Goal: Task Accomplishment & Management: Use online tool/utility

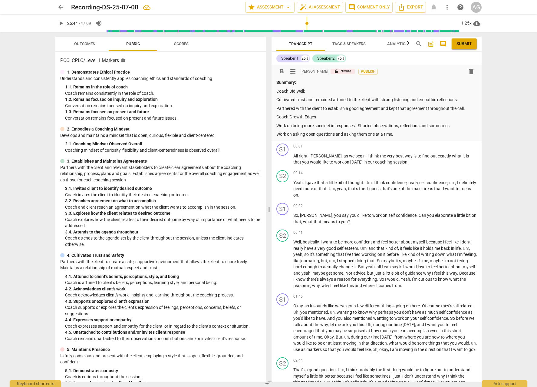
scroll to position [0, 0]
click at [275, 116] on div "format_bold format_list_bulleted [PERSON_NAME] lock Private Publish delete Summ…" at bounding box center [376, 102] width 210 height 76
click at [276, 116] on div "format_bold format_list_bulleted [PERSON_NAME] lock Private Publish delete Summ…" at bounding box center [376, 102] width 210 height 76
click at [277, 116] on p "Coach Growth Edges" at bounding box center [376, 116] width 200 height 6
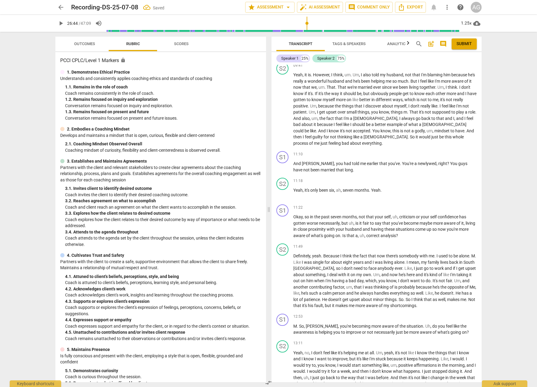
scroll to position [873, 0]
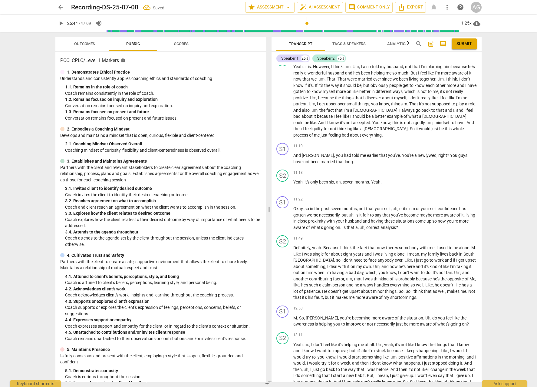
click at [61, 23] on span "play_arrow" at bounding box center [60, 23] width 7 height 7
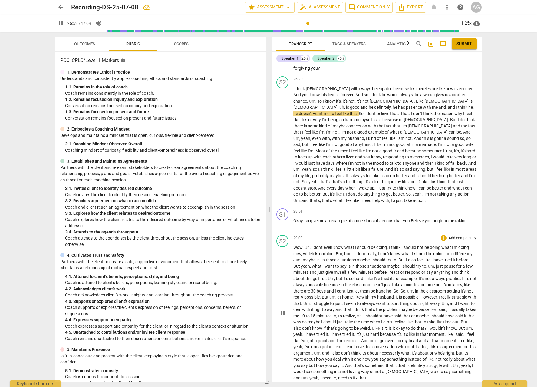
scroll to position [1922, 0]
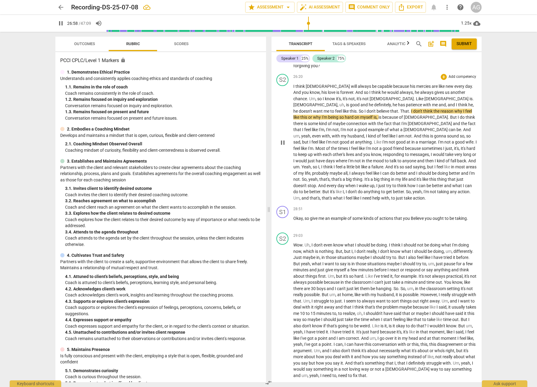
click at [411, 189] on span "So" at bounding box center [408, 191] width 5 height 5
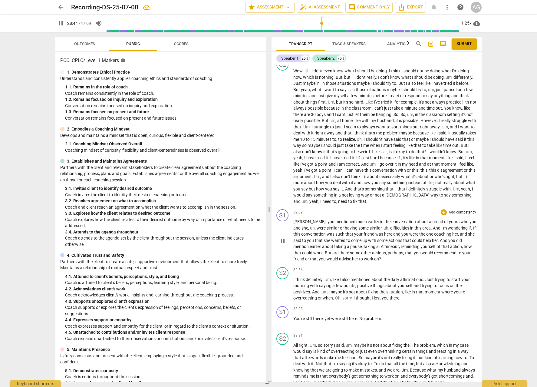
scroll to position [2097, 0]
click at [326, 218] on span "," at bounding box center [327, 220] width 2 height 5
click at [329, 249] on span "But" at bounding box center [329, 251] width 8 height 5
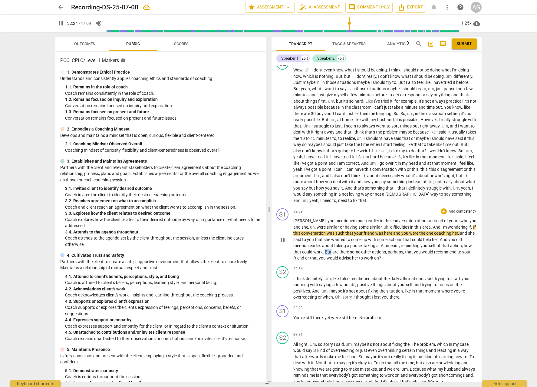
click at [328, 249] on span "But" at bounding box center [329, 251] width 8 height 5
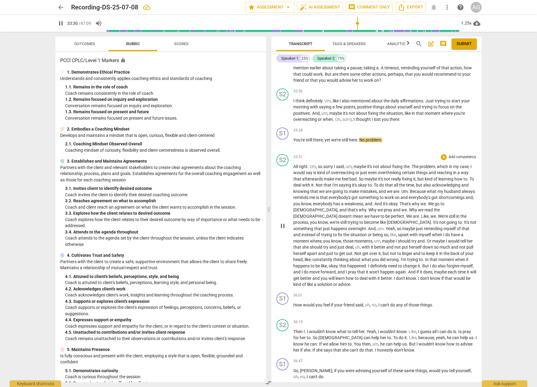
scroll to position [2296, 0]
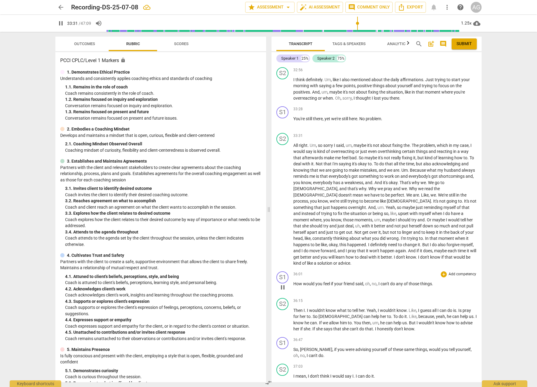
click at [305, 281] on span "would" at bounding box center [309, 283] width 12 height 5
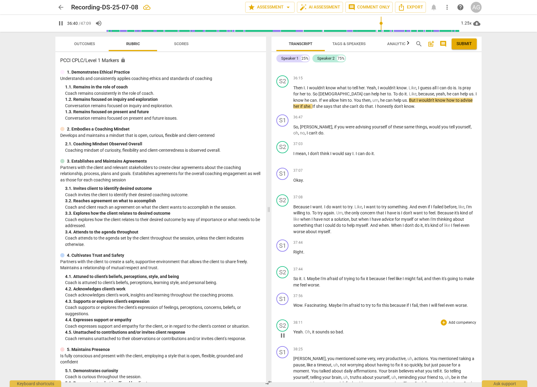
scroll to position [2541, 0]
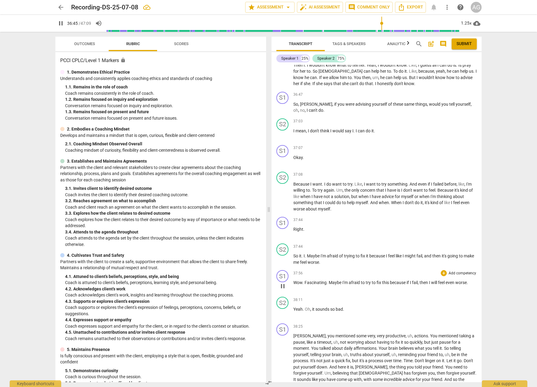
click at [301, 280] on span "Wow" at bounding box center [297, 282] width 9 height 5
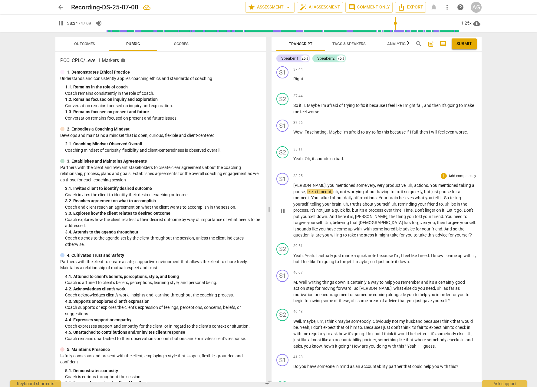
scroll to position [2687, 0]
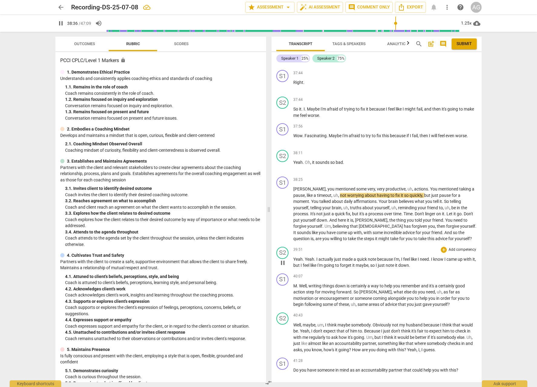
click at [299, 256] on p "Yeah . Yeah . I actually just made a quick note because I'm , I feel like I nee…" at bounding box center [384, 262] width 183 height 12
click at [308, 283] on span "," at bounding box center [308, 285] width 2 height 5
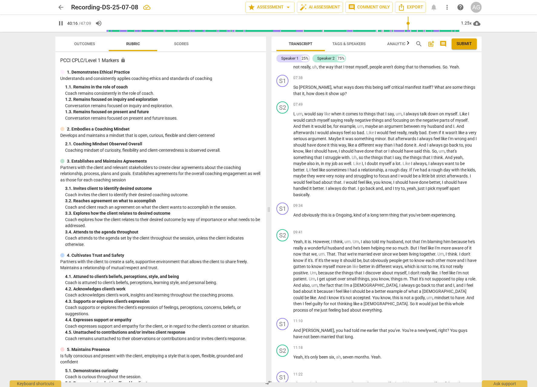
scroll to position [667, 0]
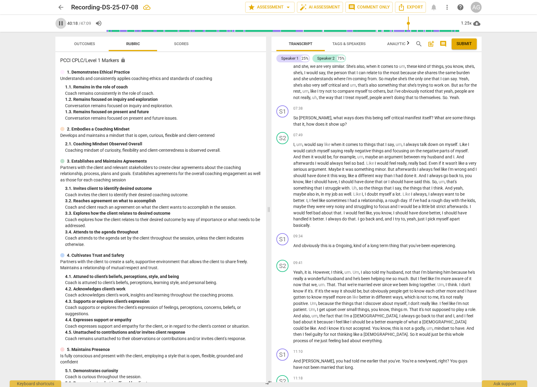
drag, startPoint x: 59, startPoint y: 22, endPoint x: 75, endPoint y: 31, distance: 19.1
click at [59, 22] on span "pause" at bounding box center [60, 23] width 7 height 7
type input "2419"
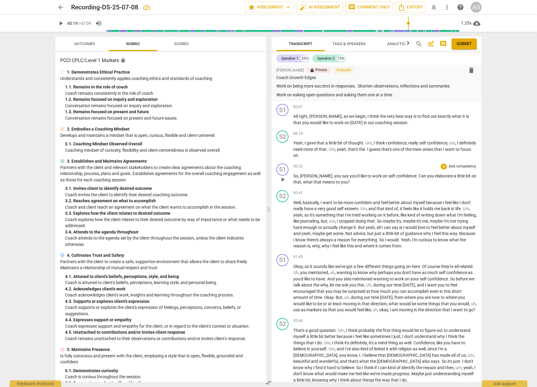
scroll to position [50, 0]
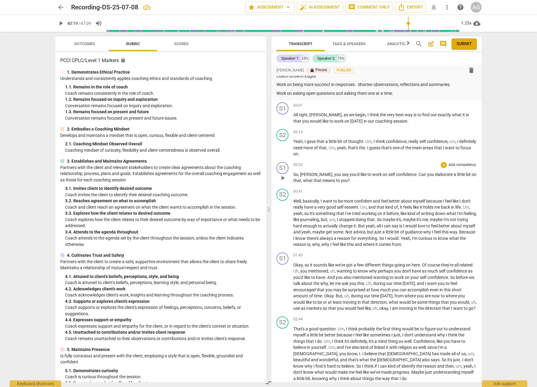
click at [461, 164] on p "Add competency" at bounding box center [462, 164] width 29 height 5
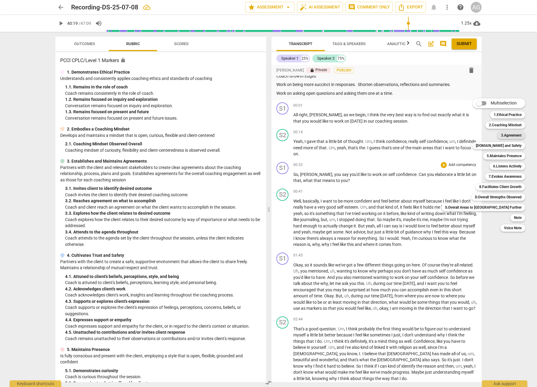
click at [501, 133] on b "3.Agreement" at bounding box center [511, 135] width 21 height 7
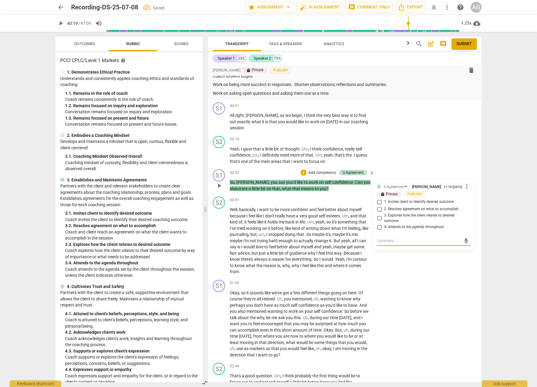
click at [378, 215] on input "3. Explores how the client relates to desired outcome" at bounding box center [379, 218] width 10 height 7
checkbox input "true"
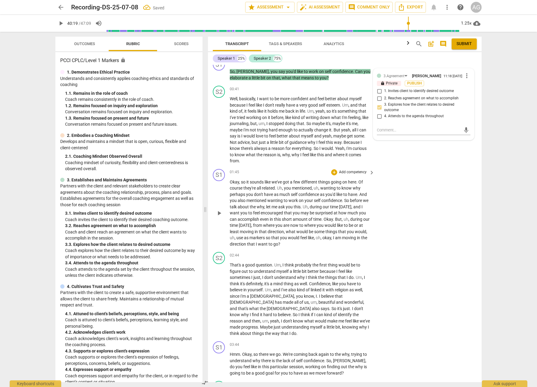
scroll to position [161, 0]
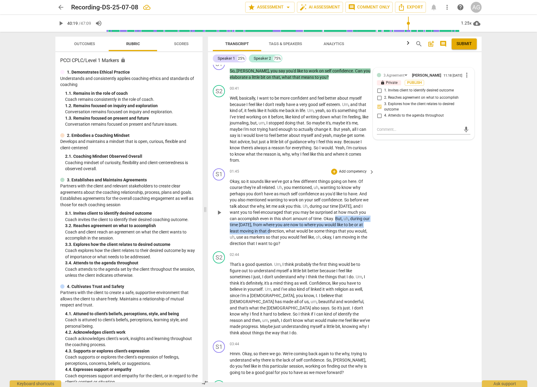
drag, startPoint x: 336, startPoint y: 213, endPoint x: 268, endPoint y: 223, distance: 68.6
click at [270, 222] on p "Okay , so it sounds like we've got a few different things going on here . Of co…" at bounding box center [301, 212] width 142 height 68
click at [269, 228] on span "direction" at bounding box center [275, 230] width 16 height 5
click at [396, 218] on div "S1 play_arrow pause 01:45 + Add competency keyboard_arrow_right Okay , so it so…" at bounding box center [345, 207] width 274 height 83
click at [362, 169] on div "+ Add competency" at bounding box center [349, 172] width 36 height 6
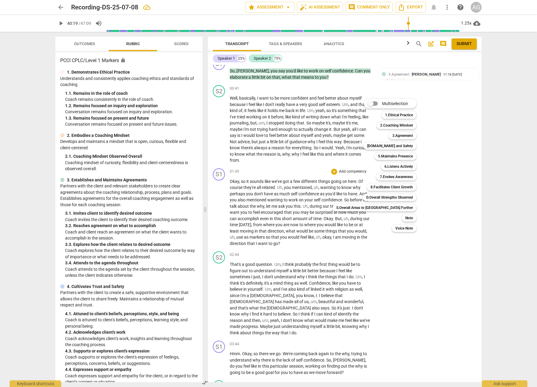
click at [352, 166] on div "Multiselection m 1.Ethical Practice 1 2.Coaching Mindset 2 3.Agreement 3 [DOMAI…" at bounding box center [379, 165] width 98 height 136
click at [392, 137] on b "3.Agreement" at bounding box center [402, 135] width 21 height 7
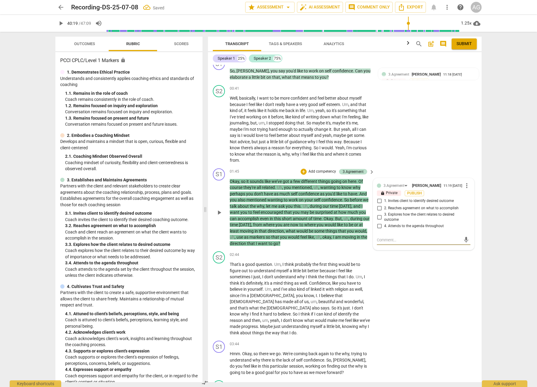
click at [378, 198] on input "1. Invites client to identify desired outcome" at bounding box center [379, 200] width 10 height 7
checkbox input "true"
click at [402, 289] on div "S2 play_arrow pause 02:44 + Add competency keyboard_arrow_right That's a good q…" at bounding box center [345, 293] width 274 height 89
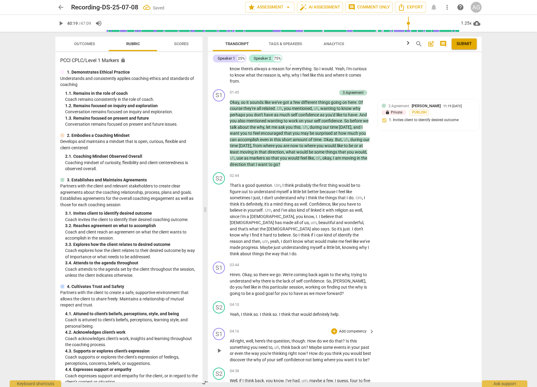
scroll to position [254, 0]
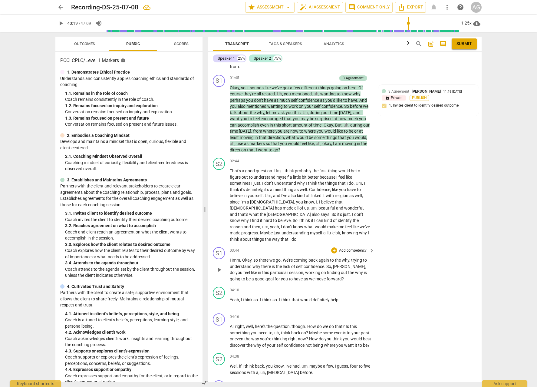
click at [357, 248] on p "Add competency" at bounding box center [352, 250] width 29 height 5
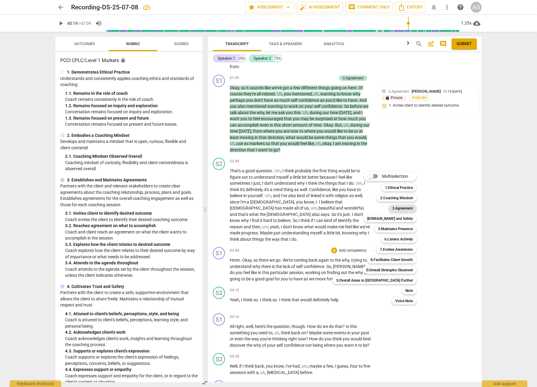
click at [392, 208] on b "3.Agreement" at bounding box center [402, 208] width 21 height 7
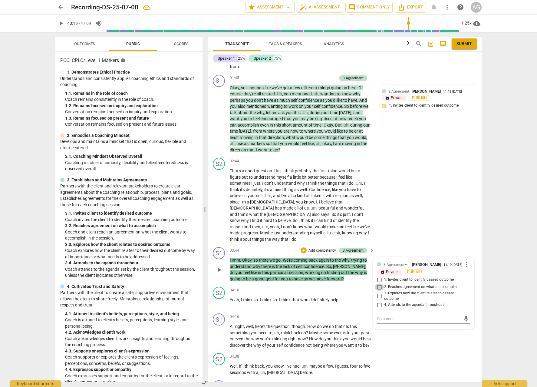
click at [377, 283] on input "2. Reaches agreement on what to accomplish" at bounding box center [379, 286] width 10 height 7
checkbox input "true"
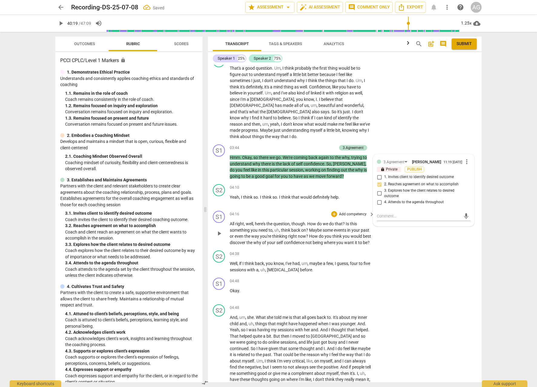
scroll to position [357, 0]
click at [354, 211] on p "Add competency" at bounding box center [352, 213] width 29 height 5
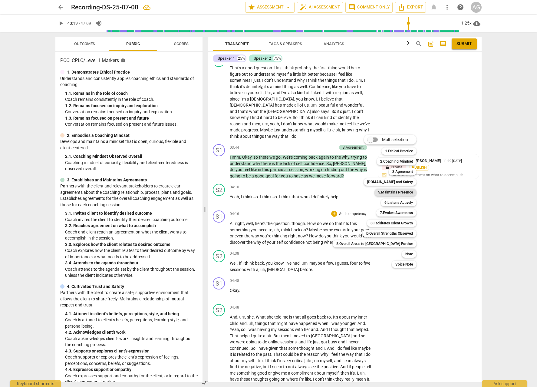
click at [378, 192] on b "5.Maintains Presence" at bounding box center [395, 192] width 35 height 7
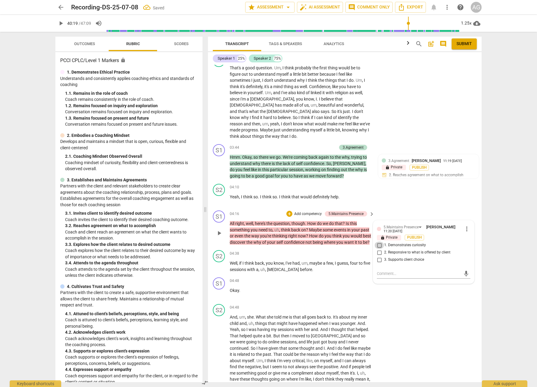
click at [379, 241] on input "1. Demonstrates curiosity" at bounding box center [379, 244] width 10 height 7
checkbox input "true"
click at [308, 211] on p "Add competency" at bounding box center [307, 213] width 29 height 5
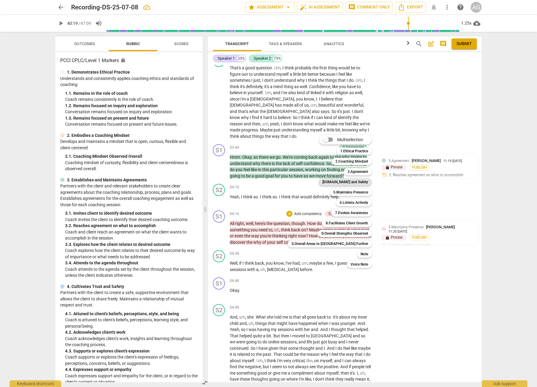
click at [331, 182] on b "[DOMAIN_NAME] and Safety" at bounding box center [345, 181] width 46 height 7
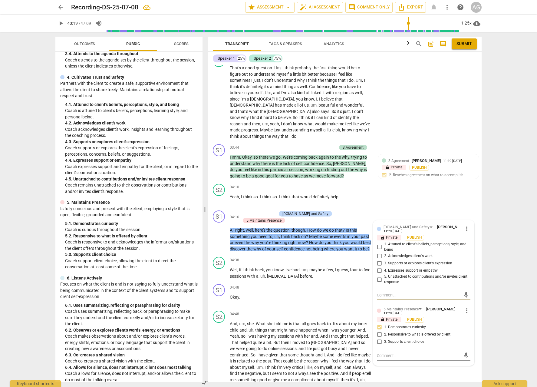
scroll to position [209, 0]
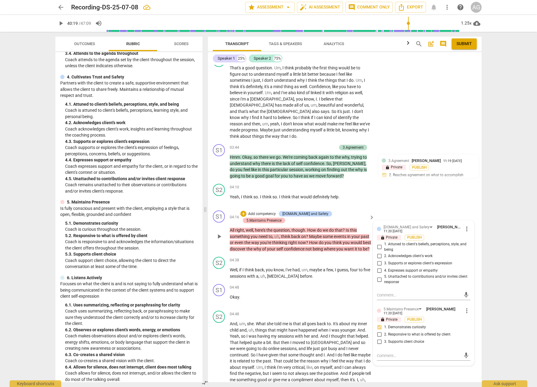
click at [281, 218] on div "5.Maintains Presence" at bounding box center [263, 220] width 35 height 5
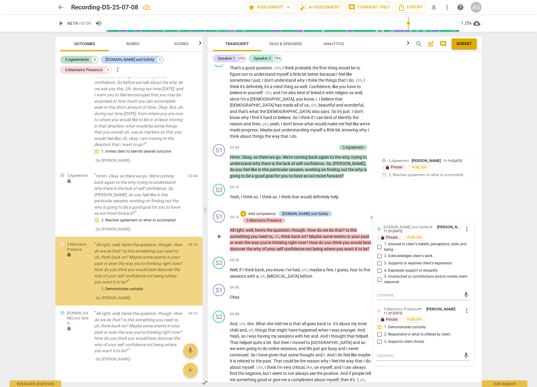
scroll to position [121, 0]
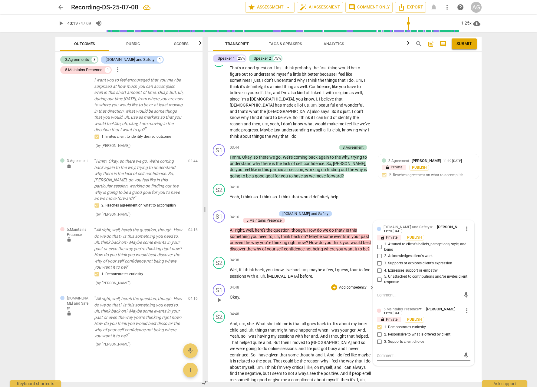
click at [274, 294] on p "Okay ." at bounding box center [301, 297] width 142 height 6
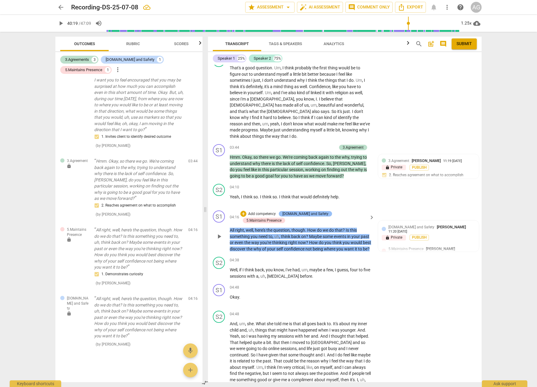
click at [304, 211] on div "[DOMAIN_NAME] and Safety" at bounding box center [305, 213] width 46 height 5
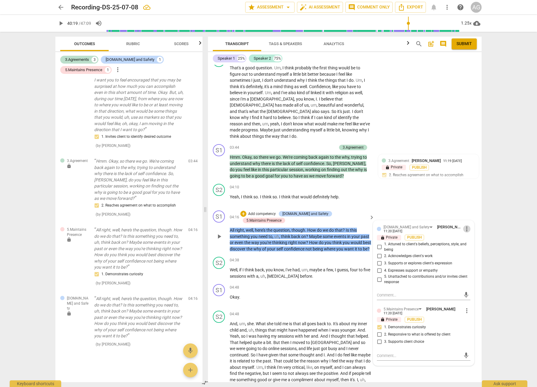
click at [464, 225] on span "more_vert" at bounding box center [466, 228] width 7 height 7
click at [471, 229] on li "Delete" at bounding box center [471, 227] width 21 height 11
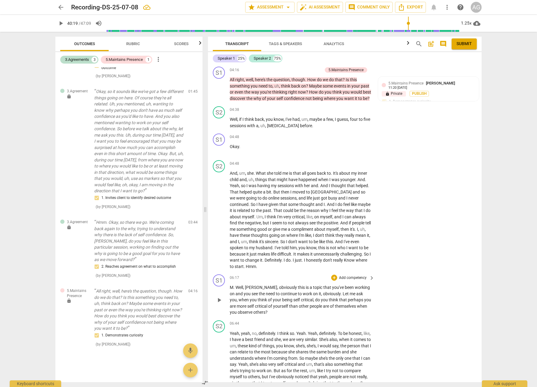
scroll to position [502, 0]
click at [357, 274] on p "Add competency" at bounding box center [352, 276] width 29 height 5
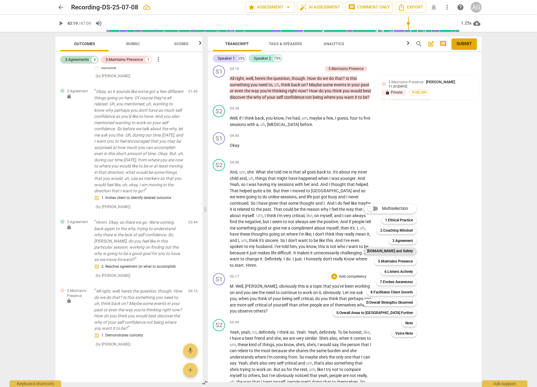
click at [375, 251] on b "[DOMAIN_NAME] and Safety" at bounding box center [390, 250] width 46 height 7
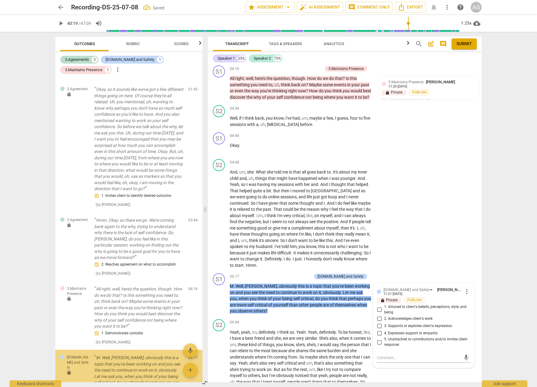
scroll to position [115, 0]
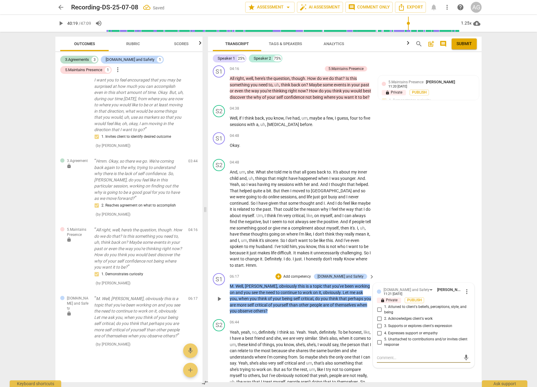
click at [377, 315] on input "2. Acknowledges client's work" at bounding box center [379, 318] width 10 height 7
checkbox input "true"
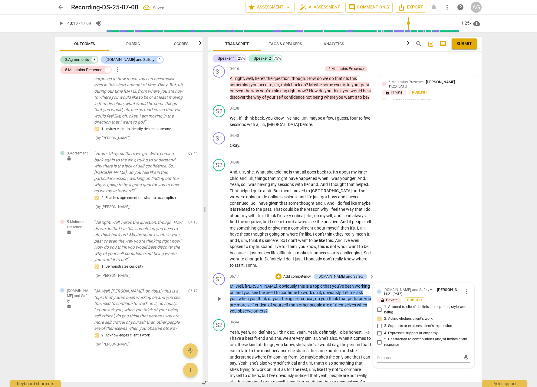
scroll to position [121, 0]
click at [317, 316] on div "S2 play_arrow pause 06:44 + Add competency keyboard_arrow_right Yeah , yeah , n…" at bounding box center [345, 354] width 274 height 77
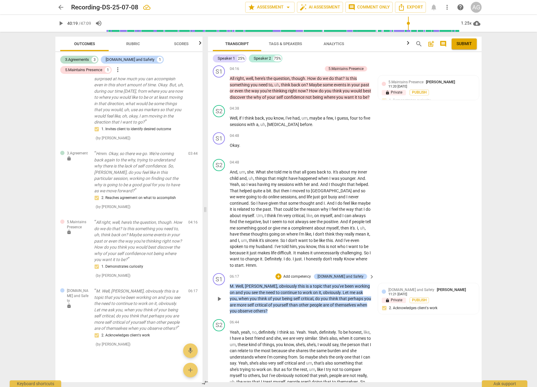
click at [310, 274] on p "Add competency" at bounding box center [297, 276] width 29 height 5
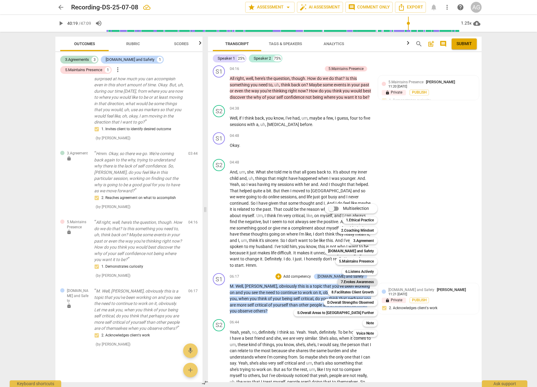
click at [344, 282] on b "7.Evokes Awareness" at bounding box center [357, 281] width 33 height 7
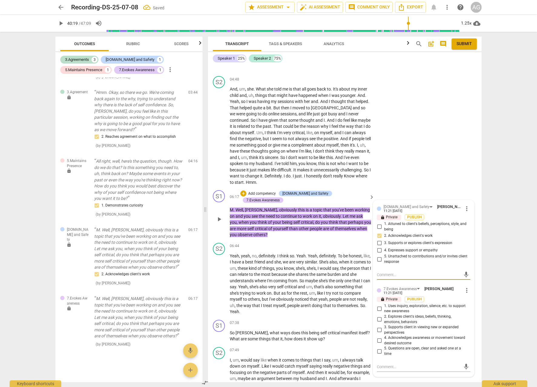
scroll to position [589, 0]
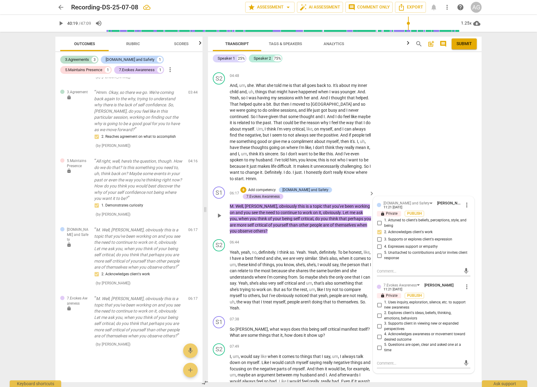
drag, startPoint x: 377, startPoint y: 298, endPoint x: 378, endPoint y: 310, distance: 11.5
click at [377, 310] on div "1. Uses inquiry, exploration, silence, etc. to support new awareness 2. Explore…" at bounding box center [423, 326] width 93 height 53
click at [378, 312] on input "2. Explores client's ideas, beliefs, thinking, emotions, behaviors" at bounding box center [379, 315] width 10 height 7
checkbox input "true"
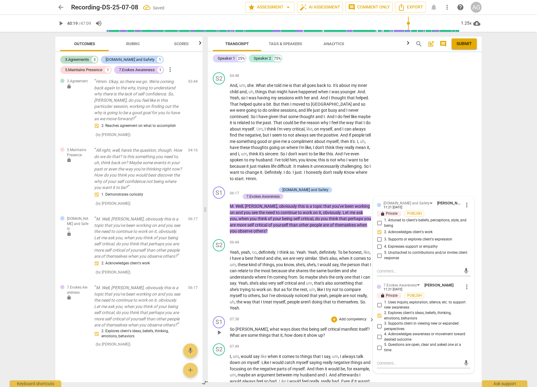
click at [270, 326] on span "what" at bounding box center [275, 328] width 11 height 5
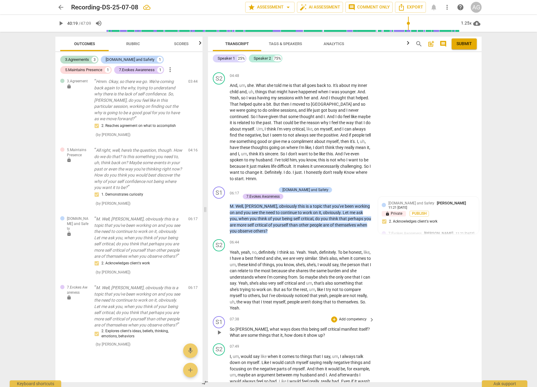
click at [354, 316] on p "Add competency" at bounding box center [352, 318] width 29 height 5
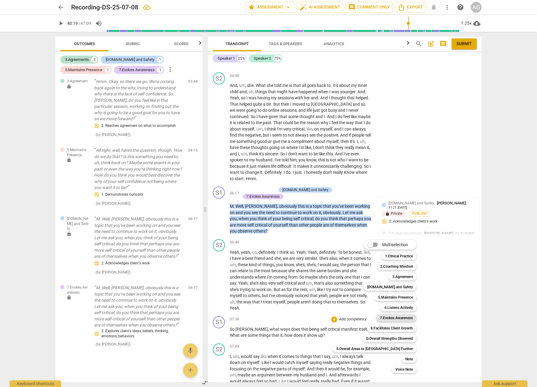
click at [380, 318] on b "7.Evokes Awareness" at bounding box center [396, 317] width 33 height 7
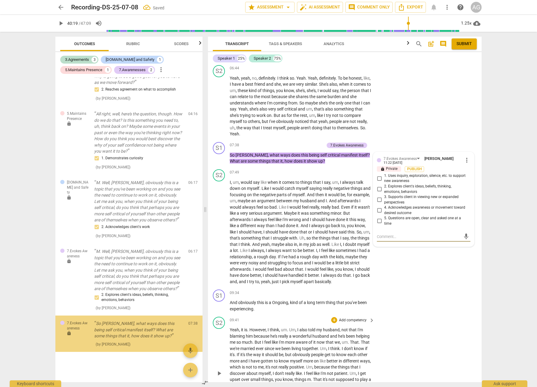
scroll to position [231, 0]
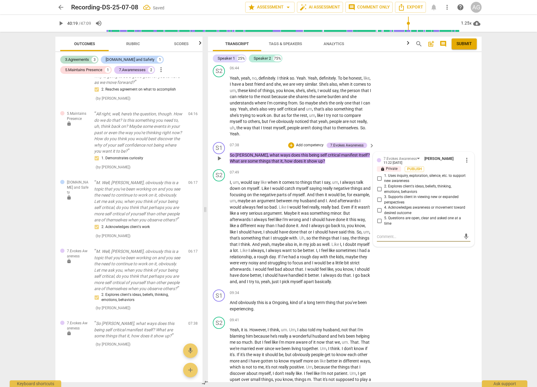
click at [382, 185] on input "2. Explores client's ideas, beliefs, thinking, emotions, behaviors" at bounding box center [379, 188] width 10 height 7
checkbox input "true"
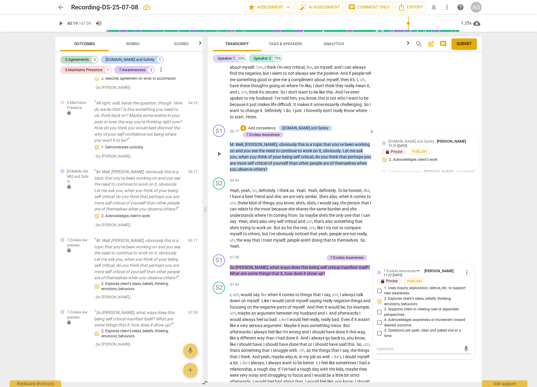
scroll to position [651, 0]
drag, startPoint x: 266, startPoint y: 145, endPoint x: 258, endPoint y: 145, distance: 7.6
click at [258, 145] on p "M . Well , [PERSON_NAME] , obviously this is a topic that you've been working o…" at bounding box center [301, 156] width 142 height 31
drag, startPoint x: 258, startPoint y: 145, endPoint x: 269, endPoint y: 146, distance: 10.7
click at [273, 154] on span "your" at bounding box center [277, 156] width 9 height 5
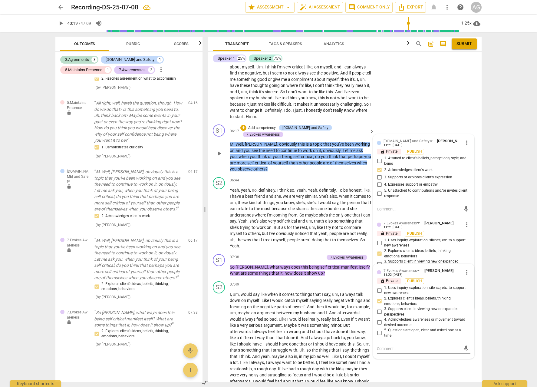
drag, startPoint x: 291, startPoint y: 157, endPoint x: 300, endPoint y: 158, distance: 9.5
click at [291, 157] on p "M . Well , [PERSON_NAME] , obviously this is a topic that you've been working o…" at bounding box center [301, 156] width 142 height 31
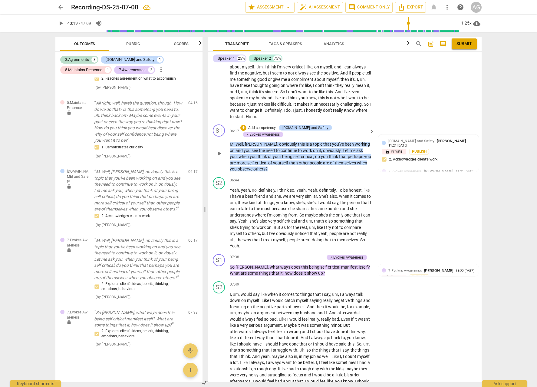
click at [269, 125] on p "Add competency" at bounding box center [262, 127] width 29 height 5
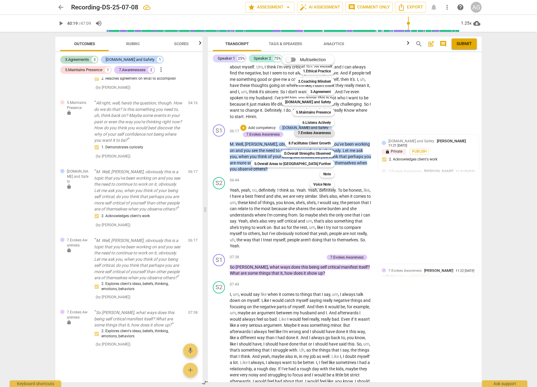
click at [298, 133] on b "7.Evokes Awareness" at bounding box center [314, 132] width 33 height 7
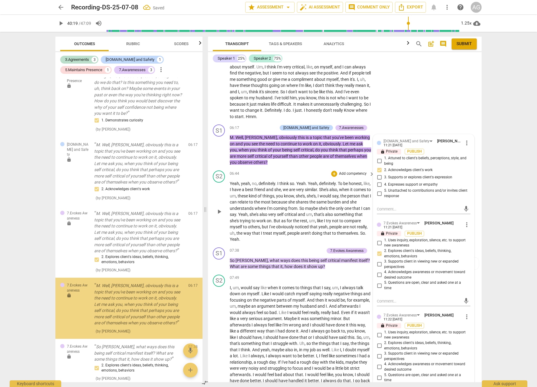
scroll to position [303, 0]
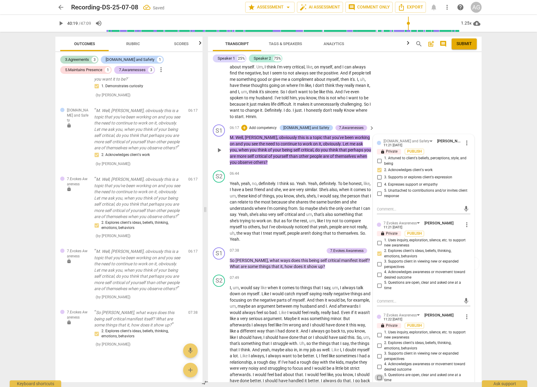
click at [378, 374] on input "5. Questions are open, clear and asked one at a time" at bounding box center [379, 377] width 10 height 7
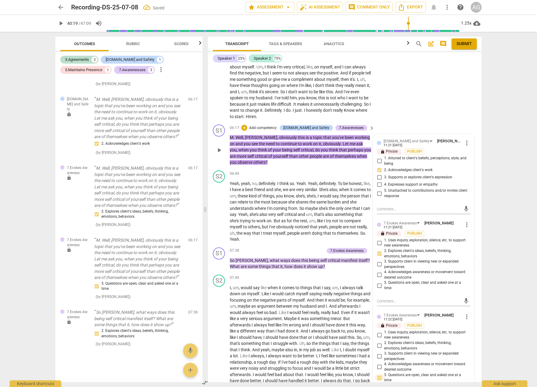
click at [379, 374] on input "5. Questions are open, clear and asked one at a time" at bounding box center [379, 377] width 10 height 7
checkbox input "true"
click at [397, 312] on div "7.Evokes Awareness" at bounding box center [399, 315] width 33 height 6
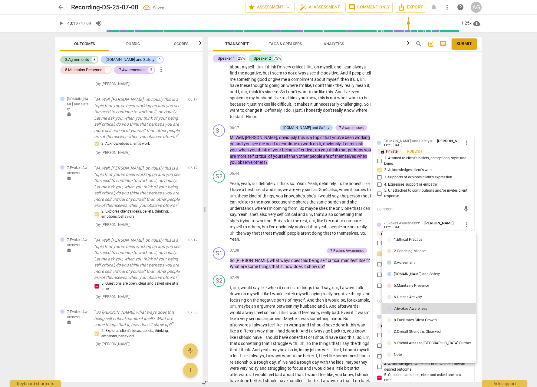
click at [463, 310] on div at bounding box center [268, 193] width 537 height 387
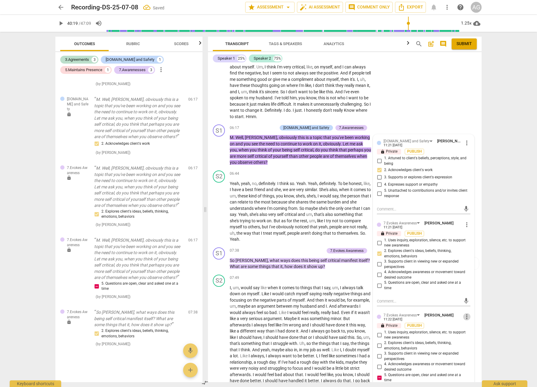
click at [464, 313] on span "more_vert" at bounding box center [466, 316] width 7 height 7
click at [474, 322] on li "Delete" at bounding box center [471, 321] width 21 height 11
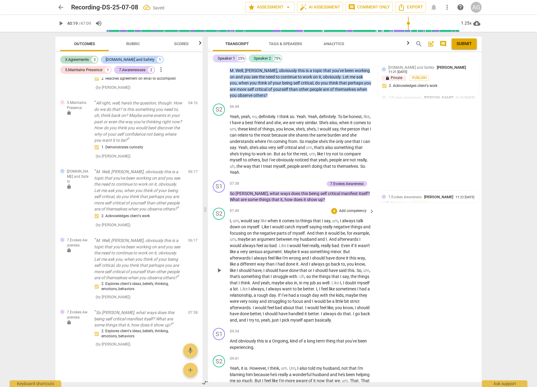
scroll to position [727, 0]
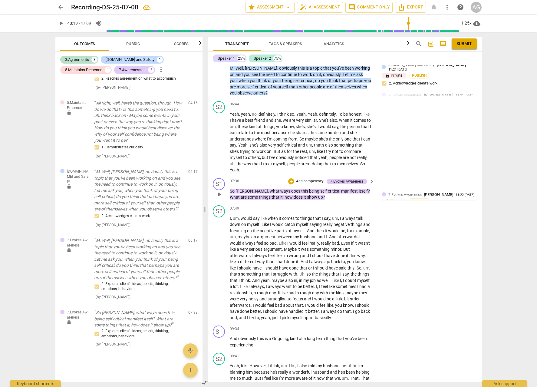
click at [307, 179] on p "Add competency" at bounding box center [309, 181] width 29 height 5
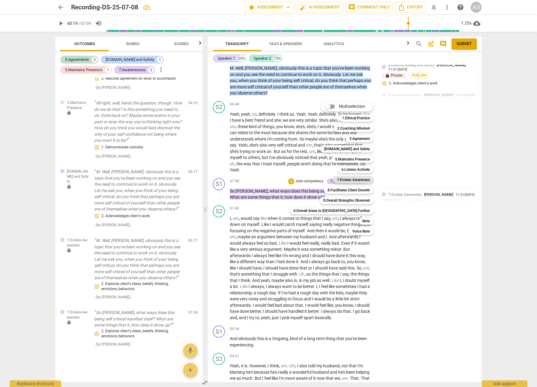
click at [337, 180] on b "7.Evokes Awareness" at bounding box center [353, 179] width 33 height 7
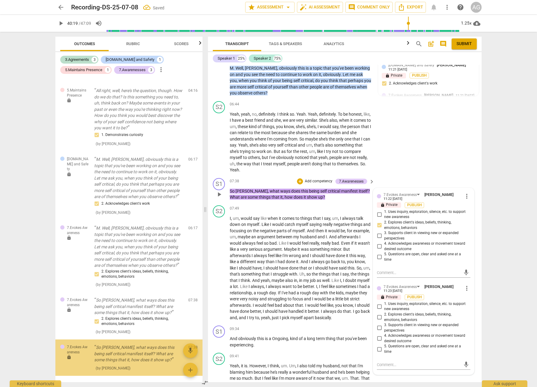
scroll to position [278, 0]
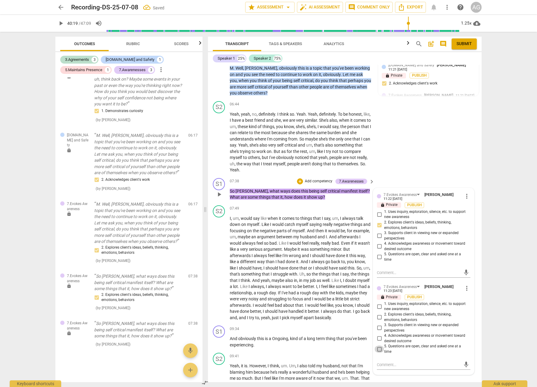
click at [378, 345] on input "5. Questions are open, clear and asked one at a time" at bounding box center [379, 348] width 10 height 7
checkbox input "true"
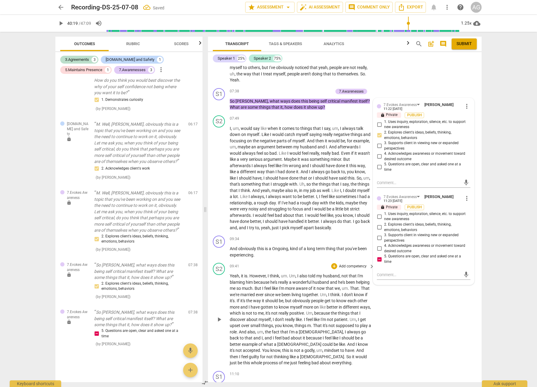
scroll to position [816, 0]
click at [356, 237] on p "Add competency" at bounding box center [352, 239] width 29 height 5
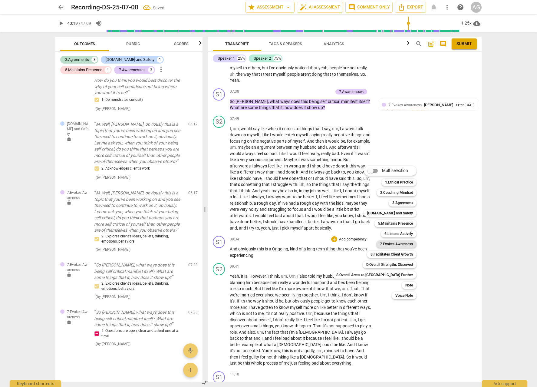
click at [380, 244] on b "7.Evokes Awareness" at bounding box center [396, 243] width 33 height 7
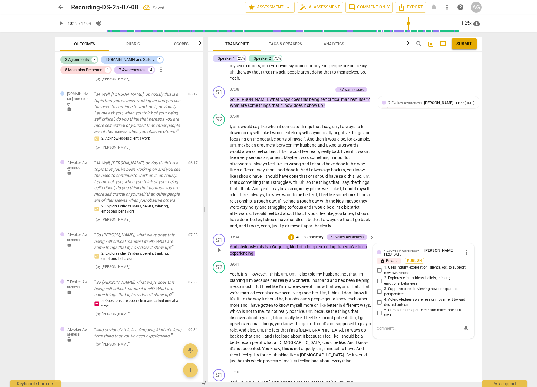
scroll to position [819, 0]
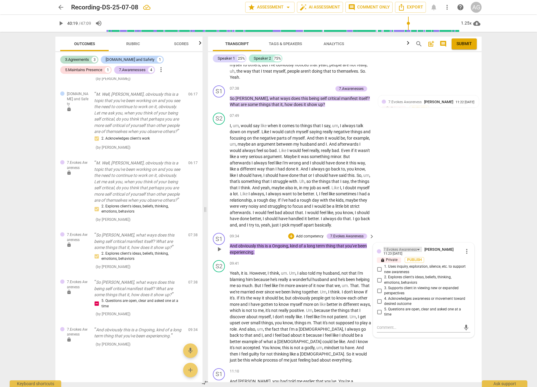
click at [412, 247] on div "7.Evokes Awareness" at bounding box center [399, 250] width 33 height 6
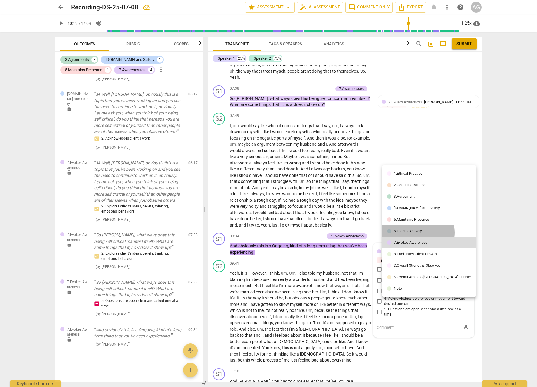
click at [413, 232] on div "6.Listens Actively" at bounding box center [408, 231] width 28 height 4
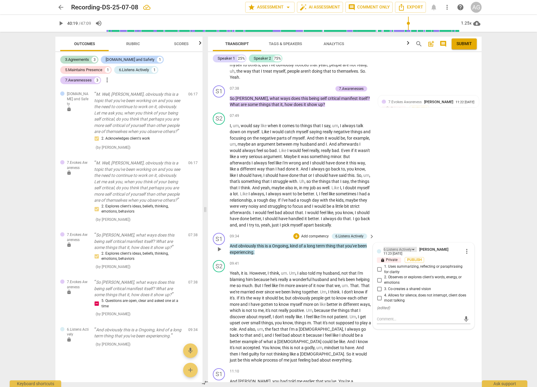
click at [397, 247] on div "6.Listens Actively" at bounding box center [397, 250] width 28 height 6
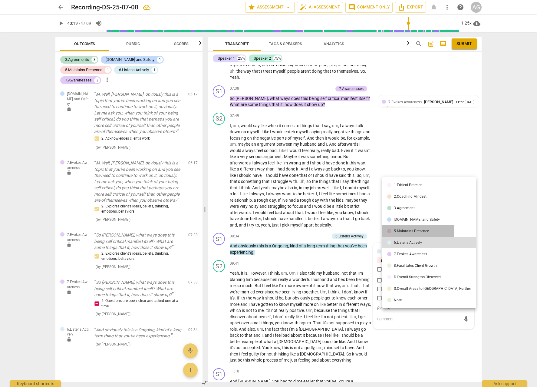
click at [400, 229] on div "5.Maintains Presence" at bounding box center [411, 231] width 35 height 4
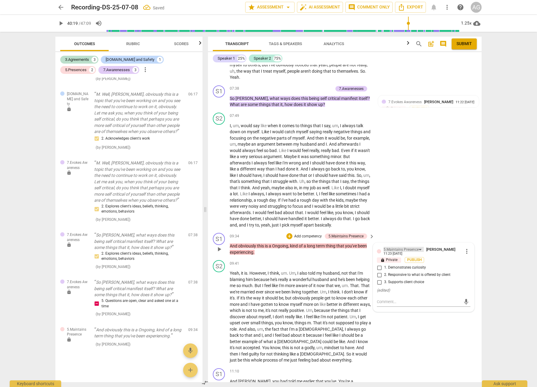
click at [399, 247] on div "5.Maintains Presence" at bounding box center [400, 250] width 35 height 6
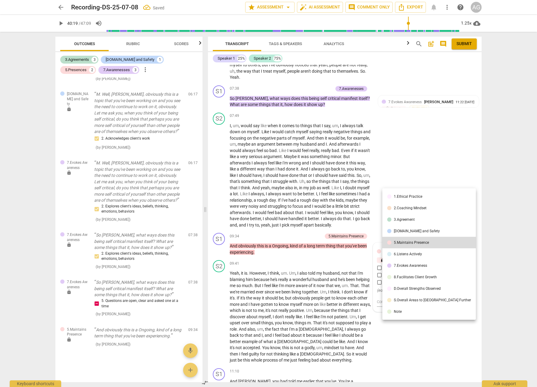
click at [404, 229] on div "[DOMAIN_NAME] and Safety" at bounding box center [417, 231] width 46 height 4
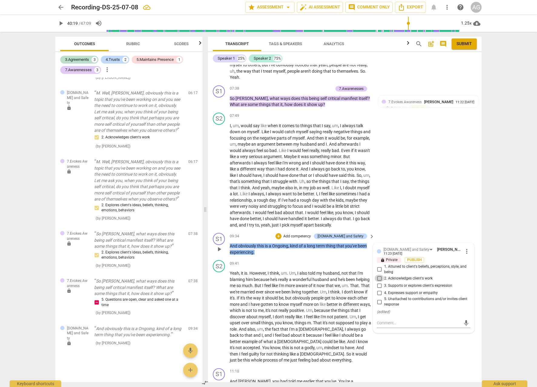
click at [379, 274] on input "2. Acknowledges client's work" at bounding box center [379, 277] width 10 height 7
checkbox input "true"
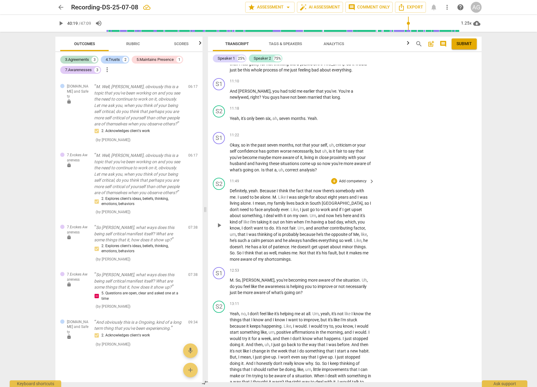
scroll to position [1110, 0]
click at [352, 267] on p "Add competency" at bounding box center [352, 269] width 29 height 5
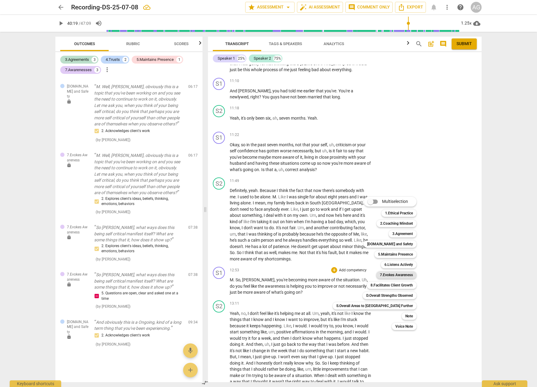
click at [380, 274] on b "7.Evokes Awareness" at bounding box center [396, 274] width 33 height 7
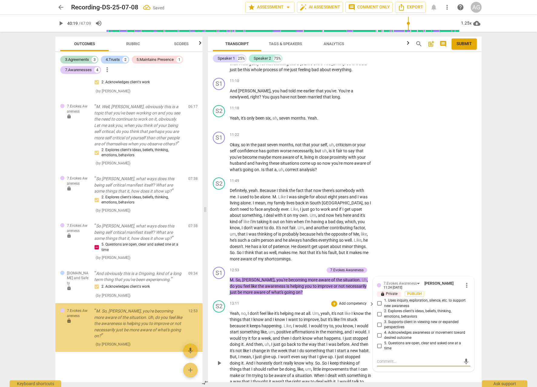
scroll to position [381, 0]
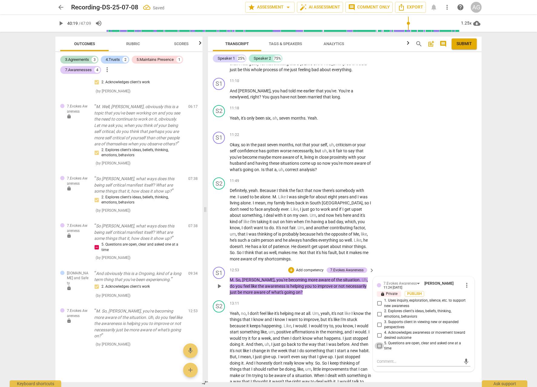
click at [377, 342] on input "5. Questions are open, clear and asked one at a time" at bounding box center [379, 345] width 10 height 7
checkbox input "true"
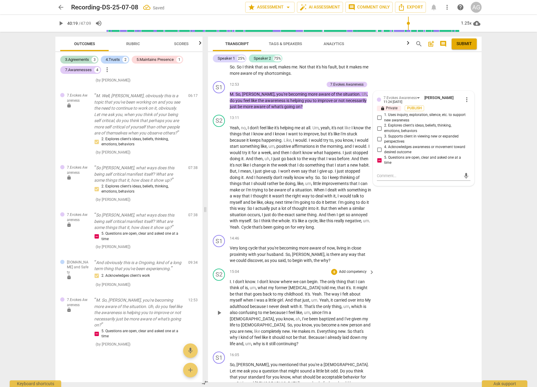
scroll to position [1303, 0]
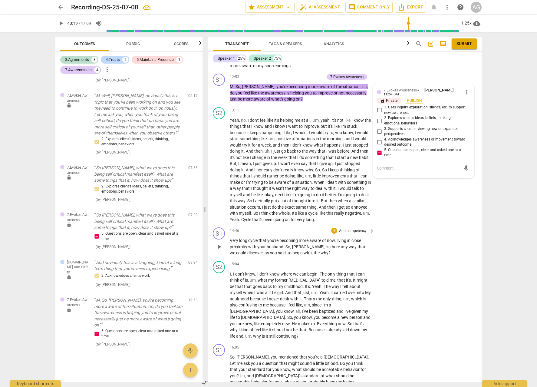
click at [356, 230] on p "Add competency" at bounding box center [352, 230] width 29 height 5
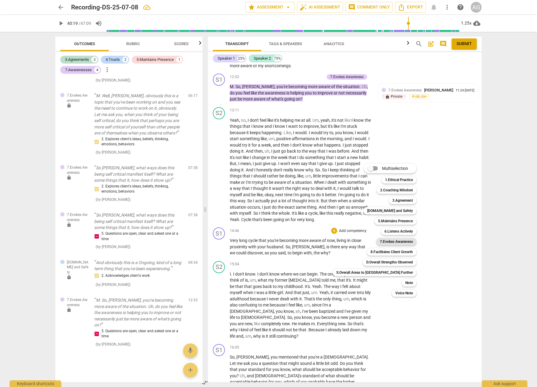
click at [380, 241] on b "7.Evokes Awareness" at bounding box center [396, 241] width 33 height 7
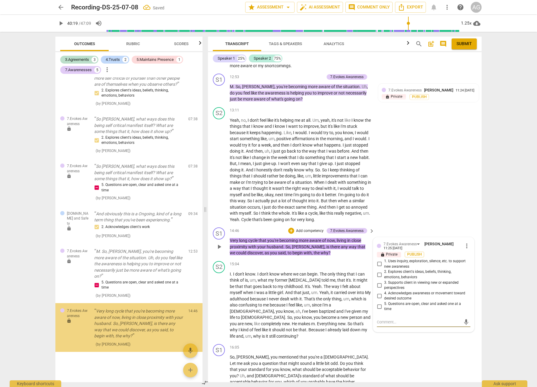
scroll to position [441, 0]
click at [377, 306] on input "5. Questions are open, clear and asked one at a time" at bounding box center [379, 306] width 10 height 7
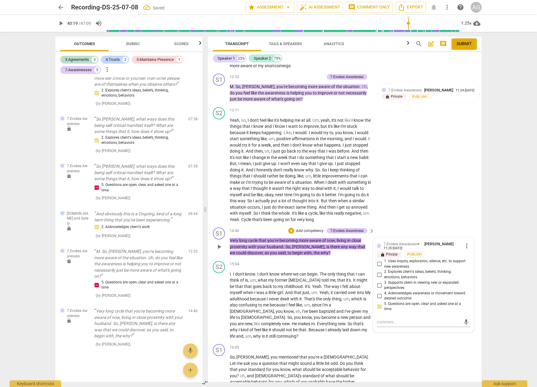
drag, startPoint x: 377, startPoint y: 306, endPoint x: 374, endPoint y: 307, distance: 3.1
click at [377, 306] on input "5. Questions are open, clear and asked one at a time" at bounding box center [379, 306] width 10 height 7
checkbox input "true"
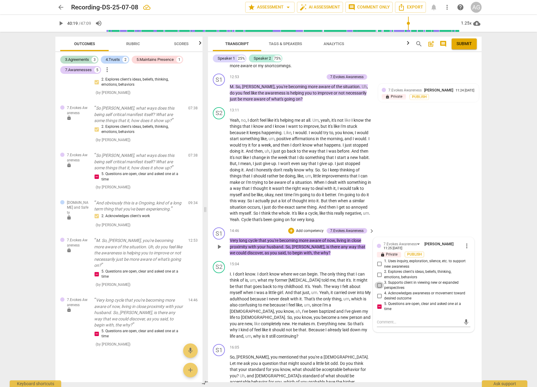
click at [378, 283] on input "3. Supports client in viewing new or expanded perspectives" at bounding box center [379, 284] width 10 height 7
checkbox input "true"
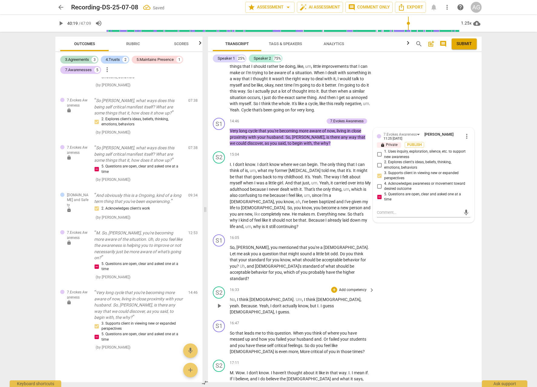
scroll to position [1432, 0]
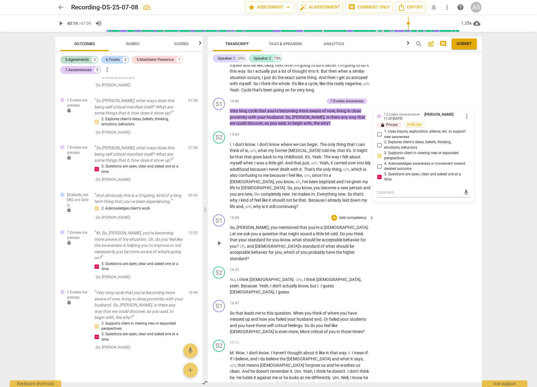
click at [348, 215] on p "Add competency" at bounding box center [352, 217] width 29 height 5
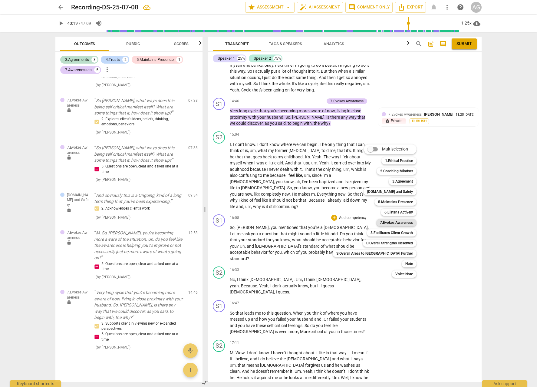
click at [380, 223] on b "7.Evokes Awareness" at bounding box center [396, 222] width 33 height 7
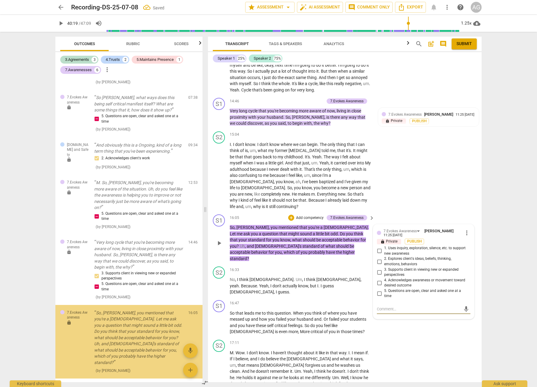
scroll to position [530, 0]
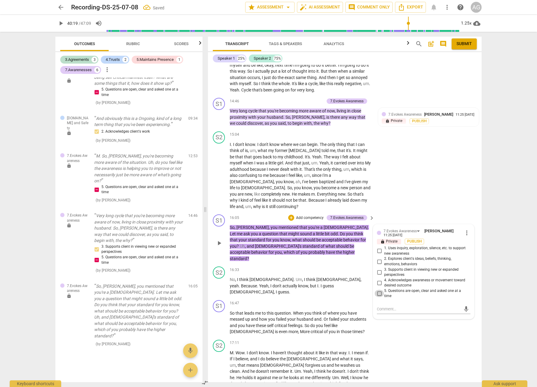
click at [379, 290] on input "5. Questions are open, clear and asked one at a time" at bounding box center [379, 293] width 10 height 7
drag, startPoint x: 379, startPoint y: 288, endPoint x: 375, endPoint y: 290, distance: 4.6
click at [378, 290] on input "5. Questions are open, clear and asked one at a time" at bounding box center [379, 293] width 10 height 7
checkbox input "true"
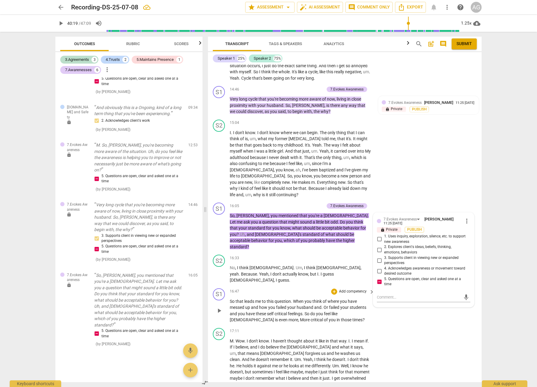
scroll to position [1445, 0]
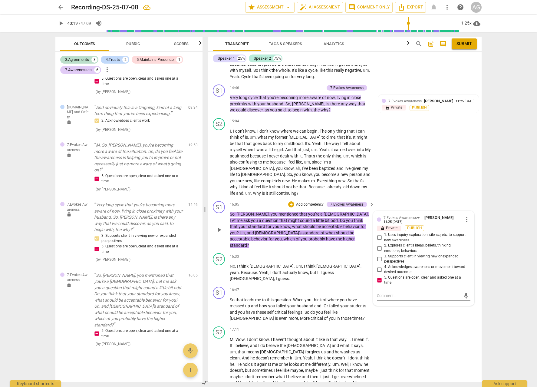
click at [303, 201] on div "+ Add competency" at bounding box center [306, 204] width 36 height 6
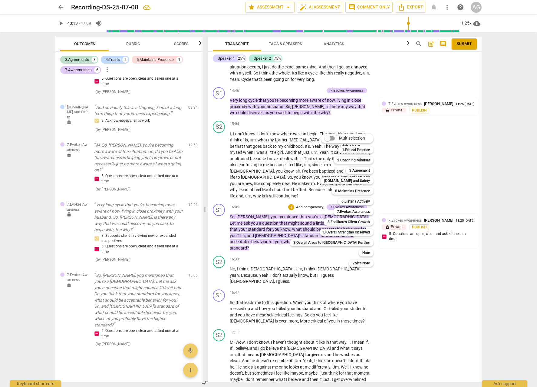
click at [305, 200] on div "Multiselection m 1.Ethical Practice 1 2.Coaching Mindset 2 3.Agreement 3 [DOMAI…" at bounding box center [336, 200] width 98 height 136
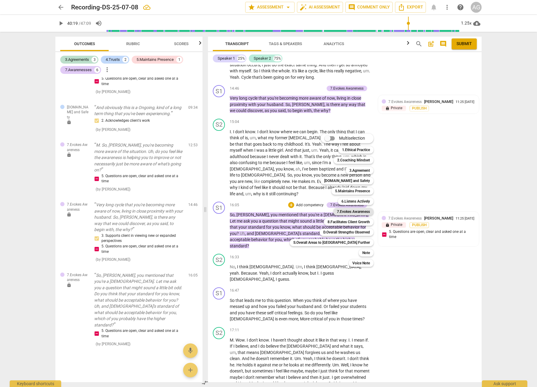
scroll to position [1443, 0]
click at [337, 211] on b "7.Evokes Awareness" at bounding box center [353, 211] width 33 height 7
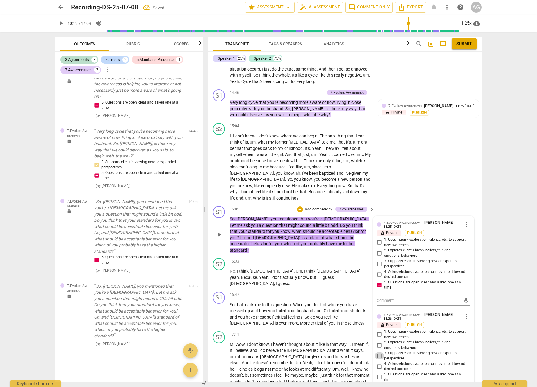
scroll to position [1442, 0]
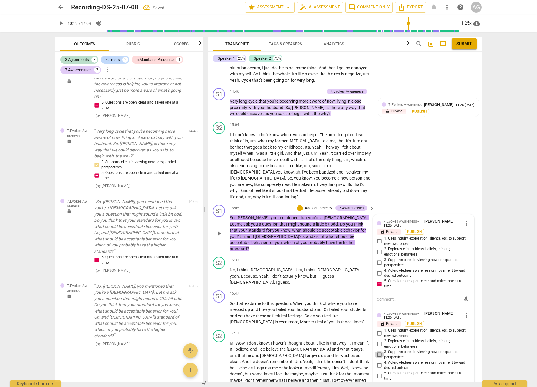
drag, startPoint x: 378, startPoint y: 348, endPoint x: 384, endPoint y: 350, distance: 5.8
click at [379, 351] on input "3. Supports client in viewing new or expanded perspectives" at bounding box center [379, 354] width 10 height 7
checkbox input "true"
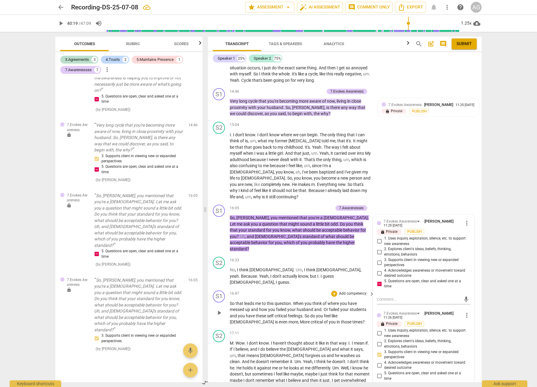
click at [351, 291] on p "Add competency" at bounding box center [352, 293] width 29 height 5
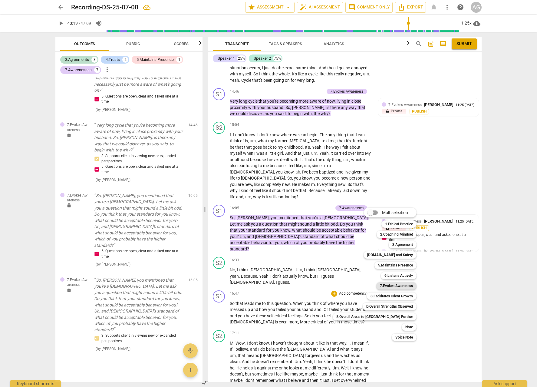
click at [380, 286] on b "7.Evokes Awareness" at bounding box center [396, 285] width 33 height 7
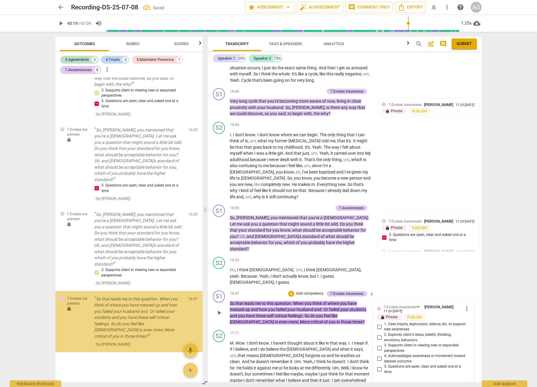
scroll to position [674, 0]
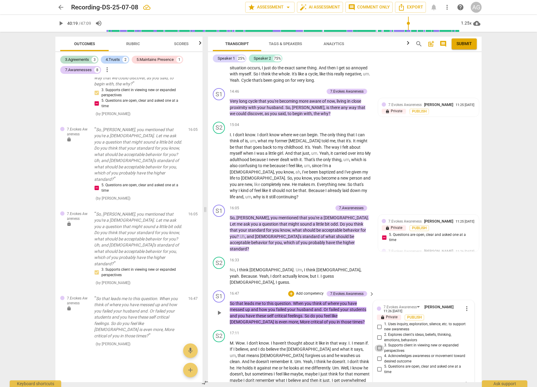
click at [378, 344] on input "3. Supports client in viewing new or expanded perspectives" at bounding box center [379, 347] width 10 height 7
checkbox input "true"
click at [376, 366] on input "5. Questions are open, clear and asked one at a time" at bounding box center [379, 369] width 10 height 7
click at [379, 366] on input "5. Questions are open, clear and asked one at a time" at bounding box center [379, 369] width 10 height 7
checkbox input "true"
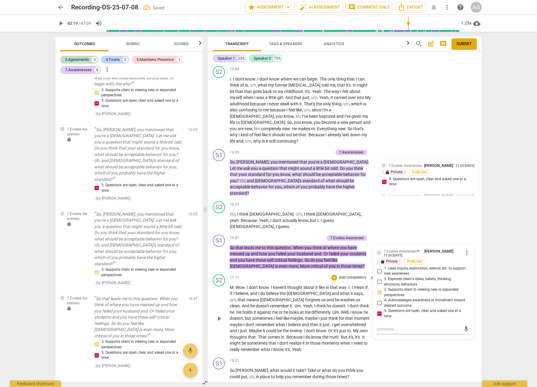
scroll to position [1504, 0]
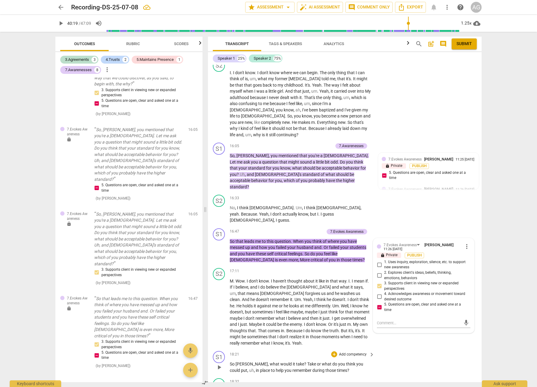
click at [356, 352] on p "Add competency" at bounding box center [352, 354] width 29 height 5
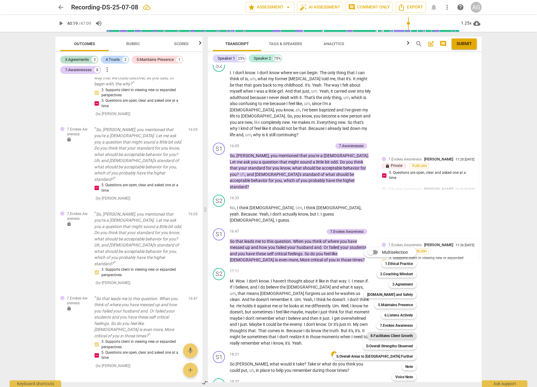
click at [377, 336] on b "8.Facilitates Client Growth" at bounding box center [391, 335] width 42 height 7
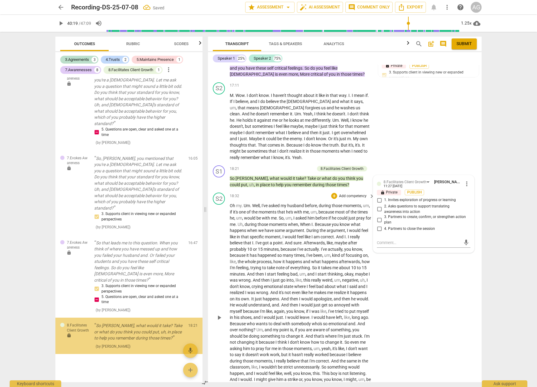
scroll to position [732, 0]
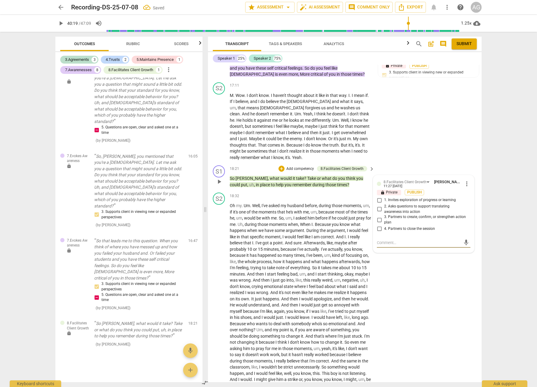
click at [379, 205] on input "2. Asks questions to support translating awareness into action" at bounding box center [379, 208] width 10 height 7
checkbox input "true"
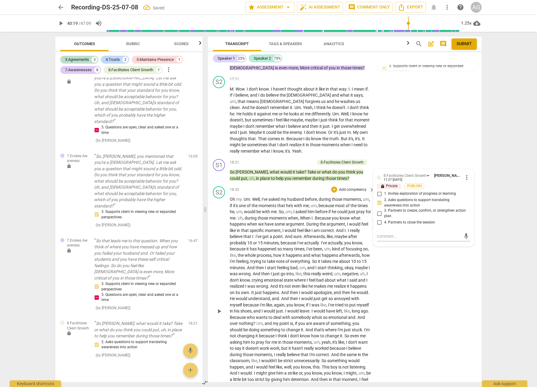
scroll to position [1694, 0]
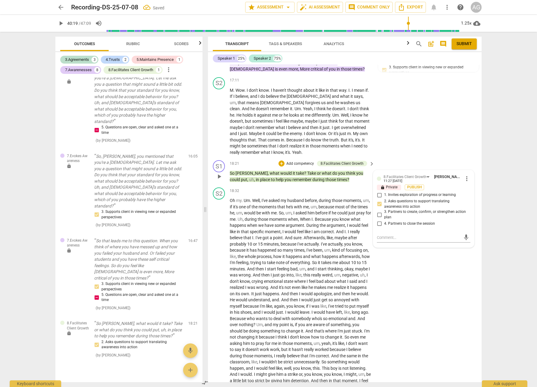
click at [297, 161] on p "Add competency" at bounding box center [300, 163] width 29 height 5
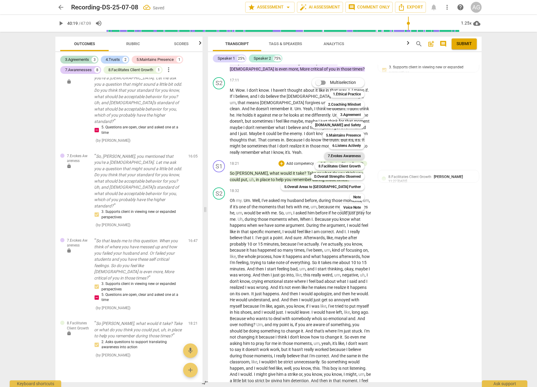
click at [328, 156] on b "7.Evokes Awareness" at bounding box center [344, 155] width 33 height 7
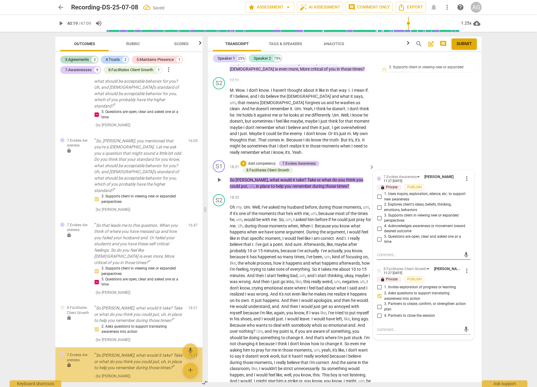
scroll to position [779, 0]
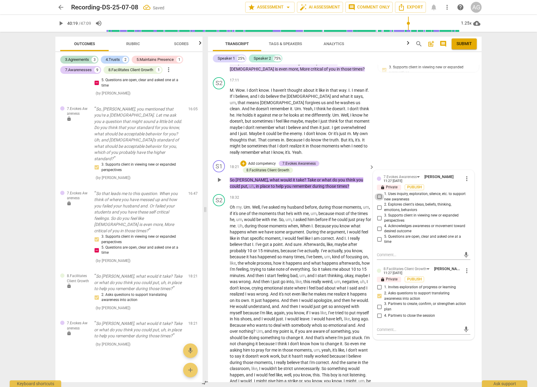
drag, startPoint x: 378, startPoint y: 176, endPoint x: 373, endPoint y: 178, distance: 4.8
click at [378, 193] on input "1. Uses inquiry, exploration, silence, etc. to support new awareness" at bounding box center [379, 196] width 10 height 7
checkbox input "true"
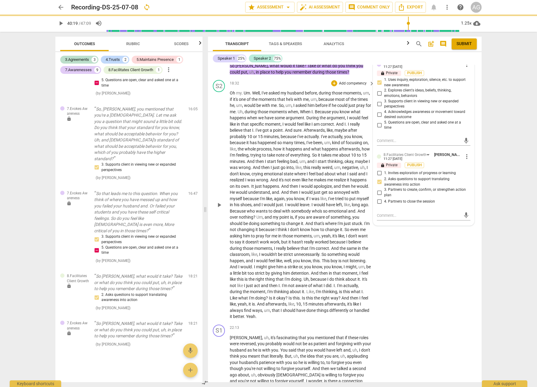
scroll to position [1888, 0]
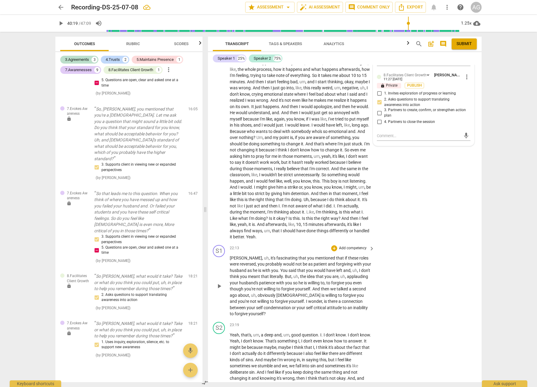
click at [357, 245] on p "Add competency" at bounding box center [352, 247] width 29 height 5
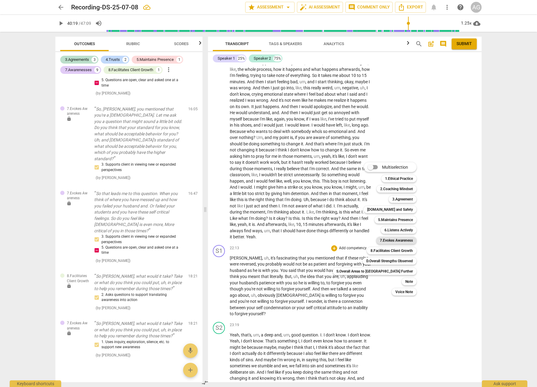
click at [381, 241] on b "7.Evokes Awareness" at bounding box center [396, 240] width 33 height 7
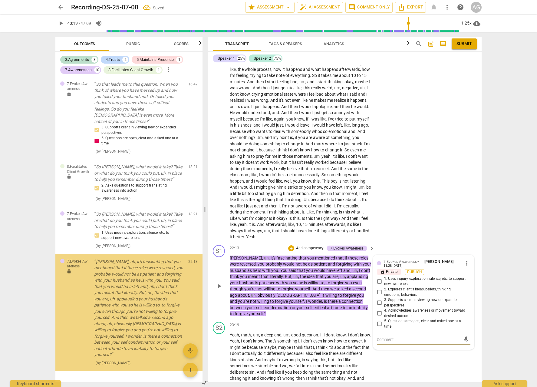
scroll to position [901, 0]
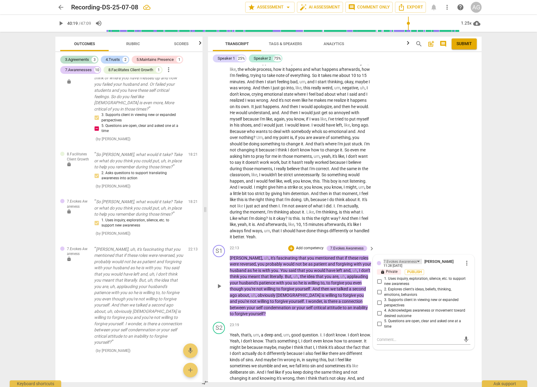
click at [393, 259] on div "7.Evokes Awareness" at bounding box center [399, 262] width 33 height 6
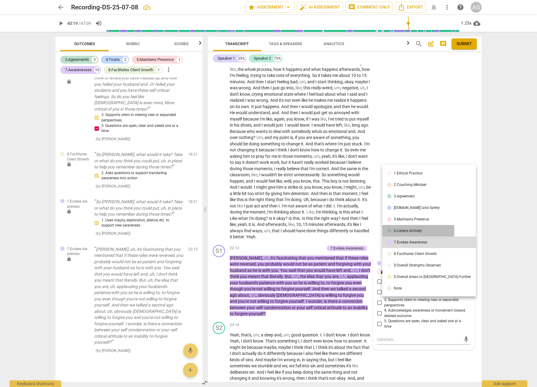
click at [398, 230] on div "6.Listens Actively" at bounding box center [408, 231] width 28 height 4
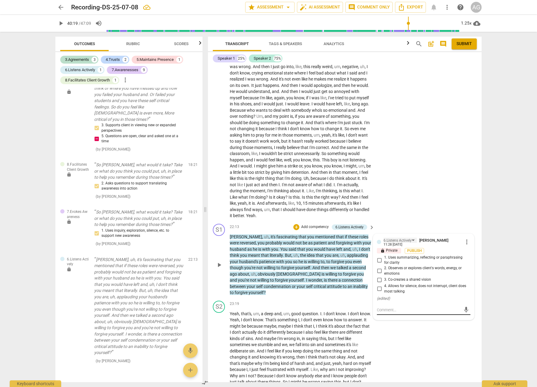
scroll to position [1910, 0]
drag, startPoint x: 379, startPoint y: 240, endPoint x: 382, endPoint y: 238, distance: 3.8
click at [380, 256] on input "1. Uses summarizing, reflecting or paraphrasing for clarity" at bounding box center [379, 259] width 10 height 7
checkbox input "true"
click at [347, 277] on div "S1 play_arrow pause 22:13 + Add competency 6.Listens Actively keyboard_arrow_ri…" at bounding box center [345, 259] width 274 height 77
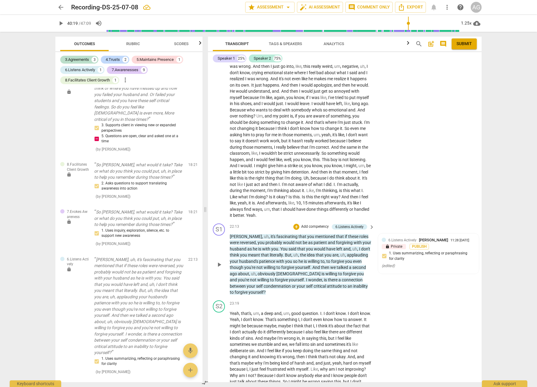
click at [306, 277] on span "I" at bounding box center [307, 279] width 2 height 5
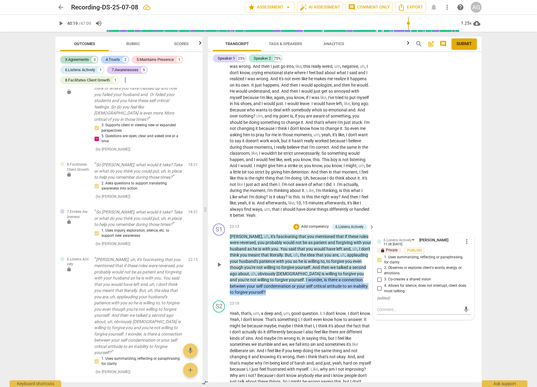
drag, startPoint x: 265, startPoint y: 260, endPoint x: 278, endPoint y: 272, distance: 17.8
click at [278, 272] on p "[PERSON_NAME] , uh , it's fascinating that you mentioned that if these roles we…" at bounding box center [301, 264] width 142 height 62
click at [313, 224] on div "+ Add competency" at bounding box center [311, 227] width 36 height 6
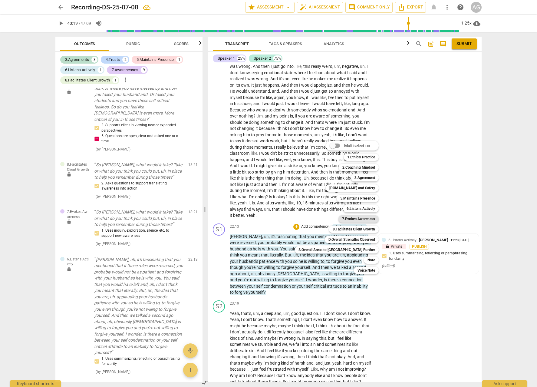
click at [342, 219] on b "7.Evokes Awareness" at bounding box center [358, 218] width 33 height 7
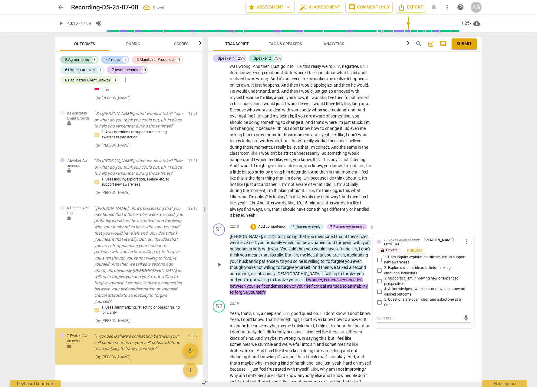
scroll to position [958, 0]
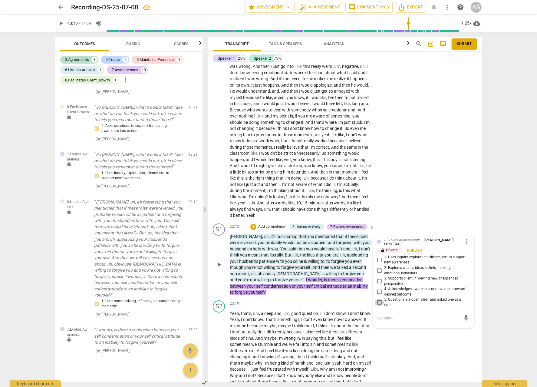
click at [379, 299] on input "5. Questions are open, clear and asked one at a time" at bounding box center [379, 302] width 10 height 7
checkbox input "true"
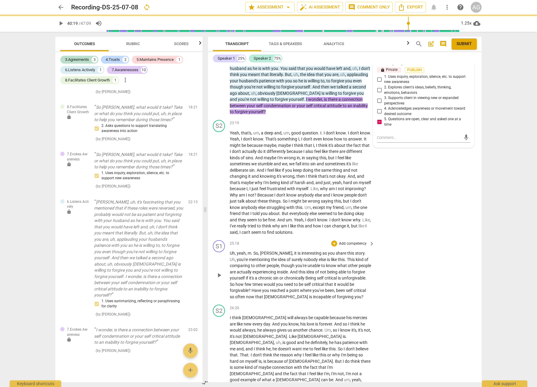
scroll to position [2099, 0]
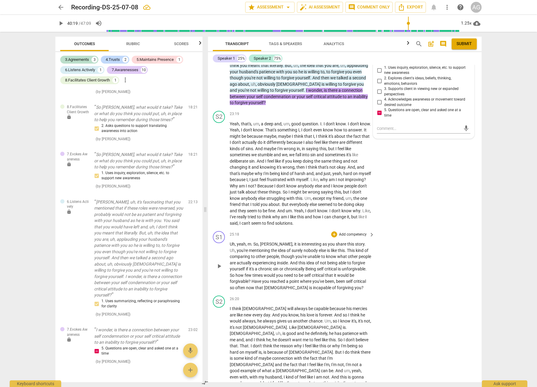
click at [358, 232] on p "Add competency" at bounding box center [352, 234] width 29 height 5
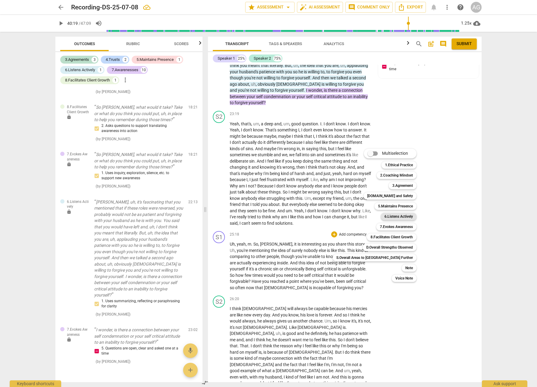
click at [384, 218] on b "6.Listens Actively" at bounding box center [398, 216] width 28 height 7
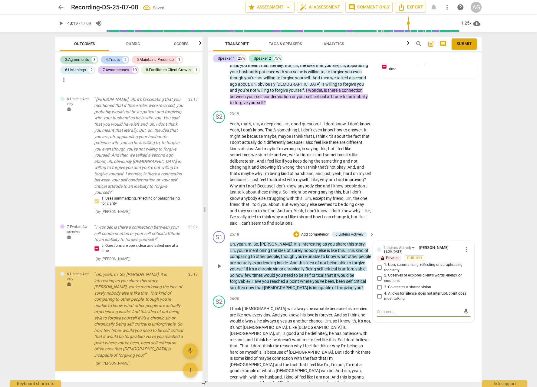
scroll to position [1067, 0]
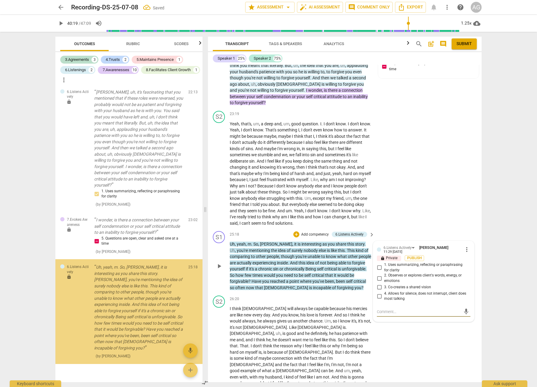
click at [379, 264] on input "1. Uses summarizing, reflecting or paraphrasing for clarity" at bounding box center [379, 267] width 10 height 7
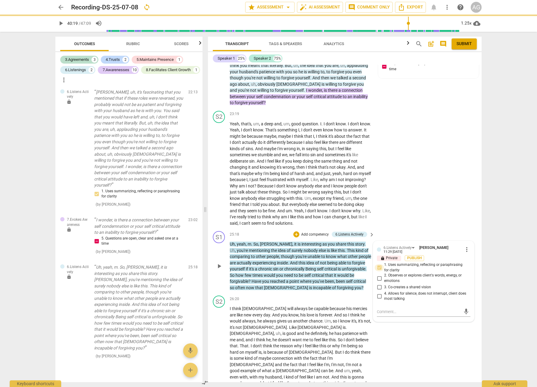
click at [379, 264] on input "1. Uses summarizing, reflecting or paraphrasing for clarity" at bounding box center [379, 267] width 10 height 7
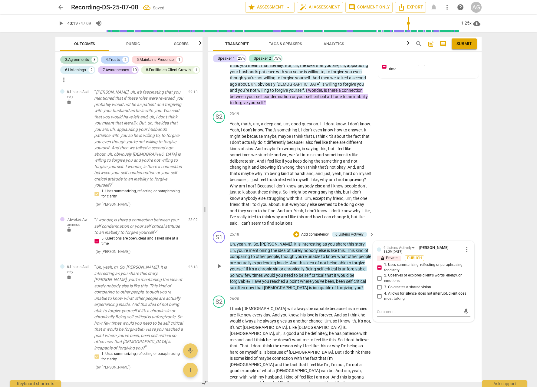
drag, startPoint x: 378, startPoint y: 247, endPoint x: 378, endPoint y: 252, distance: 4.9
click at [378, 264] on input "1. Uses summarizing, reflecting or paraphrasing for clarity" at bounding box center [379, 267] width 10 height 7
checkbox input "true"
click at [308, 273] on div "S1 play_arrow pause 25:18 + Add competency 6.Listens Actively keyboard_arrow_ri…" at bounding box center [345, 260] width 274 height 64
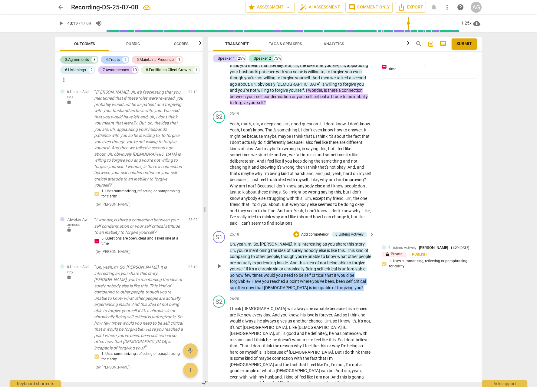
drag, startPoint x: 254, startPoint y: 257, endPoint x: 353, endPoint y: 270, distance: 99.8
click at [353, 270] on p "Uh , yeah , m . So , [PERSON_NAME] , it is interesting as you share this story …" at bounding box center [301, 266] width 142 height 50
click at [314, 232] on p "Add competency" at bounding box center [314, 234] width 29 height 5
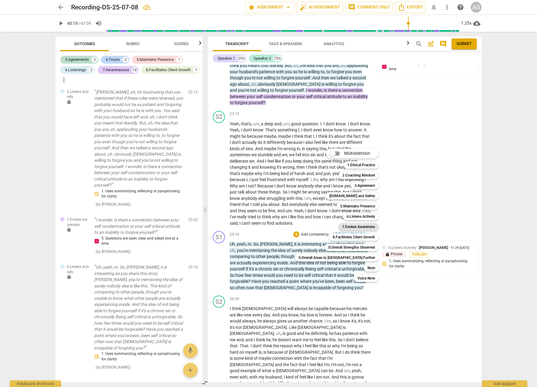
click at [342, 227] on b "7.Evokes Awareness" at bounding box center [358, 226] width 33 height 7
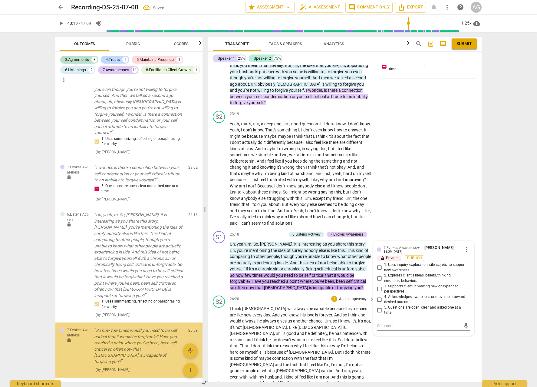
scroll to position [1127, 0]
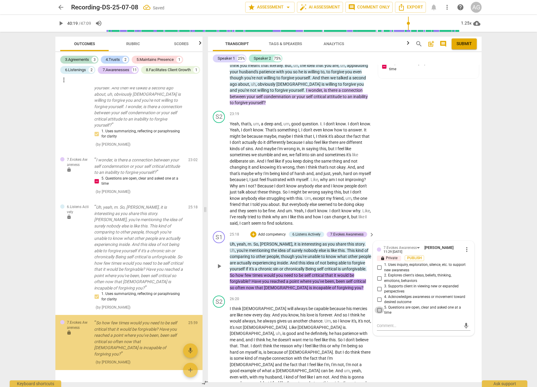
click at [377, 306] on input "5. Questions are open, clear and asked one at a time" at bounding box center [379, 309] width 10 height 7
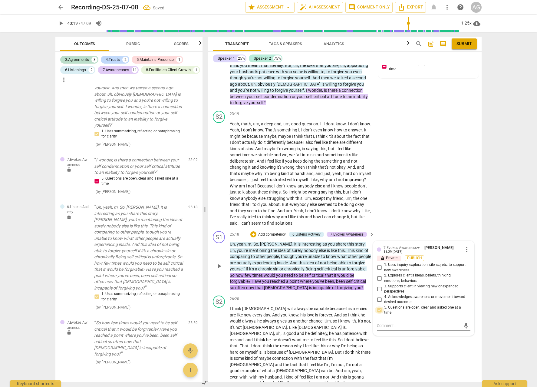
click at [377, 306] on input "5. Questions are open, clear and asked one at a time" at bounding box center [379, 309] width 10 height 7
checkbox input "true"
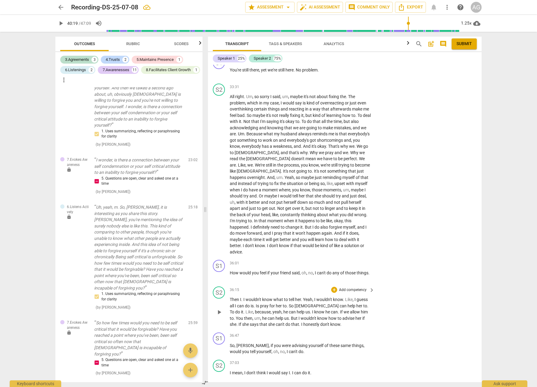
scroll to position [2859, 0]
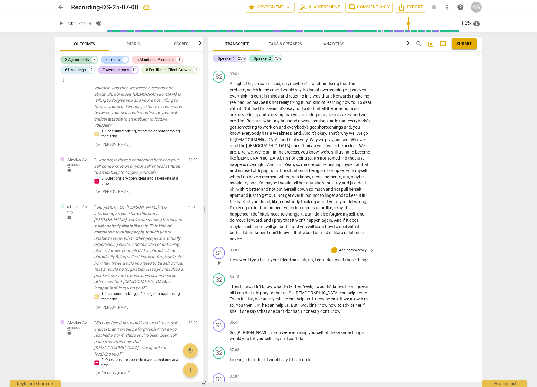
click at [358, 248] on p "Add competency" at bounding box center [352, 250] width 29 height 5
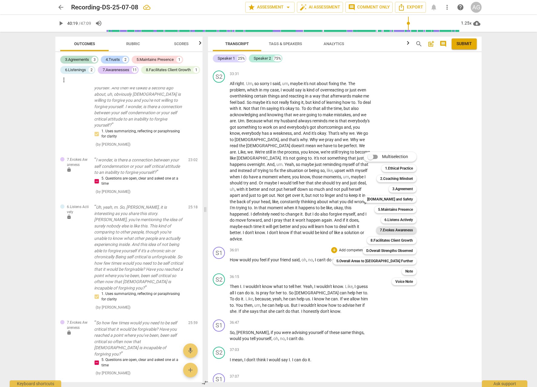
click at [380, 230] on b "7.Evokes Awareness" at bounding box center [396, 229] width 33 height 7
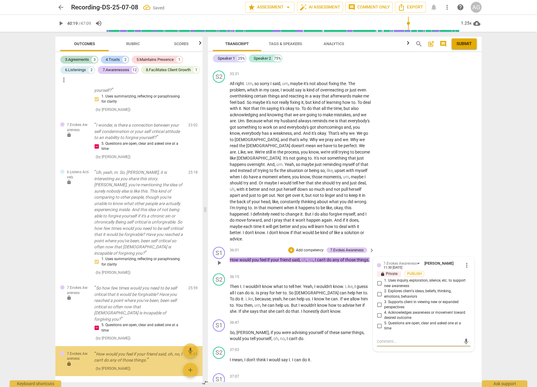
scroll to position [1168, 0]
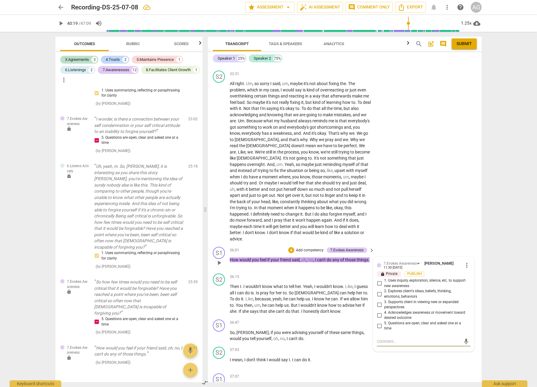
click at [382, 301] on input "3. Supports client in viewing new or expanded perspectives" at bounding box center [379, 304] width 10 height 7
checkbox input "true"
click at [305, 248] on p "Add competency" at bounding box center [309, 250] width 29 height 5
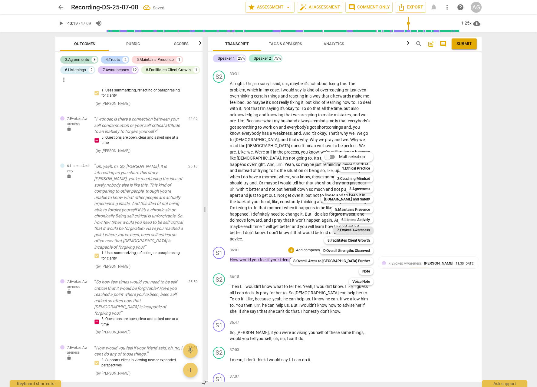
click at [337, 231] on b "7.Evokes Awareness" at bounding box center [353, 229] width 33 height 7
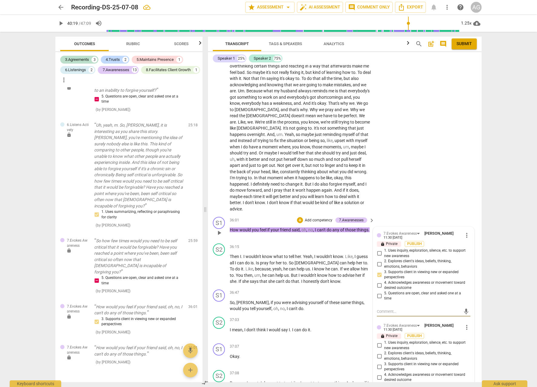
scroll to position [2889, 0]
drag, startPoint x: 377, startPoint y: 355, endPoint x: 375, endPoint y: 357, distance: 3.4
click at [377, 384] on input "5. Questions are open, clear and asked one at a time" at bounding box center [379, 387] width 10 height 7
checkbox input "true"
click at [467, 323] on span "more_vert" at bounding box center [466, 326] width 7 height 7
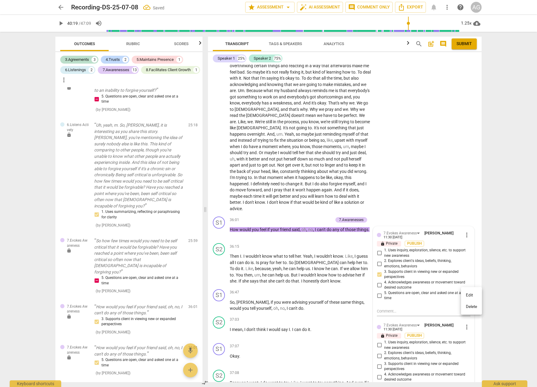
click at [475, 307] on li "Delete" at bounding box center [471, 306] width 21 height 11
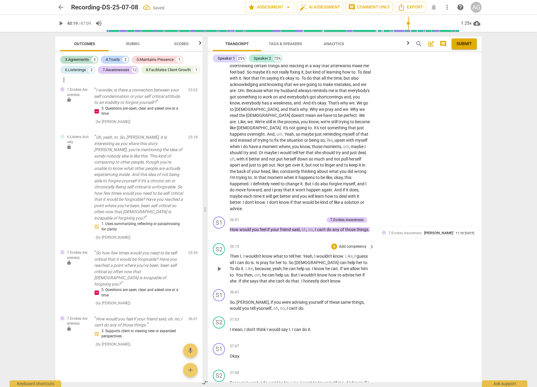
scroll to position [1179, 0]
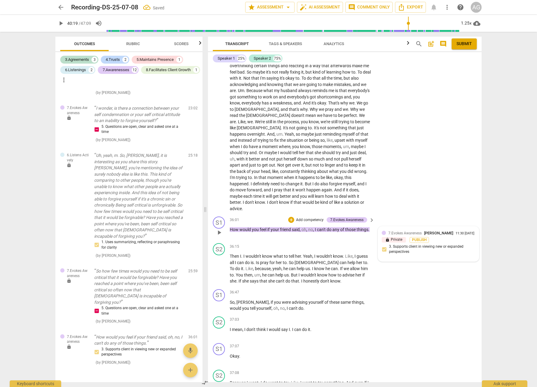
click at [455, 231] on div "11:30 [DATE]" at bounding box center [464, 233] width 19 height 4
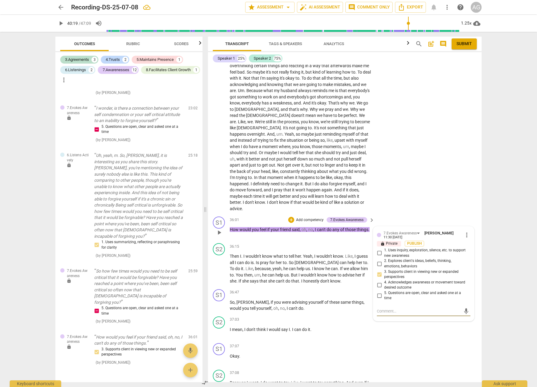
click at [378, 292] on input "5. Questions are open, clear and asked one at a time" at bounding box center [379, 295] width 10 height 7
checkbox input "true"
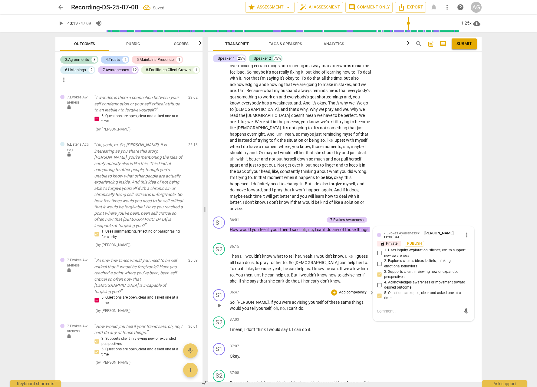
click at [353, 290] on p "Add competency" at bounding box center [352, 292] width 29 height 5
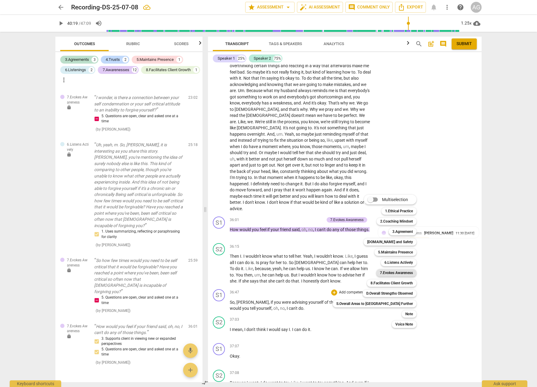
click at [380, 272] on b "7.Evokes Awareness" at bounding box center [396, 272] width 33 height 7
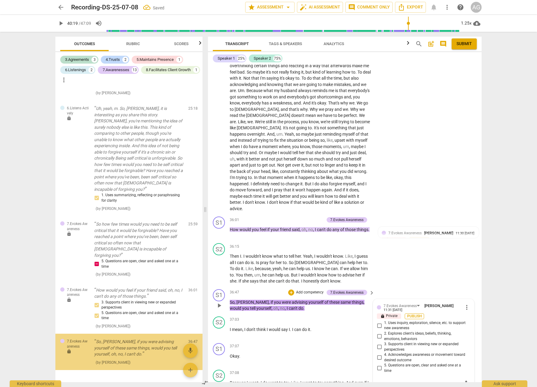
scroll to position [1226, 0]
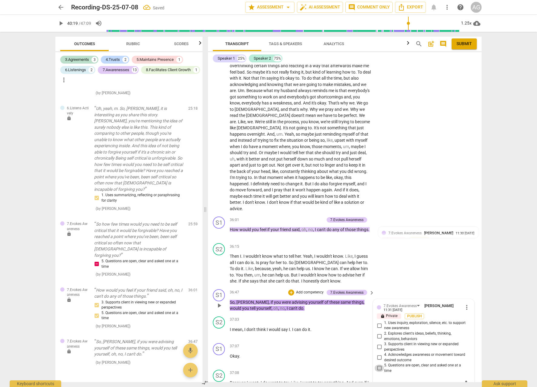
click at [378, 364] on input "5. Questions are open, clear and asked one at a time" at bounding box center [379, 367] width 10 height 7
checkbox input "true"
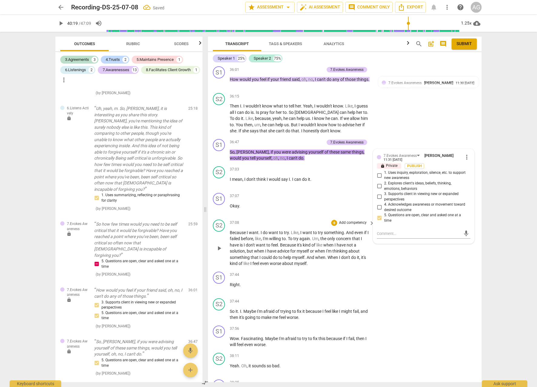
scroll to position [3041, 0]
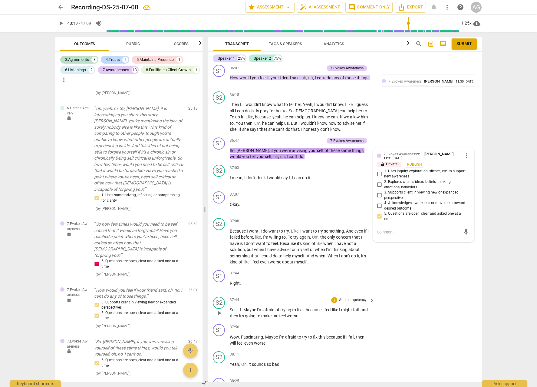
click at [271, 307] on p "So it . I . Maybe I'm afraid of trying to fix it because I feel like I might fa…" at bounding box center [301, 313] width 142 height 12
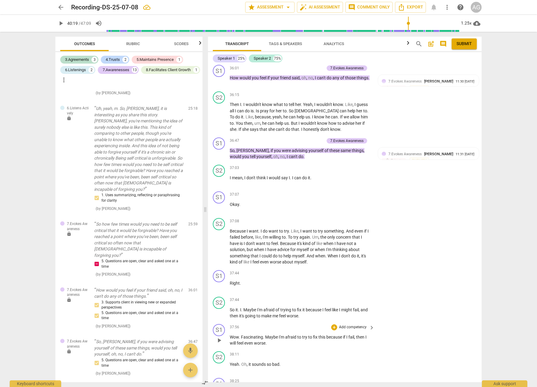
click at [257, 334] on span "Fascinating" at bounding box center [252, 336] width 22 height 5
click at [271, 334] on span "Maybe" at bounding box center [272, 336] width 14 height 5
click at [251, 334] on span "Fascinating" at bounding box center [252, 336] width 22 height 5
click at [221, 336] on span "pause" at bounding box center [218, 339] width 7 height 7
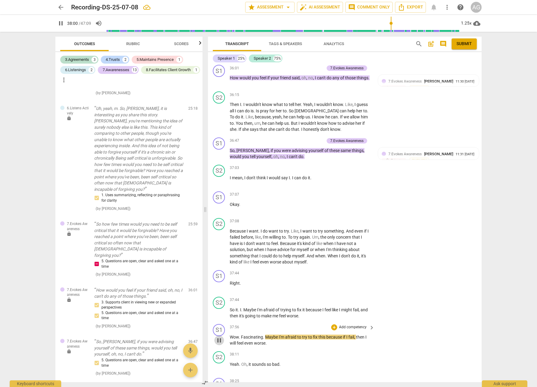
type input "2281"
click at [363, 324] on p "Add competency" at bounding box center [352, 326] width 29 height 5
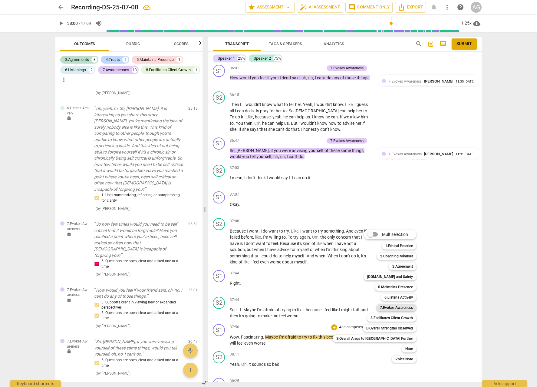
click at [380, 307] on b "7.Evokes Awareness" at bounding box center [396, 307] width 33 height 7
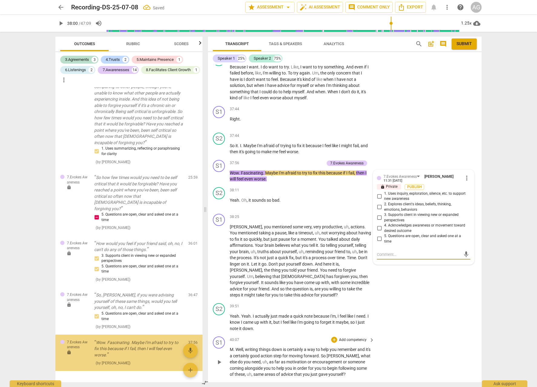
scroll to position [1274, 0]
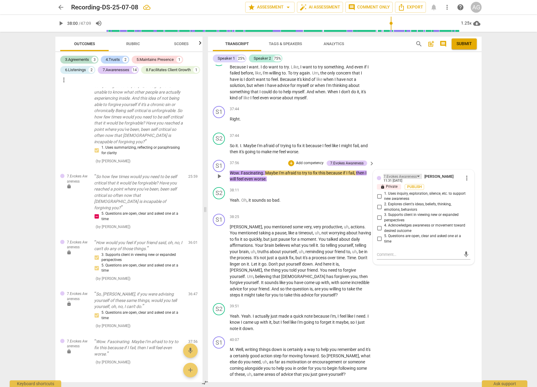
click at [396, 174] on div "7.Evokes Awareness" at bounding box center [399, 177] width 33 height 6
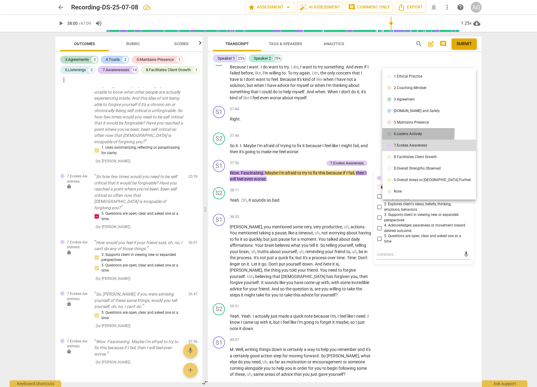
click at [408, 132] on div "6.Listens Actively" at bounding box center [408, 134] width 28 height 4
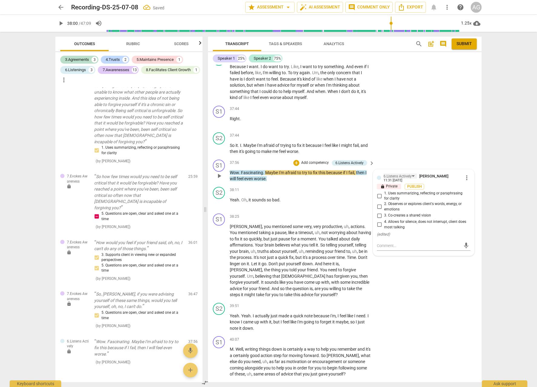
scroll to position [3205, 0]
click at [378, 192] on input "1. Uses summarizing, reflecting or paraphrasing for clarity" at bounding box center [379, 195] width 10 height 7
checkbox input "true"
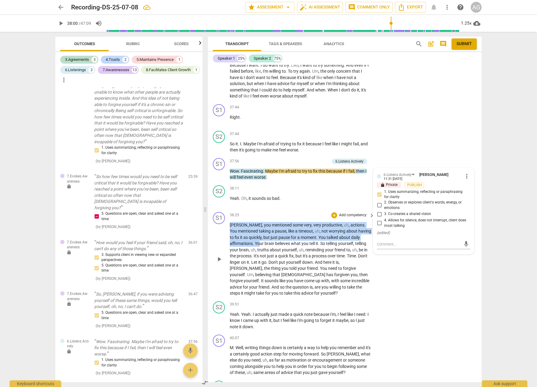
drag, startPoint x: 229, startPoint y: 194, endPoint x: 259, endPoint y: 215, distance: 36.7
click at [259, 222] on p "[PERSON_NAME] , you mentioned some very , very productive , uh , actions . You …" at bounding box center [301, 259] width 142 height 74
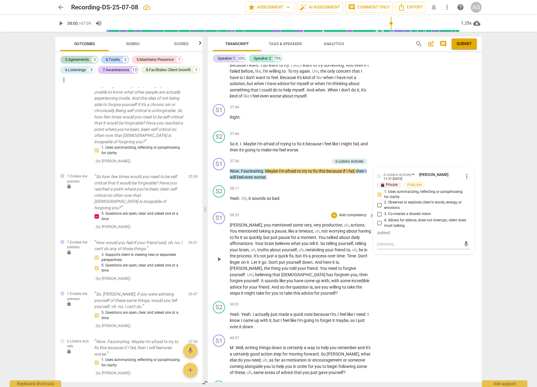
click at [299, 253] on span "but" at bounding box center [298, 255] width 7 height 5
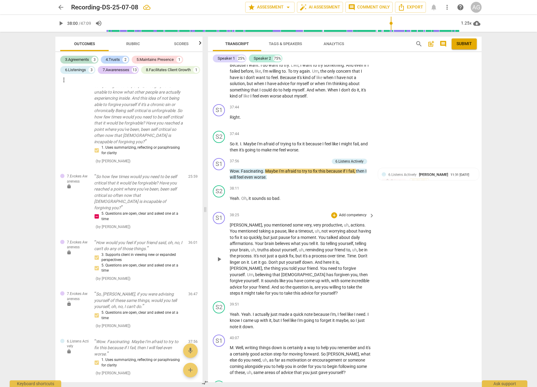
click at [232, 222] on span "[PERSON_NAME]" at bounding box center [246, 224] width 32 height 5
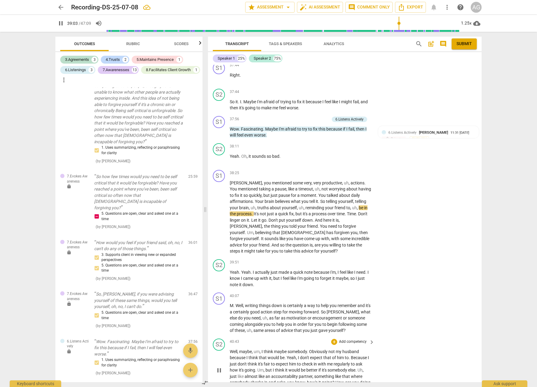
scroll to position [3252, 0]
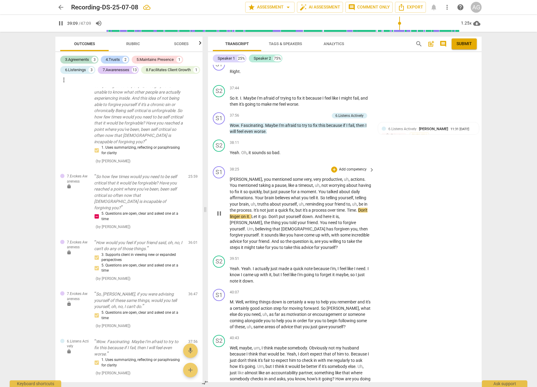
click at [357, 167] on p "Add competency" at bounding box center [352, 169] width 29 height 5
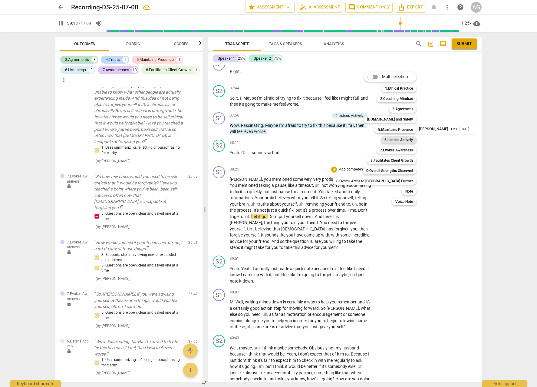
click at [384, 141] on b "6.Listens Actively" at bounding box center [398, 139] width 28 height 7
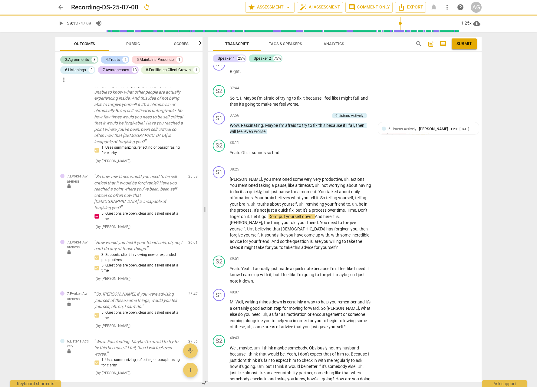
type input "2353"
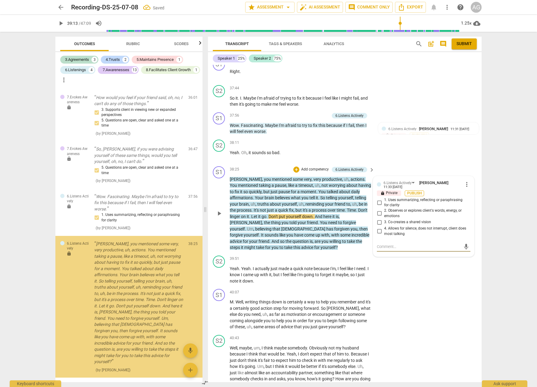
scroll to position [1420, 0]
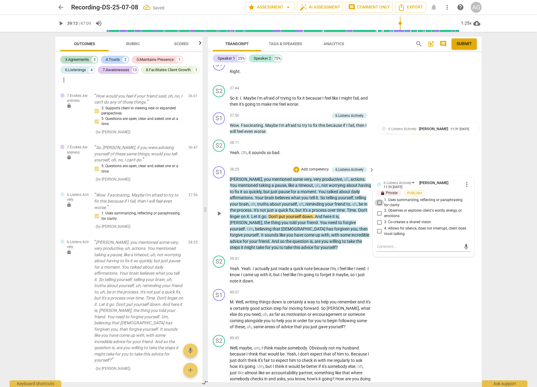
click at [377, 199] on input "1. Uses summarizing, reflecting or paraphrasing for clarity" at bounding box center [379, 202] width 10 height 7
checkbox input "true"
click at [218, 210] on span "play_arrow" at bounding box center [218, 213] width 7 height 7
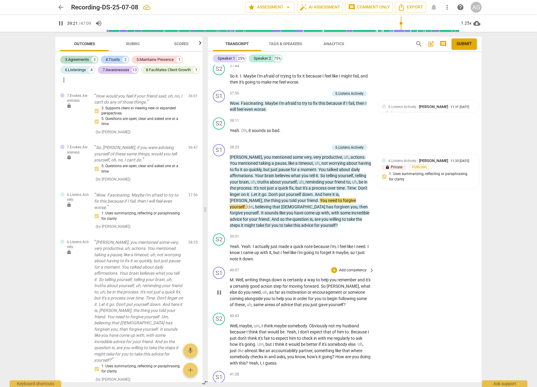
scroll to position [3276, 0]
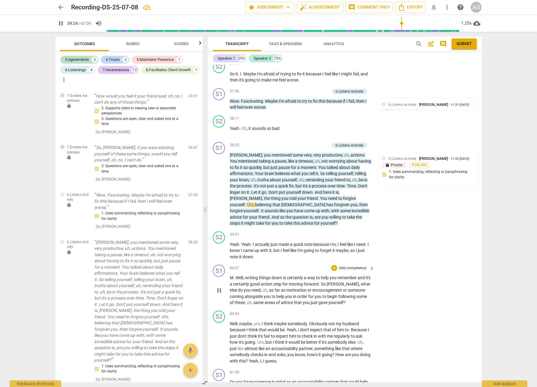
click at [257, 274] on p "M . Well , writing things down is certainly a way to help you remember and it's…" at bounding box center [301, 289] width 142 height 31
click at [256, 275] on span "writing" at bounding box center [252, 277] width 14 height 5
click at [350, 265] on p "Add competency" at bounding box center [352, 267] width 29 height 5
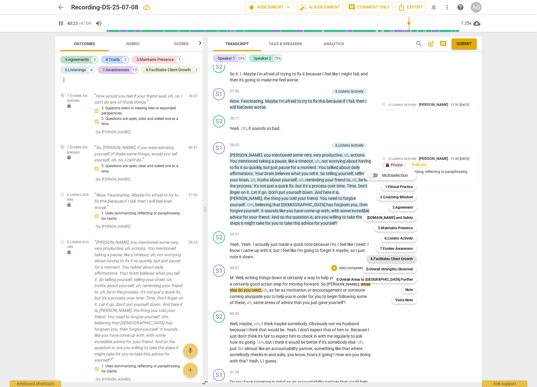
click at [373, 258] on b "8.Facilitates Client Growth" at bounding box center [391, 258] width 42 height 7
type input "2424"
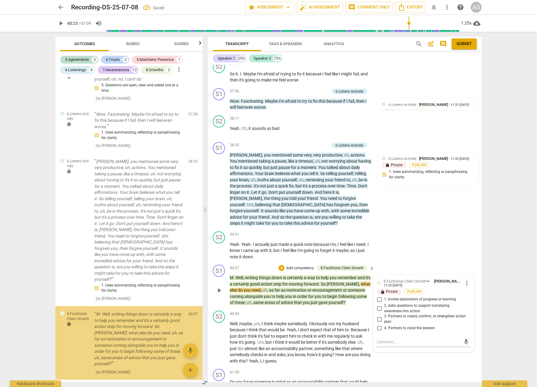
scroll to position [1494, 0]
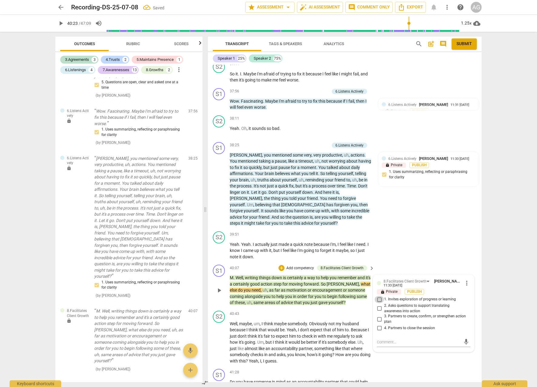
click at [379, 296] on input "1. Invites exploration of progress or learning" at bounding box center [379, 299] width 10 height 7
checkbox input "true"
click at [376, 305] on input "2. Asks questions to support translating awareness into action" at bounding box center [379, 308] width 10 height 7
checkbox input "true"
click at [376, 296] on input "1. Invites exploration of progress or learning" at bounding box center [379, 299] width 10 height 7
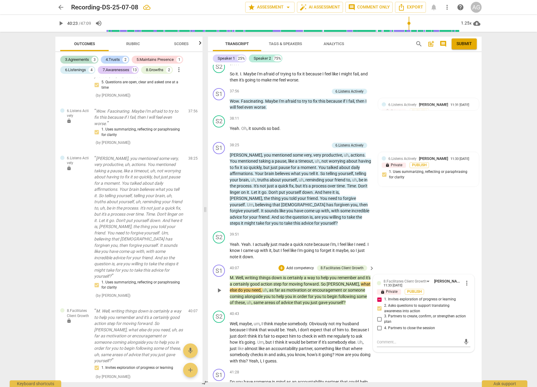
drag, startPoint x: 377, startPoint y: 268, endPoint x: 372, endPoint y: 275, distance: 8.9
click at [377, 296] on input "1. Invites exploration of progress or learning" at bounding box center [379, 299] width 10 height 7
checkbox input "false"
click at [376, 315] on input "3. Partners to create, confirm, or strengthen action plan" at bounding box center [379, 318] width 10 height 7
checkbox input "true"
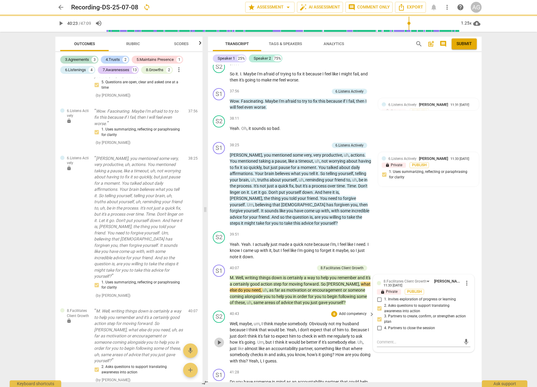
click at [219, 339] on span "play_arrow" at bounding box center [218, 342] width 7 height 7
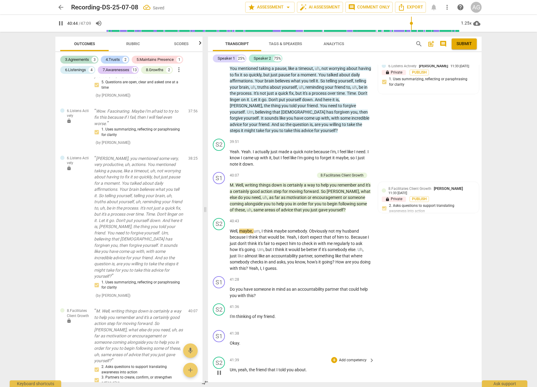
scroll to position [3382, 0]
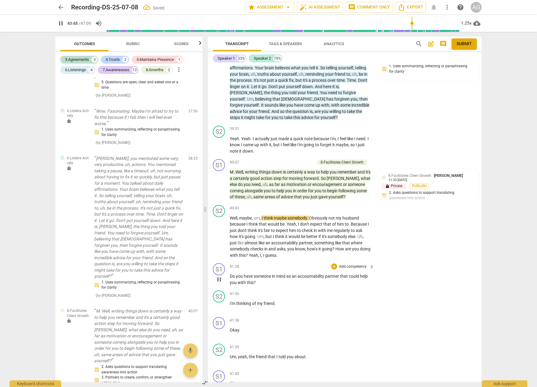
click at [354, 264] on p "Add competency" at bounding box center [352, 266] width 29 height 5
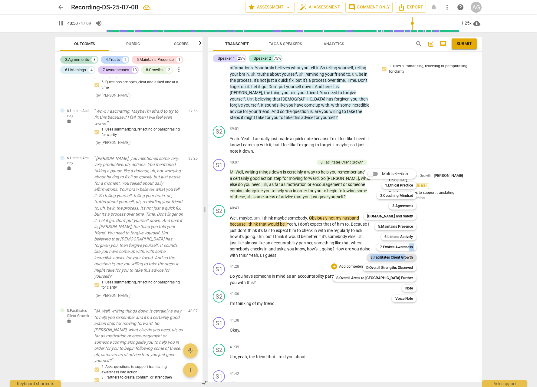
drag, startPoint x: 389, startPoint y: 248, endPoint x: 384, endPoint y: 256, distance: 10.2
click at [384, 256] on div "Multiselection m 1.Ethical Practice 1 2.Coaching Mindset 2 3.Agreement 3 [DOMAI…" at bounding box center [379, 235] width 98 height 136
click at [384, 256] on b "8.Facilitates Client Growth" at bounding box center [391, 257] width 42 height 7
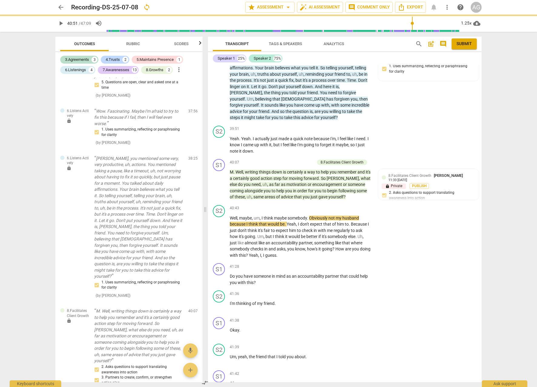
type input "2451"
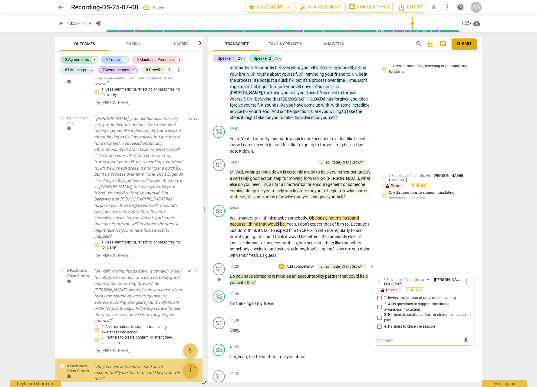
scroll to position [1552, 0]
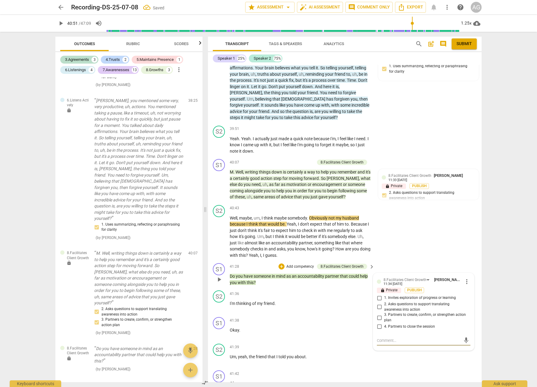
click at [377, 314] on input "3. Partners to create, confirm, or strengthen action plan" at bounding box center [379, 317] width 10 height 7
checkbox input "true"
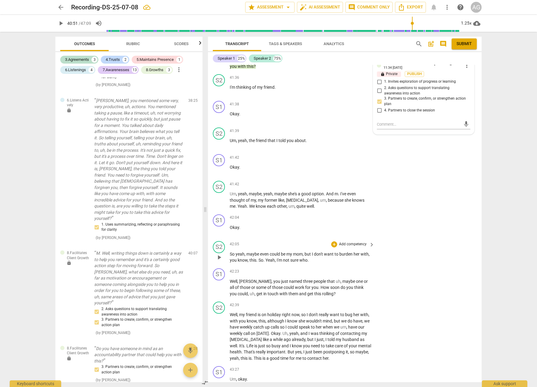
scroll to position [3602, 0]
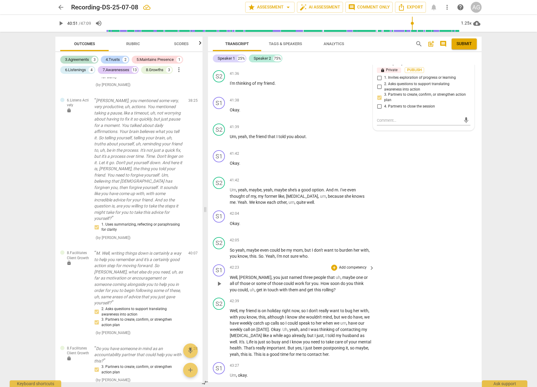
click at [351, 265] on p "Add competency" at bounding box center [352, 267] width 29 height 5
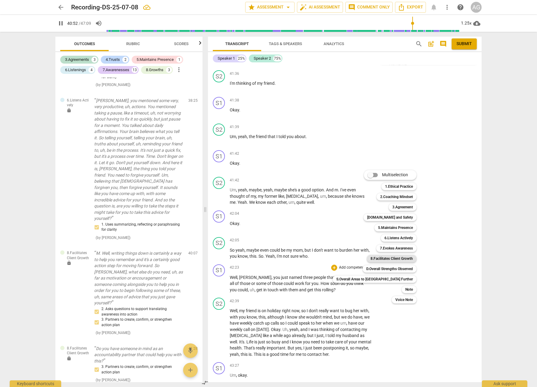
click at [370, 259] on b "8.Facilitates Client Growth" at bounding box center [391, 258] width 42 height 7
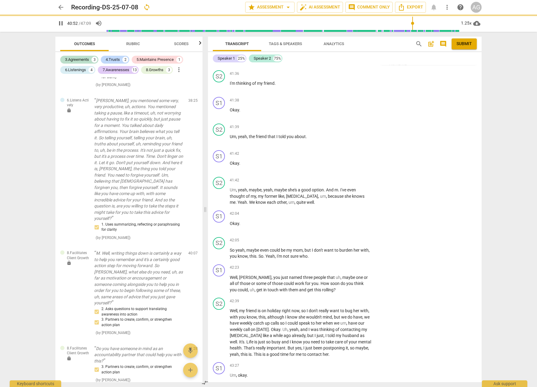
type input "2453"
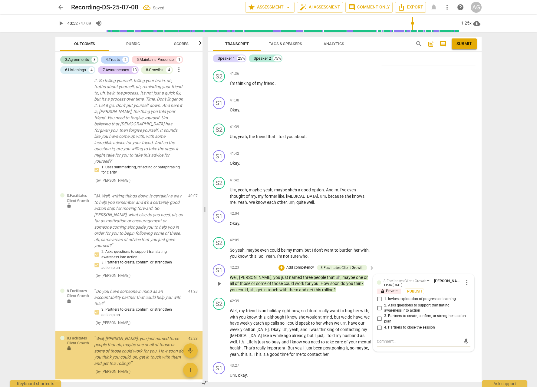
scroll to position [1612, 0]
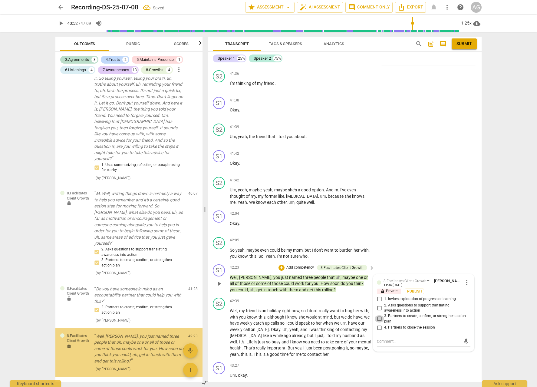
click at [379, 315] on input "3. Partners to create, confirm, or strengthen action plan" at bounding box center [379, 318] width 10 height 7
checkbox input "true"
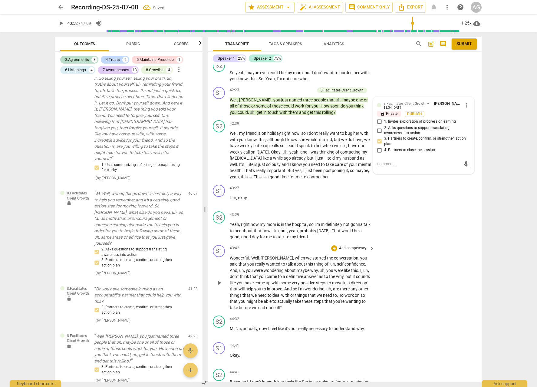
scroll to position [3780, 0]
click at [238, 255] on span "Wonderful" at bounding box center [239, 257] width 19 height 5
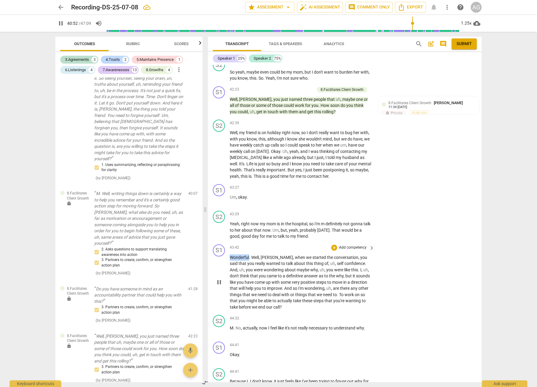
click at [238, 255] on span "Wonderful" at bounding box center [239, 257] width 19 height 5
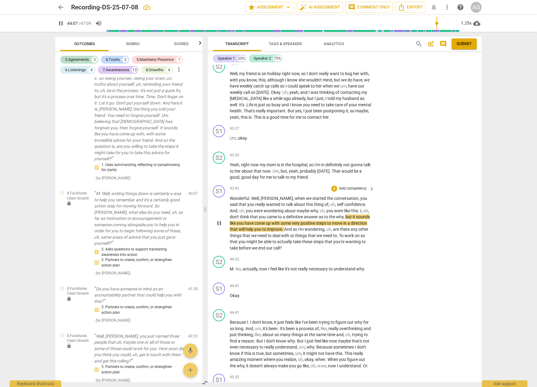
scroll to position [3843, 0]
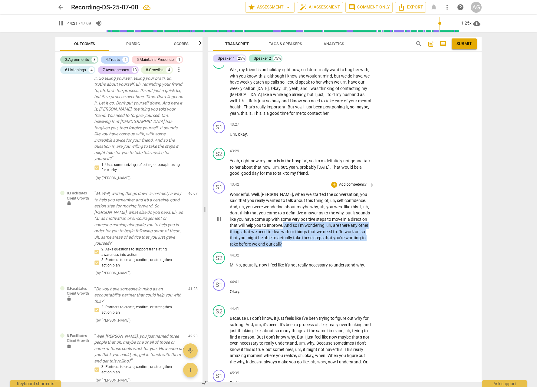
drag, startPoint x: 283, startPoint y: 200, endPoint x: 326, endPoint y: 219, distance: 46.7
click at [325, 221] on p "Wonderful . Well , [PERSON_NAME] , when we started the conversation , you said …" at bounding box center [301, 219] width 142 height 56
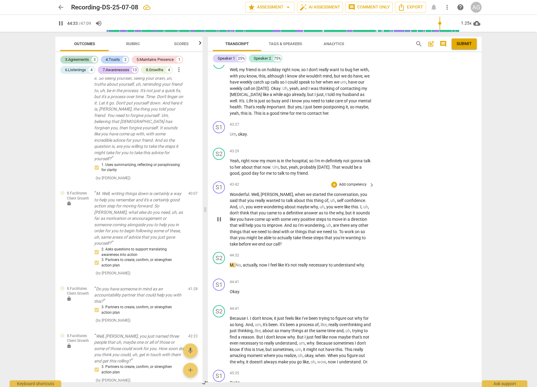
click at [361, 179] on div "S1 play_arrow pause 43:42 + Add competency keyboard_arrow_right Wonderful . Wel…" at bounding box center [345, 214] width 274 height 71
click at [361, 182] on p "Add competency" at bounding box center [352, 184] width 29 height 5
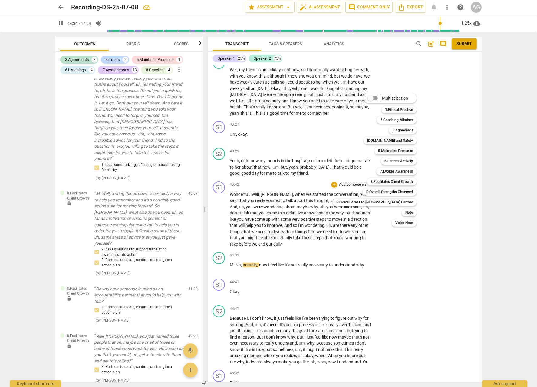
drag, startPoint x: 413, startPoint y: 234, endPoint x: 380, endPoint y: 232, distance: 33.6
click at [414, 234] on div at bounding box center [268, 193] width 537 height 387
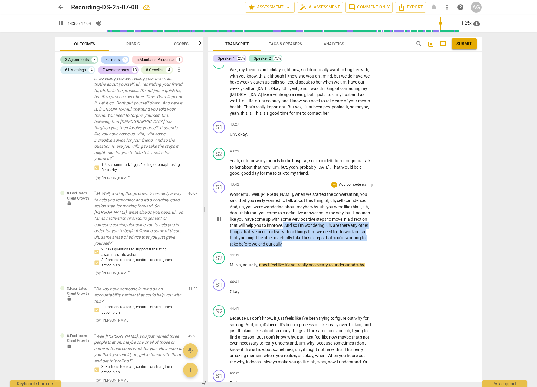
drag, startPoint x: 283, startPoint y: 200, endPoint x: 293, endPoint y: 216, distance: 18.6
click at [292, 217] on p "Wonderful . Well , [PERSON_NAME] , when we started the conversation , you said …" at bounding box center [301, 219] width 142 height 56
click at [359, 182] on p "Add competency" at bounding box center [352, 184] width 29 height 5
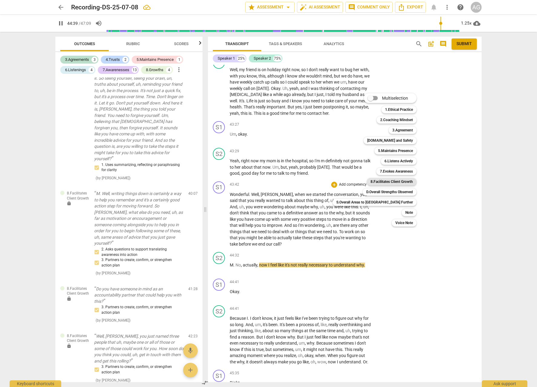
click at [381, 181] on b "8.Facilitates Client Growth" at bounding box center [391, 181] width 42 height 7
type input "2680"
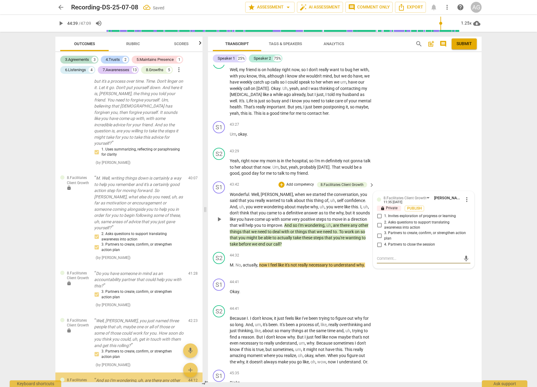
scroll to position [1671, 0]
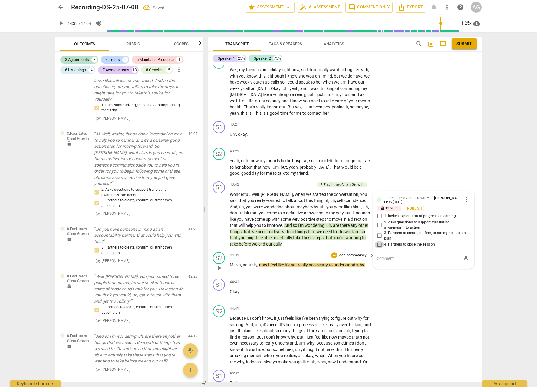
drag, startPoint x: 379, startPoint y: 221, endPoint x: 365, endPoint y: 227, distance: 14.9
click at [379, 241] on input "4. Partners to close the session" at bounding box center [379, 244] width 10 height 7
checkbox input "true"
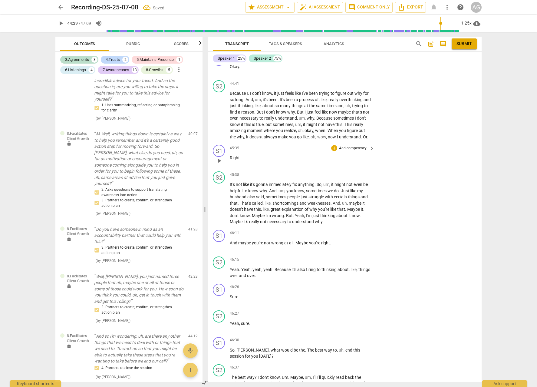
scroll to position [4070, 0]
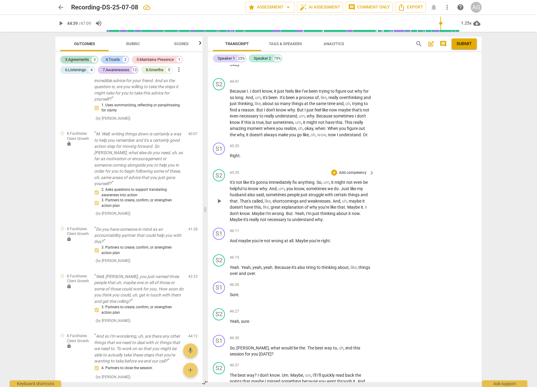
click at [238, 180] on span "not" at bounding box center [239, 182] width 7 height 5
click at [246, 238] on span "maybe" at bounding box center [245, 240] width 14 height 5
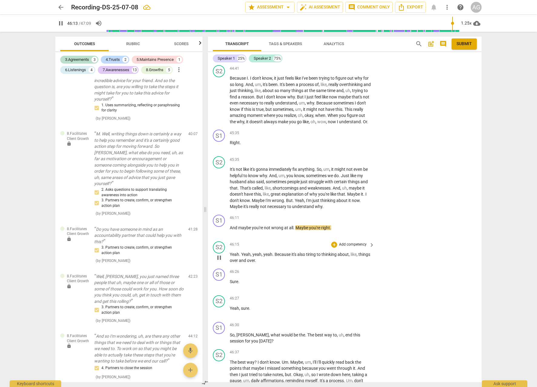
scroll to position [4097, 0]
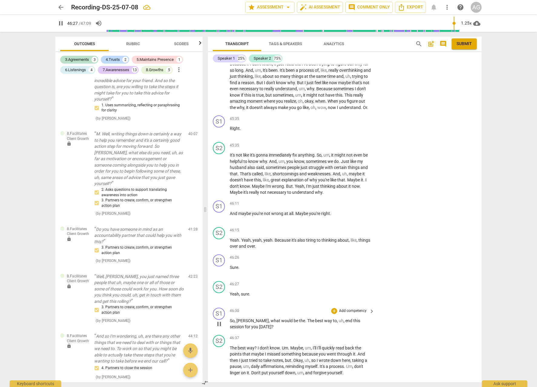
click at [238, 318] on span "[PERSON_NAME]" at bounding box center [252, 320] width 32 height 5
click at [352, 308] on p "Add competency" at bounding box center [352, 310] width 29 height 5
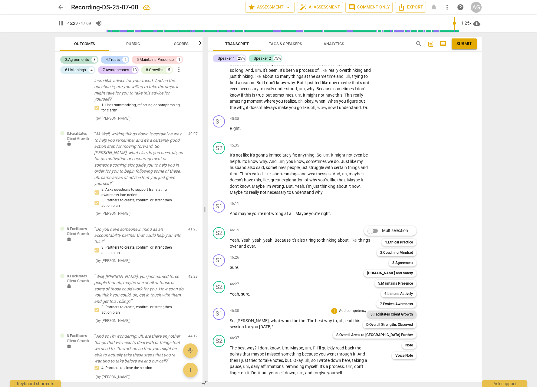
click at [381, 316] on b "8.Facilitates Client Growth" at bounding box center [391, 313] width 42 height 7
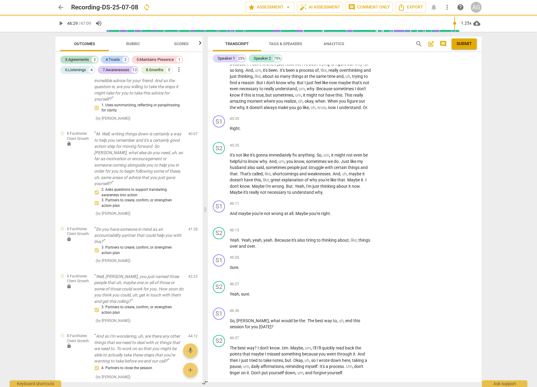
type input "2790"
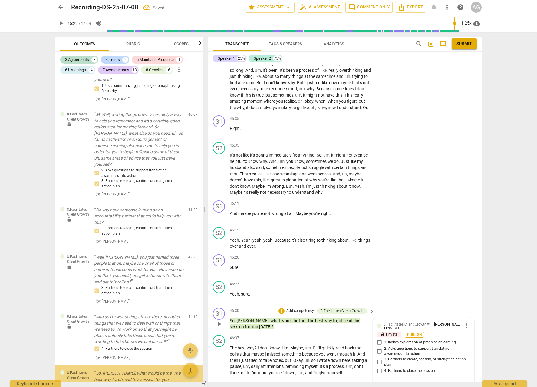
scroll to position [1709, 0]
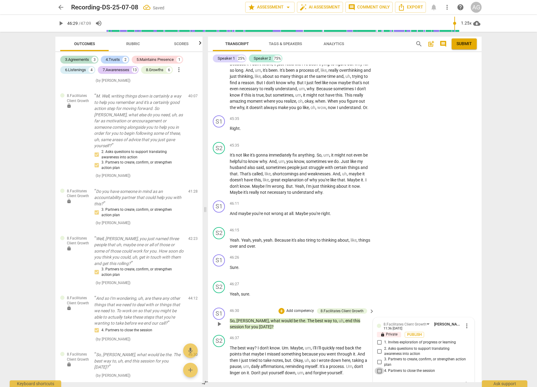
click at [378, 367] on input "4. Partners to close the session" at bounding box center [379, 370] width 10 height 7
checkbox input "true"
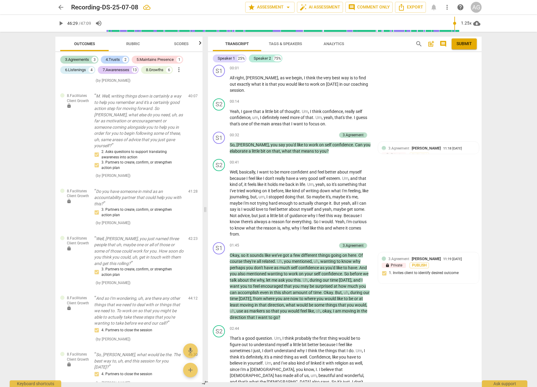
scroll to position [0, 0]
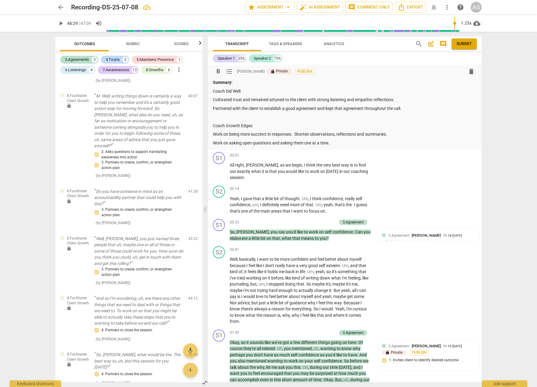
click at [403, 100] on p "Cultivated trust and remained attuned to the client with strong listening and e…" at bounding box center [345, 100] width 264 height 6
drag, startPoint x: 61, startPoint y: 23, endPoint x: 65, endPoint y: 25, distance: 4.2
click at [62, 23] on span "pause" at bounding box center [60, 23] width 7 height 7
type input "2793"
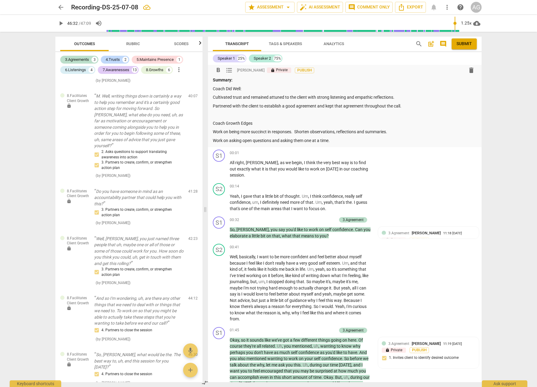
scroll to position [2, 0]
click at [398, 97] on p "Cultivated trust and remained attuned to the client with strong listening and e…" at bounding box center [345, 98] width 264 height 6
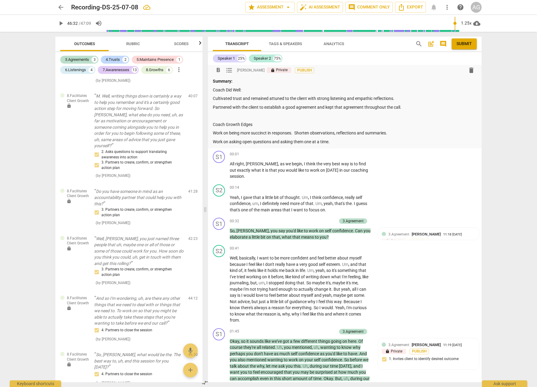
click at [336, 106] on p "Partnered with the client to establish a good agreement and kept that agreement…" at bounding box center [345, 107] width 264 height 6
click at [333, 106] on p "Partnered with the client to establish a good agreement and kept that agreement…" at bounding box center [345, 107] width 264 height 6
click at [403, 106] on p "Partnered with the client to establish a good agreement and kept that agreement…" at bounding box center [345, 107] width 264 height 6
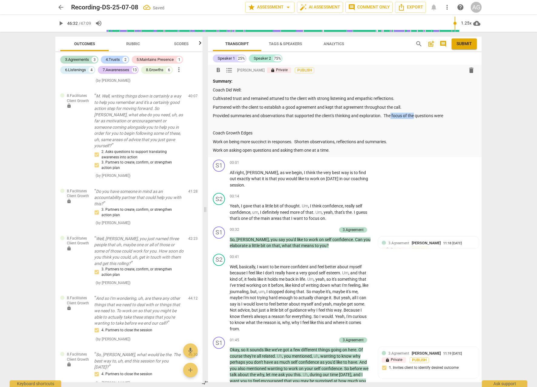
drag, startPoint x: 392, startPoint y: 115, endPoint x: 414, endPoint y: 115, distance: 22.4
click at [415, 115] on p "Provided summaries and observations that supported the client's thinking and ex…" at bounding box center [345, 116] width 264 height 6
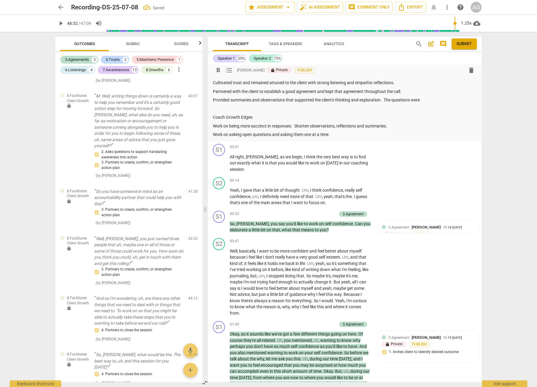
scroll to position [18, 0]
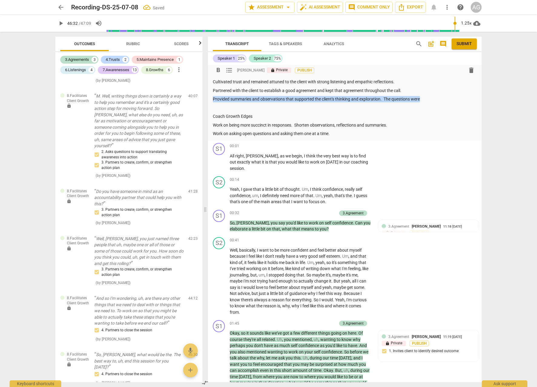
click at [424, 96] on p "Provided summaries and observations that supported the client's thinking and ex…" at bounding box center [345, 99] width 264 height 6
click at [424, 98] on p "Provided summaries and observations that supported the client's thinking and ex…" at bounding box center [345, 99] width 264 height 6
click at [425, 99] on p "Provided summaries and observations that supported the client's thinking and ex…" at bounding box center [345, 99] width 264 height 6
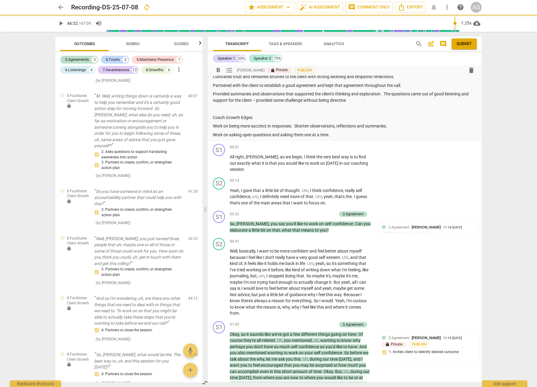
scroll to position [0, 0]
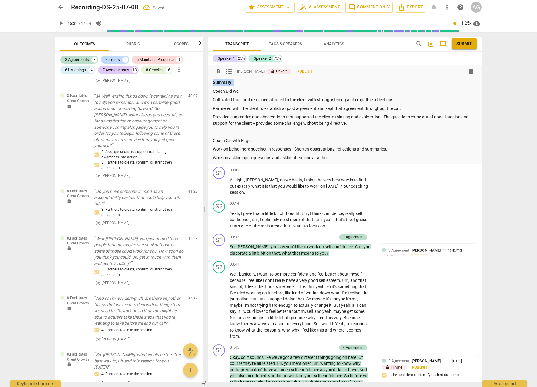
drag, startPoint x: 235, startPoint y: 85, endPoint x: 213, endPoint y: 82, distance: 22.6
click at [213, 82] on p "Summary:" at bounding box center [345, 82] width 264 height 6
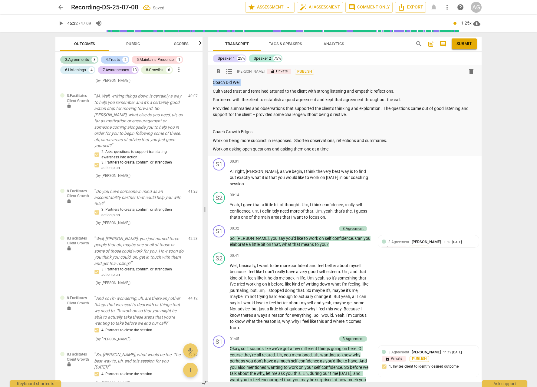
drag, startPoint x: 242, startPoint y: 82, endPoint x: 209, endPoint y: 82, distance: 32.7
click at [209, 82] on div "format_bold format_list_bulleted [PERSON_NAME] lock Private Publish delete Coac…" at bounding box center [345, 110] width 274 height 91
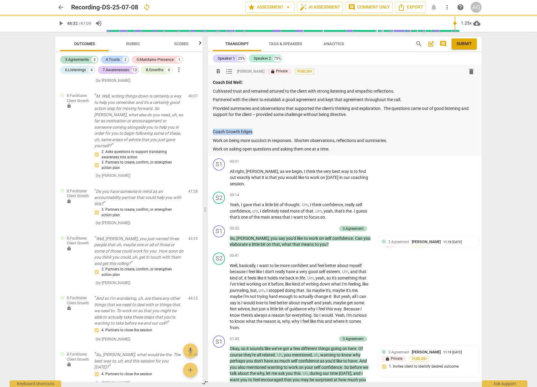
drag, startPoint x: 241, startPoint y: 131, endPoint x: 211, endPoint y: 131, distance: 30.3
click at [211, 131] on div "format_bold format_list_bulleted [PERSON_NAME] lock Private Publish delete Coac…" at bounding box center [345, 110] width 274 height 91
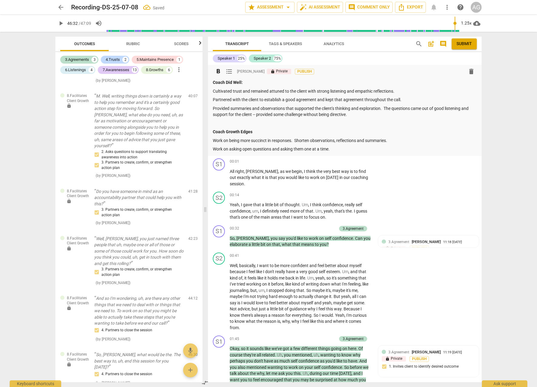
click at [252, 131] on p "Coach Growth Edges" at bounding box center [345, 132] width 264 height 6
click at [274, 141] on p "Work on being more succinct in responses. Shorten observations, reflections and…" at bounding box center [345, 140] width 264 height 6
click at [294, 140] on p "Work on being more succinct in responses. Shorten observations, reflections and…" at bounding box center [345, 140] width 264 height 6
click at [273, 140] on p "Work on being more succinct in responses. Shorten observations, reflections and…" at bounding box center [345, 140] width 264 height 6
drag, startPoint x: 339, startPoint y: 140, endPoint x: 321, endPoint y: 142, distance: 18.2
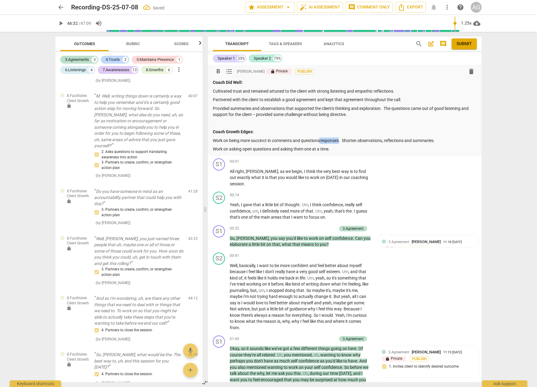
click at [321, 142] on p "Work on being more succinct in comments and questionsresponses. Shorten observa…" at bounding box center [345, 140] width 264 height 6
click at [326, 140] on p "Work on being more succinct in comments and questions. Shorten observations, re…" at bounding box center [345, 140] width 264 height 6
drag, startPoint x: 324, startPoint y: 140, endPoint x: 416, endPoint y: 142, distance: 91.7
click at [416, 142] on p "Work on being more succinct in comments and questions. Shorten observations, re…" at bounding box center [345, 140] width 264 height 6
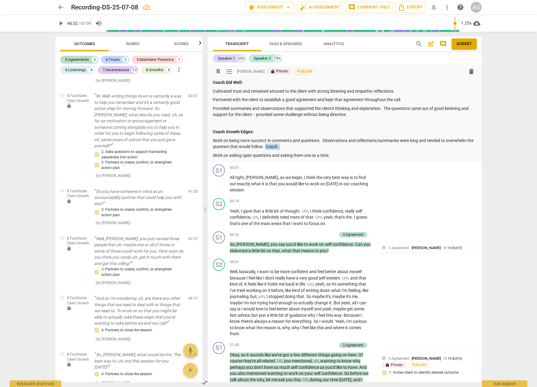
drag, startPoint x: 273, startPoint y: 147, endPoint x: 287, endPoint y: 146, distance: 14.6
click at [287, 146] on p "Work on being more succinct in comments and questions. Observations and reflect…" at bounding box center [345, 143] width 264 height 12
click at [213, 154] on p "Work on asking open questions and asking them one at a time." at bounding box center [345, 155] width 264 height 6
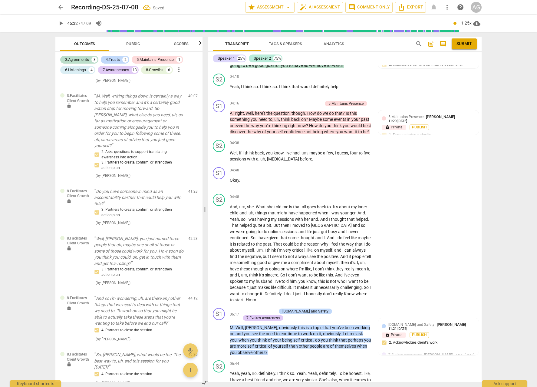
scroll to position [491, 0]
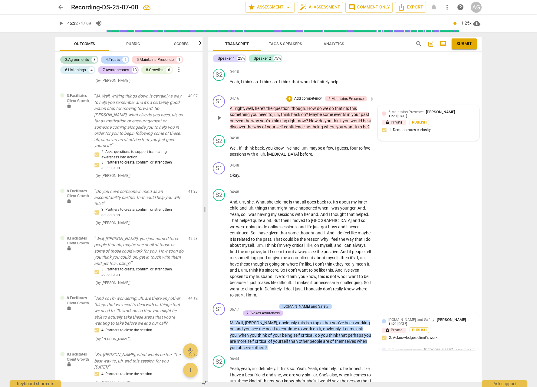
click at [401, 110] on span "5.Maintains Presence" at bounding box center [405, 112] width 35 height 4
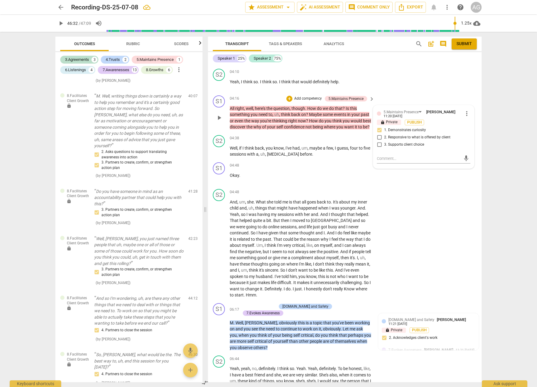
click at [308, 96] on p "Add competency" at bounding box center [307, 98] width 29 height 5
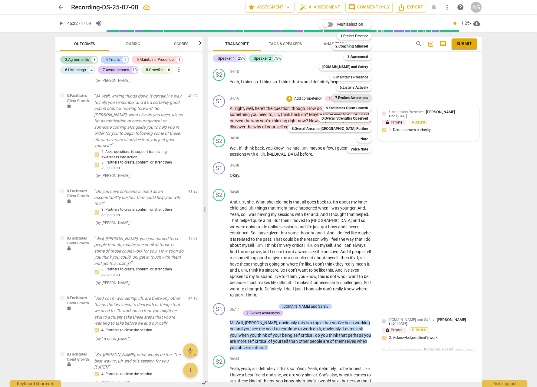
click at [335, 97] on b "7.Evokes Awareness" at bounding box center [351, 97] width 33 height 7
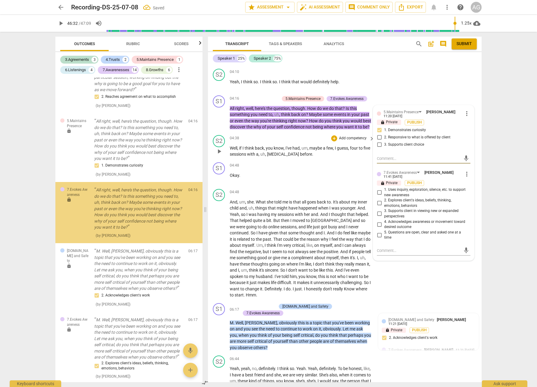
scroll to position [209, 0]
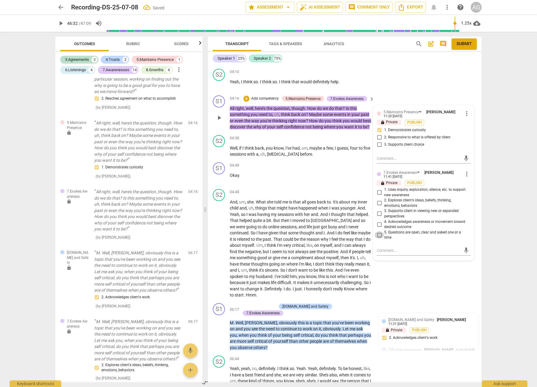
click at [378, 231] on input "5. Questions are open, clear and asked one at a time" at bounding box center [379, 234] width 10 height 7
checkbox input "true"
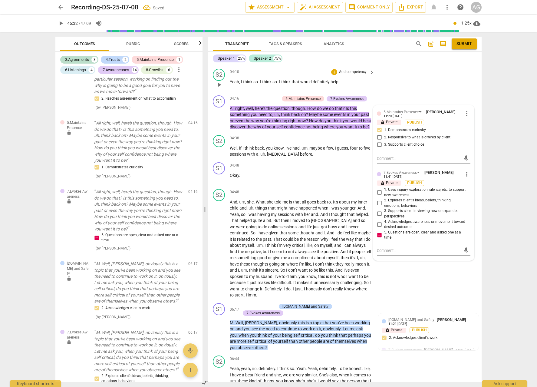
click at [408, 75] on div "S2 play_arrow pause 04:10 + Add competency keyboard_arrow_right Yeah , I think …" at bounding box center [345, 79] width 274 height 27
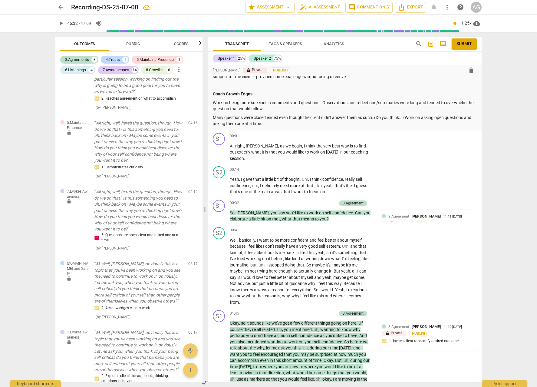
scroll to position [0, 0]
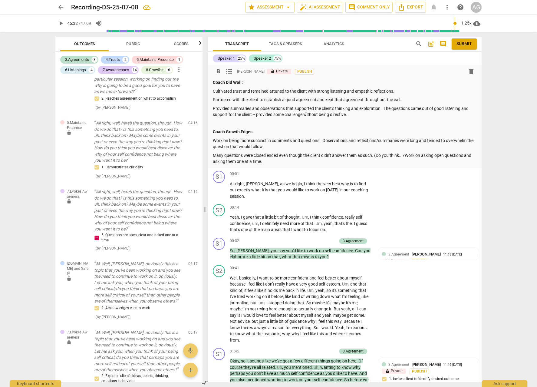
click at [406, 154] on p "Many questions were closed ended even though the client didn't answer them as s…" at bounding box center [345, 158] width 264 height 12
click at [357, 161] on p "Many questions were closed ended even though the client didn't answer them as s…" at bounding box center [345, 158] width 264 height 12
click at [412, 8] on span "Export" at bounding box center [410, 7] width 25 height 7
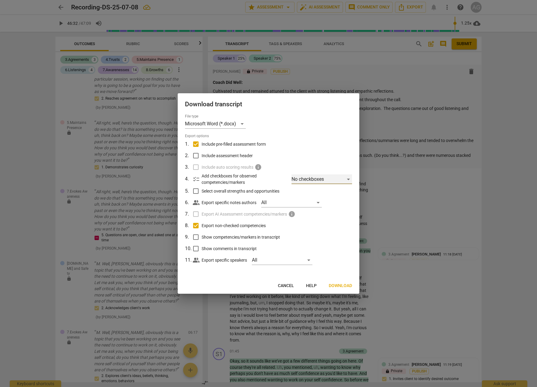
click at [349, 177] on div "No checkboxes" at bounding box center [321, 179] width 61 height 10
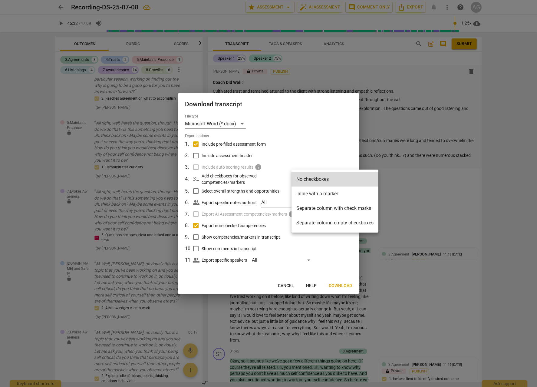
click at [329, 207] on li "Separate column with check marks" at bounding box center [334, 208] width 87 height 15
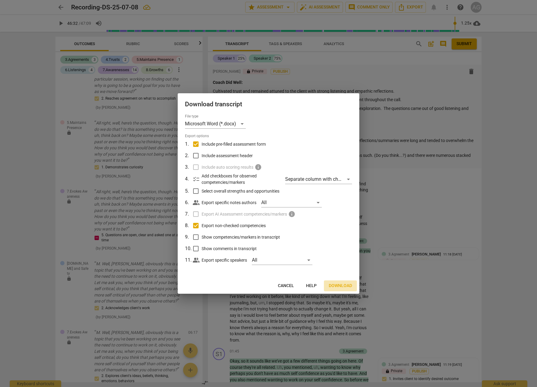
click at [338, 285] on span "Download" at bounding box center [340, 286] width 23 height 6
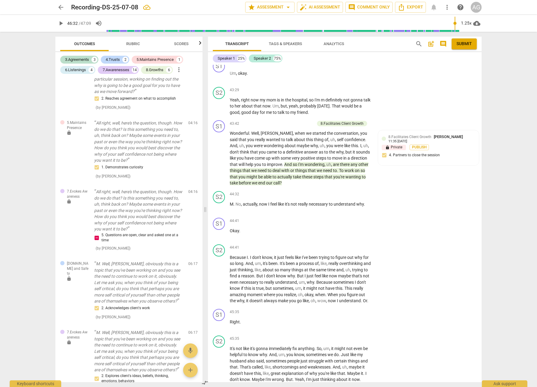
scroll to position [3924, 0]
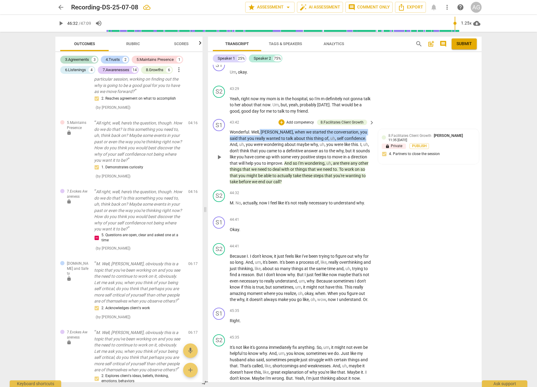
drag, startPoint x: 260, startPoint y: 106, endPoint x: 349, endPoint y: 113, distance: 88.9
click at [349, 129] on p "Wonderful . Well , [PERSON_NAME] , when we started the conversation , you said …" at bounding box center [301, 157] width 142 height 56
click at [300, 120] on p "Add competency" at bounding box center [300, 122] width 29 height 5
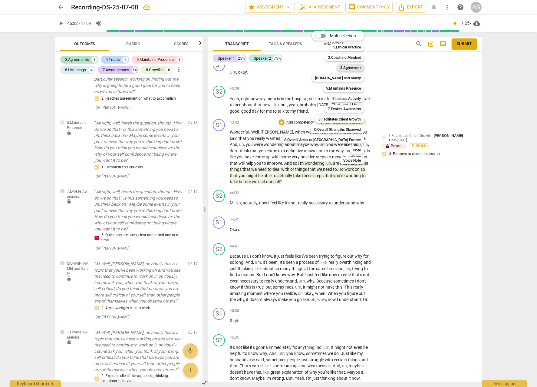
click at [340, 65] on b "3.Agreement" at bounding box center [350, 67] width 21 height 7
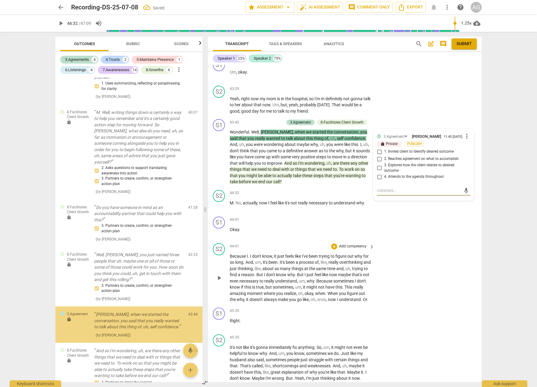
scroll to position [1831, 0]
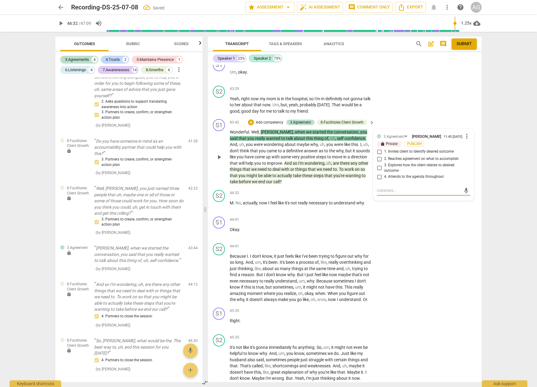
click at [378, 173] on input "4. Attends to the agenda throughout" at bounding box center [379, 176] width 10 height 7
checkbox input "true"
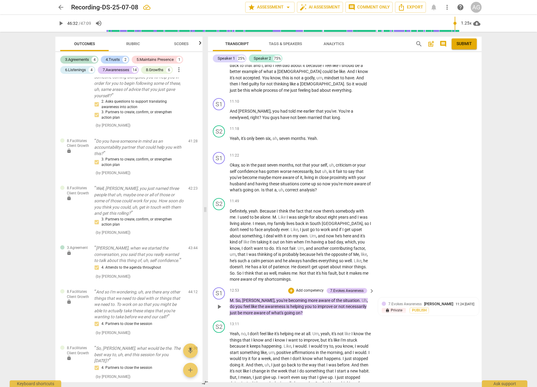
scroll to position [1108, 0]
click at [308, 287] on p "Add competency" at bounding box center [309, 289] width 29 height 5
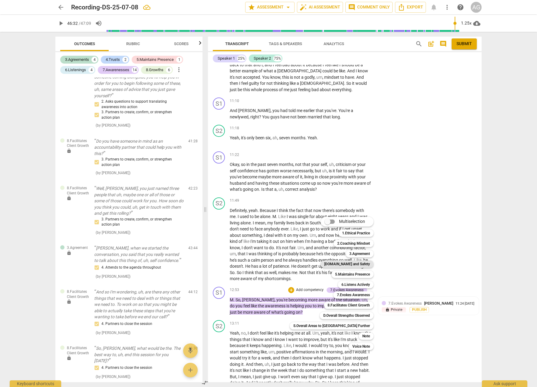
click at [330, 265] on b "[DOMAIN_NAME] and Safety" at bounding box center [347, 263] width 46 height 7
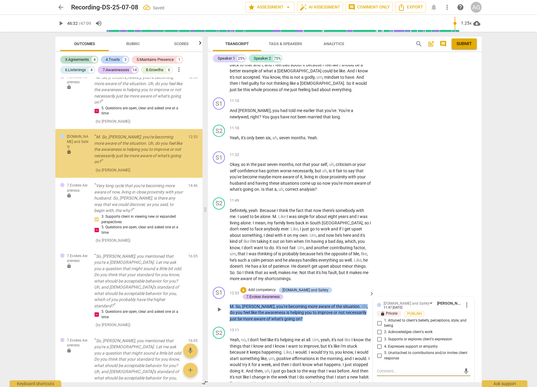
scroll to position [617, 0]
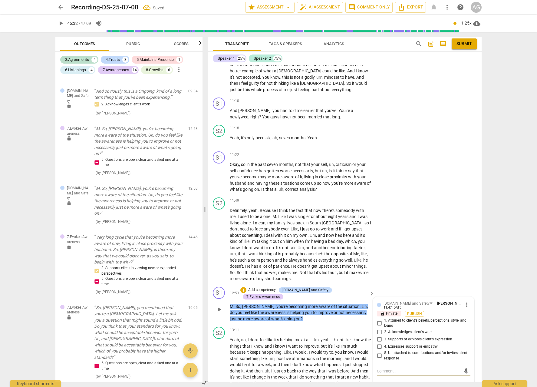
click at [377, 319] on input "1. Attuned to client's beliefs, perceptions, style, and being" at bounding box center [379, 322] width 10 height 7
checkbox input "true"
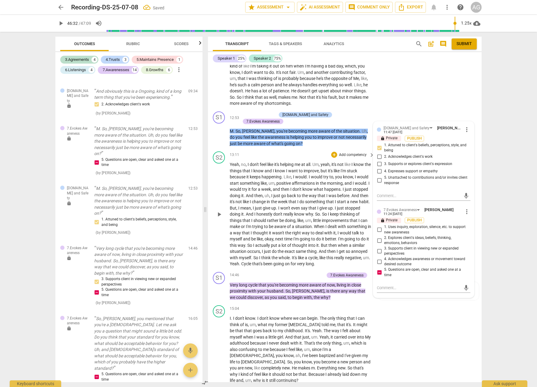
scroll to position [1284, 0]
click at [305, 272] on p "Add competency" at bounding box center [309, 274] width 29 height 5
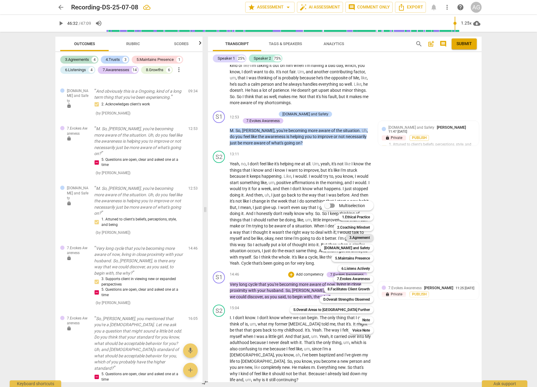
click at [349, 238] on b "3.Agreement" at bounding box center [359, 237] width 21 height 7
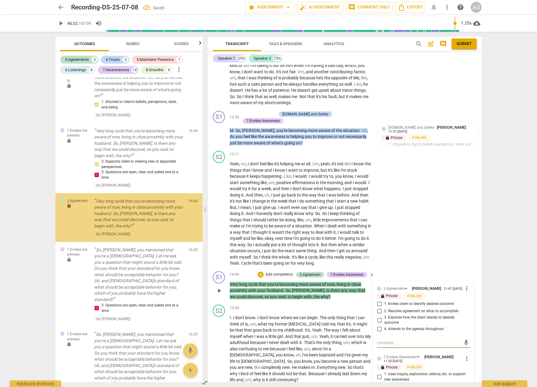
scroll to position [747, 0]
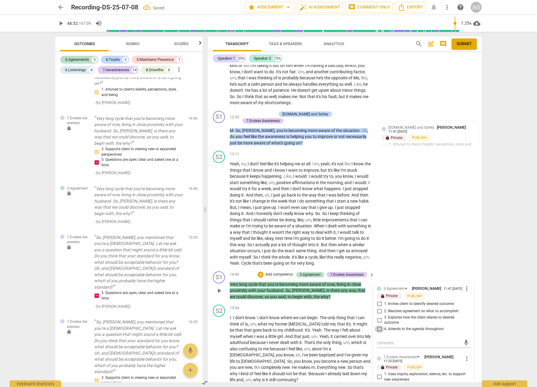
click at [378, 325] on input "4. Attends to the agenda throughout" at bounding box center [379, 328] width 10 height 7
checkbox input "true"
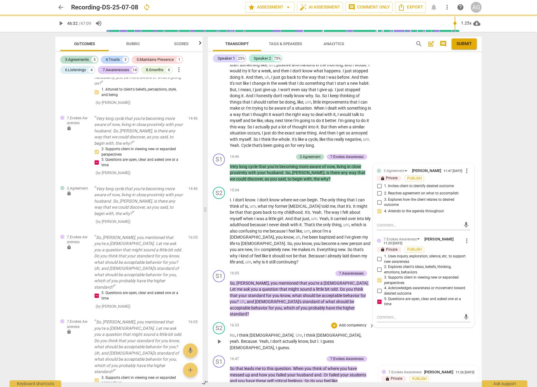
scroll to position [1409, 0]
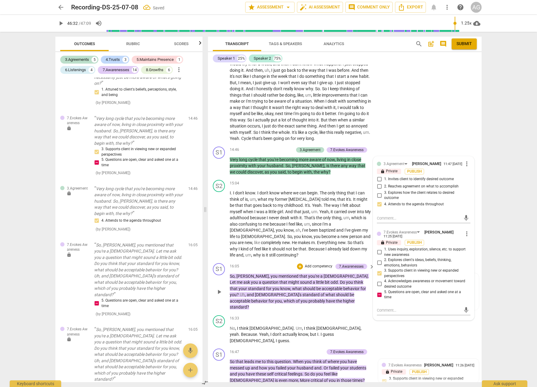
click at [311, 264] on p "Add competency" at bounding box center [318, 266] width 29 height 5
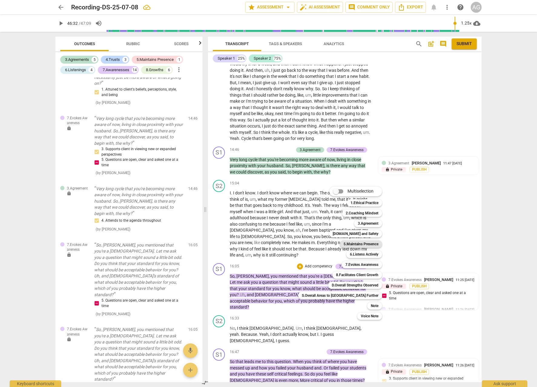
click at [343, 243] on b "5.Maintains Presence" at bounding box center [360, 243] width 35 height 7
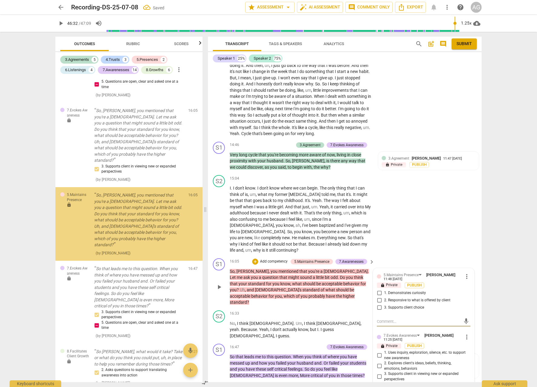
scroll to position [969, 0]
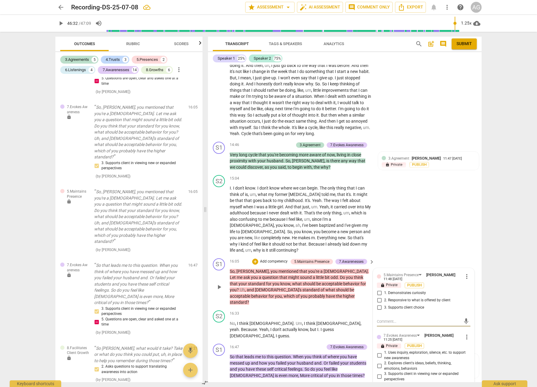
click at [377, 297] on input "2. Responsive to what is offered by client" at bounding box center [379, 300] width 10 height 7
checkbox input "true"
click at [267, 259] on p "Add competency" at bounding box center [273, 261] width 29 height 5
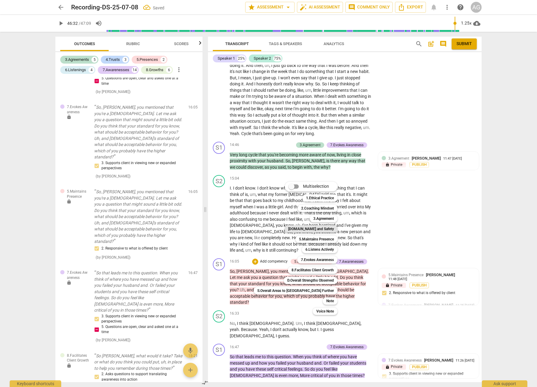
click at [296, 230] on b "[DOMAIN_NAME] and Safety" at bounding box center [311, 228] width 46 height 7
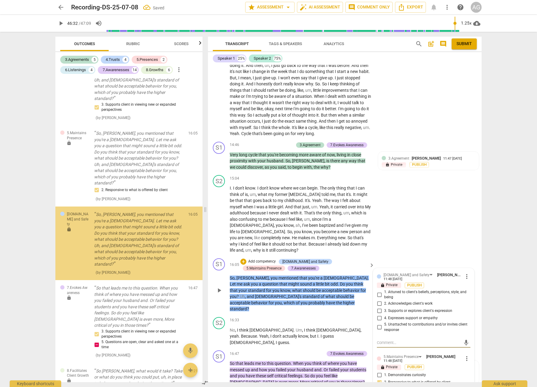
scroll to position [1044, 0]
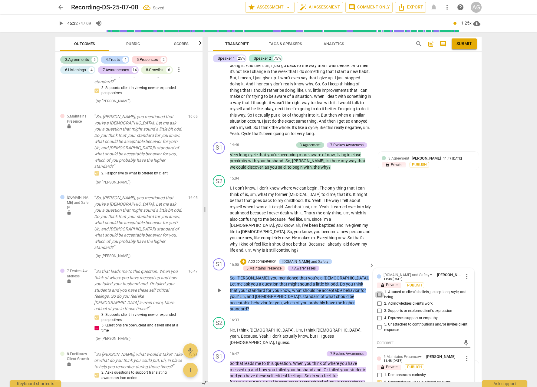
click at [378, 291] on input "1. Attuned to client's beliefs, perceptions, style, and being" at bounding box center [379, 294] width 10 height 7
checkbox input "true"
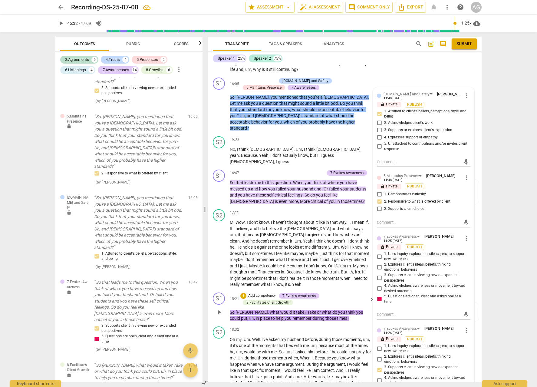
scroll to position [1596, 0]
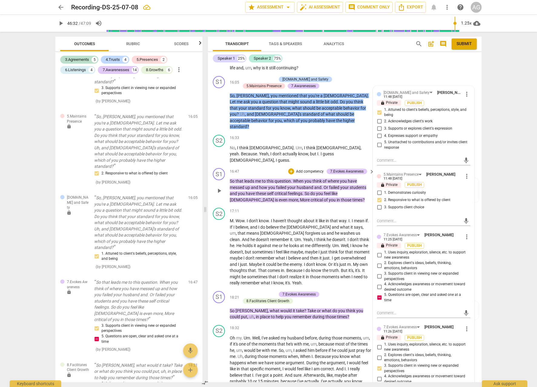
click at [307, 169] on p "Add competency" at bounding box center [309, 171] width 29 height 5
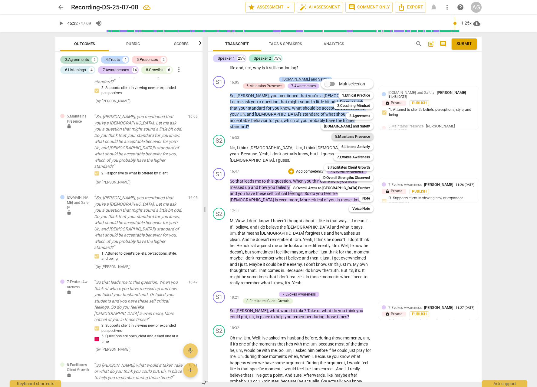
click at [335, 137] on b "5.Maintains Presence" at bounding box center [352, 136] width 35 height 7
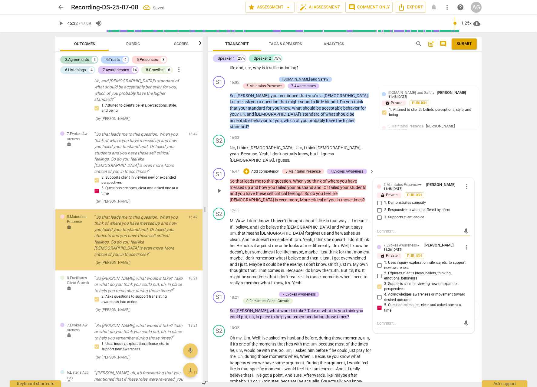
scroll to position [1192, 0]
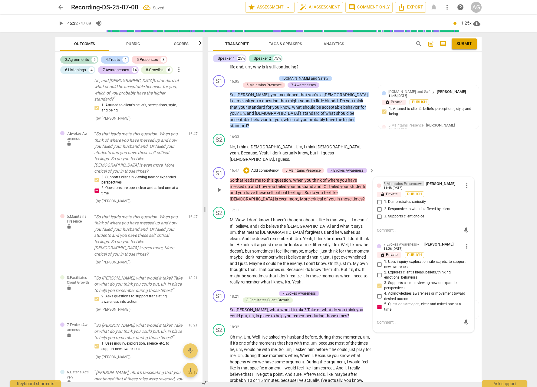
click at [397, 181] on div "5.Maintains Presence" at bounding box center [400, 184] width 35 height 6
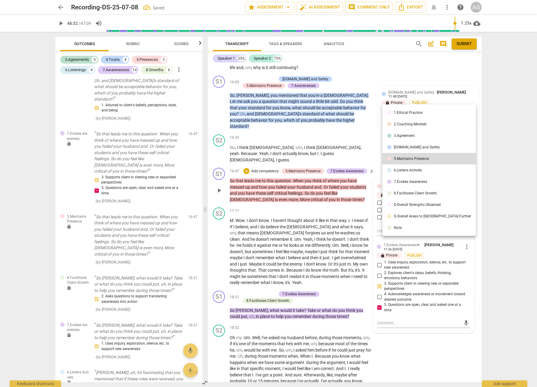
scroll to position [1599, 0]
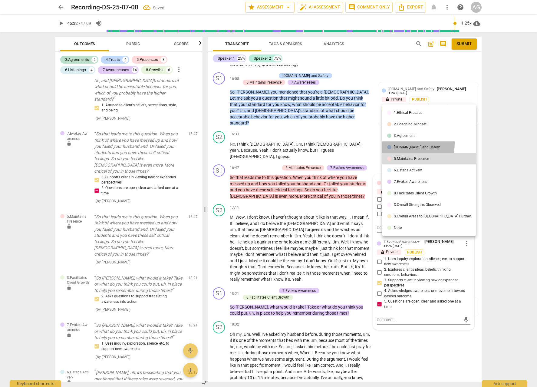
click at [405, 143] on li "[DOMAIN_NAME] and Safety" at bounding box center [428, 146] width 93 height 11
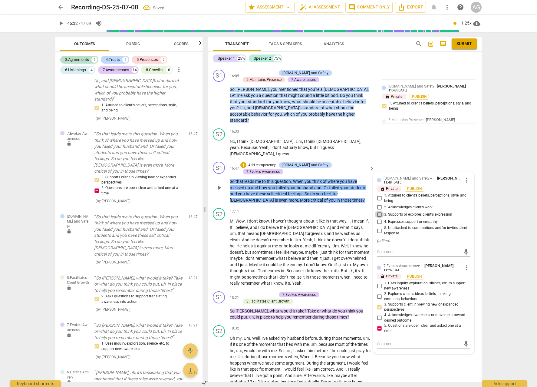
click at [378, 211] on input "3. Supports or explores client's expression" at bounding box center [379, 214] width 10 height 7
checkbox input "true"
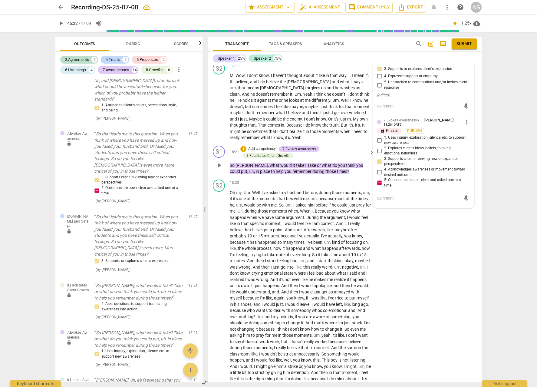
scroll to position [1746, 0]
click at [260, 147] on p "Add competency" at bounding box center [262, 149] width 29 height 5
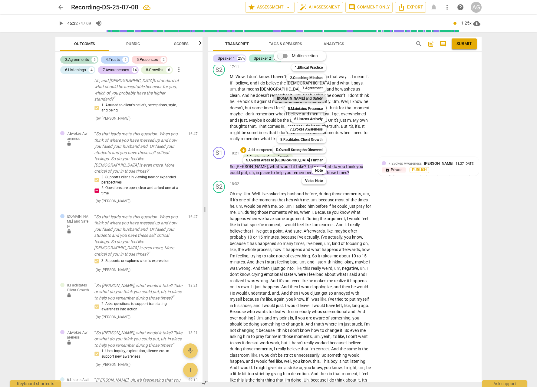
click at [281, 98] on b "[DOMAIN_NAME] and Safety" at bounding box center [300, 98] width 46 height 7
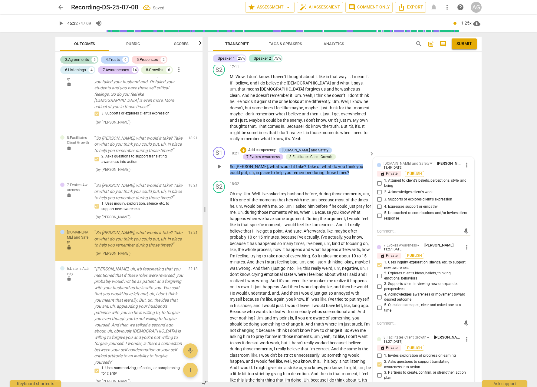
scroll to position [1340, 0]
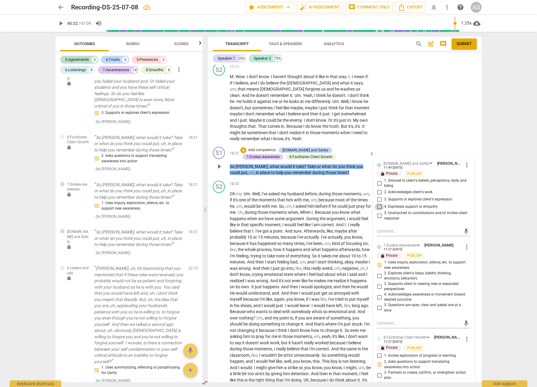
click at [379, 203] on input "4. Expresses support or empathy" at bounding box center [379, 206] width 10 height 7
checkbox input "true"
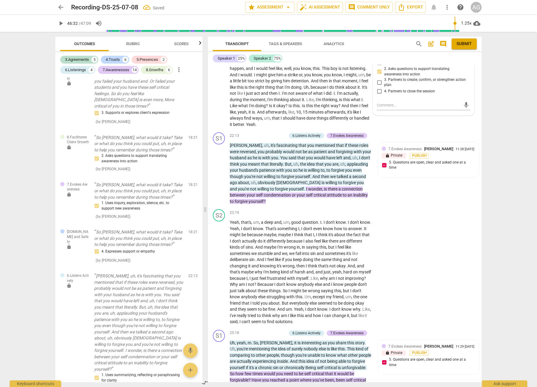
scroll to position [2051, 0]
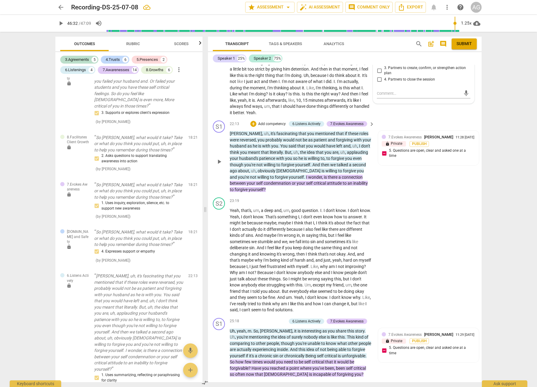
click at [271, 131] on span "it's" at bounding box center [274, 133] width 6 height 5
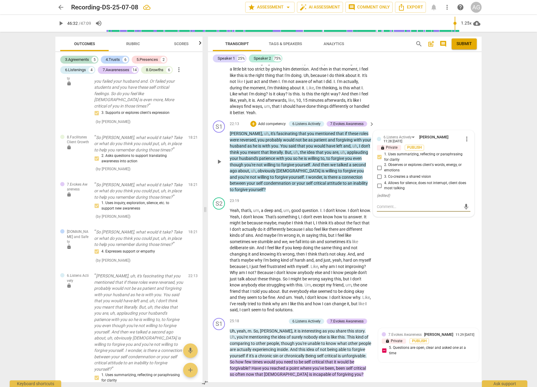
click at [232, 131] on span "[PERSON_NAME]" at bounding box center [246, 133] width 32 height 5
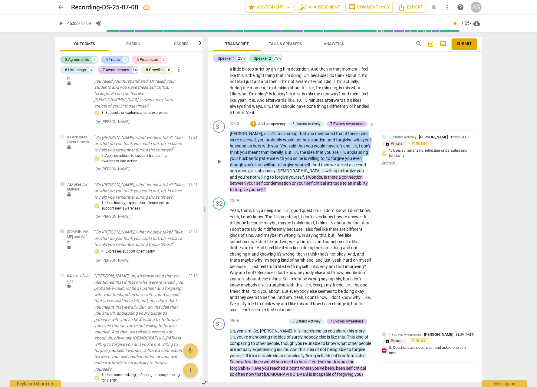
drag, startPoint x: 231, startPoint y: 100, endPoint x: 310, endPoint y: 129, distance: 85.0
click at [310, 130] on p "[PERSON_NAME] , uh , it's fascinating that you mentioned that if these roles we…" at bounding box center [301, 161] width 142 height 62
click at [269, 121] on p "Add competency" at bounding box center [271, 123] width 29 height 5
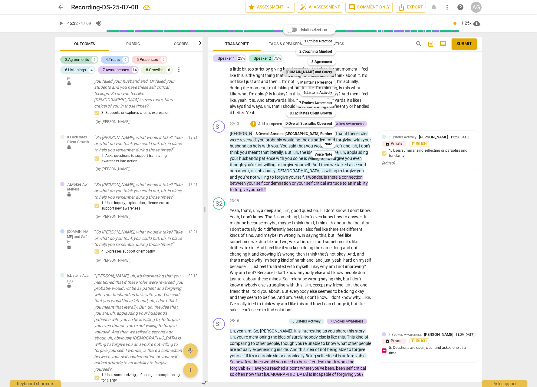
click at [295, 72] on b "[DOMAIN_NAME] and Safety" at bounding box center [309, 71] width 46 height 7
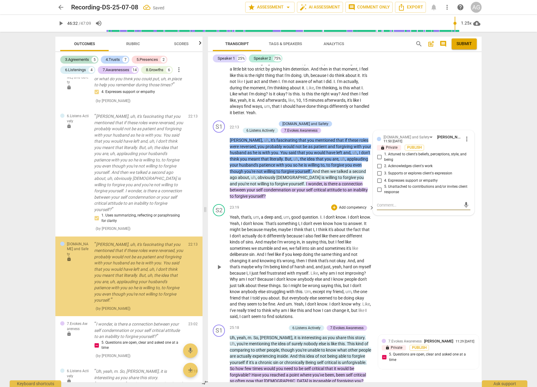
scroll to position [1524, 0]
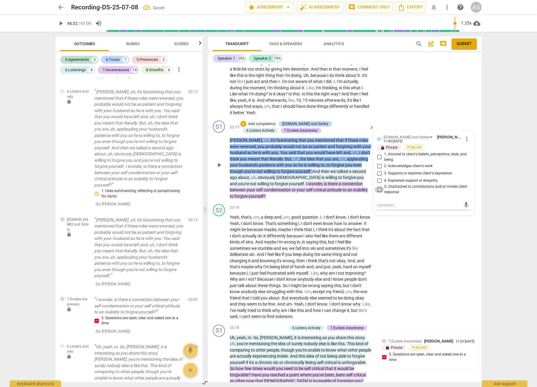
click at [377, 186] on input "5. Unattached to contributions and/or invites client response" at bounding box center [379, 189] width 10 height 7
checkbox input "true"
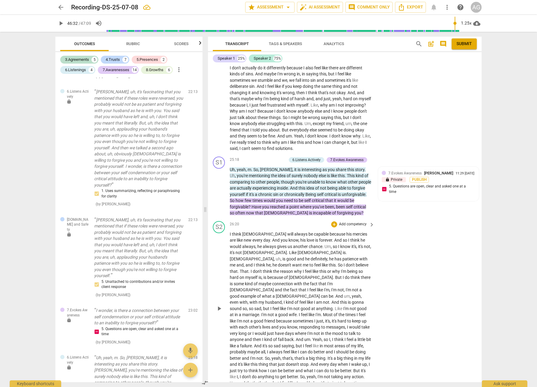
scroll to position [2219, 0]
click at [331, 172] on span "like" at bounding box center [334, 174] width 7 height 5
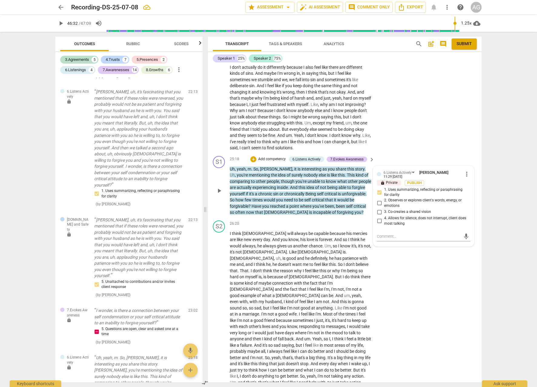
click at [345, 172] on span "." at bounding box center [346, 174] width 2 height 5
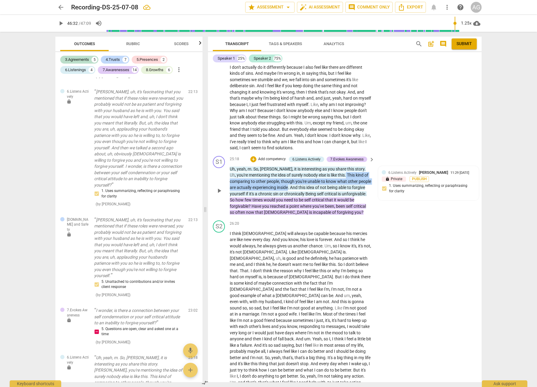
drag, startPoint x: 329, startPoint y: 141, endPoint x: 303, endPoint y: 154, distance: 29.2
click at [303, 166] on p "Uh , yeah , m . So , [PERSON_NAME] , it is interesting as you share this story …" at bounding box center [301, 191] width 142 height 50
click at [394, 167] on div "6.Listens Actively [PERSON_NAME] 11:29 [DATE] lock Private Publish 1. Uses summ…" at bounding box center [428, 183] width 101 height 35
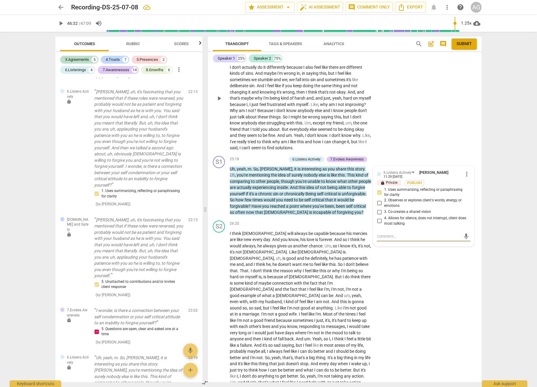
click at [388, 116] on div "S2 play_arrow pause 23:19 + Add competency keyboard_arrow_right Yeah , that's ,…" at bounding box center [345, 93] width 274 height 120
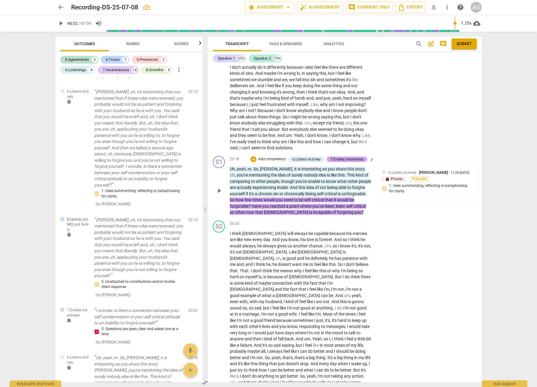
click at [340, 156] on div "7.Evokes Awareness" at bounding box center [346, 158] width 33 height 5
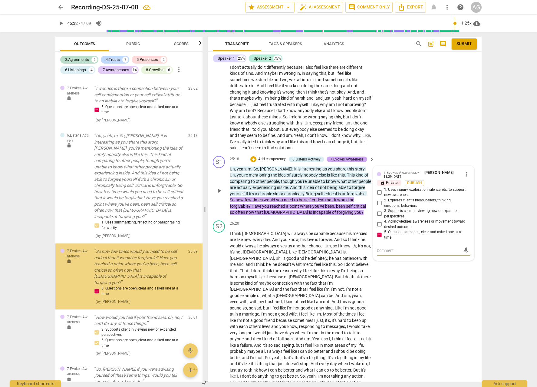
scroll to position [1758, 0]
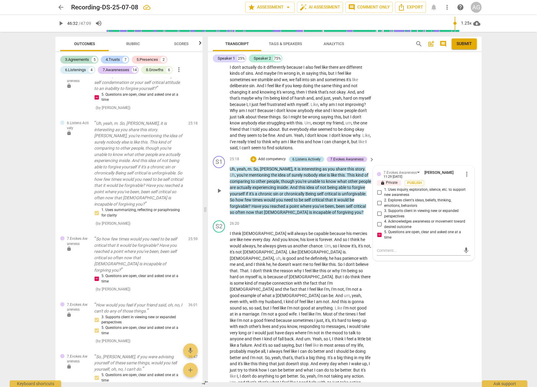
click at [300, 156] on div "6.Listens Actively" at bounding box center [306, 158] width 28 height 5
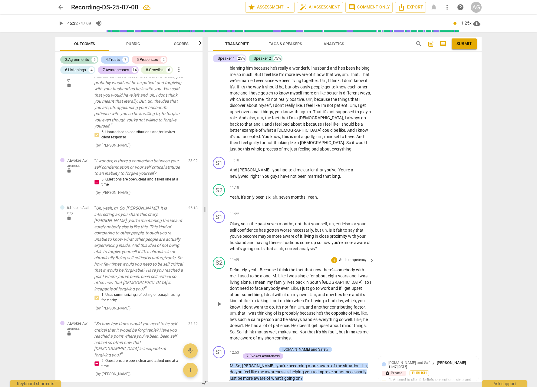
scroll to position [1061, 0]
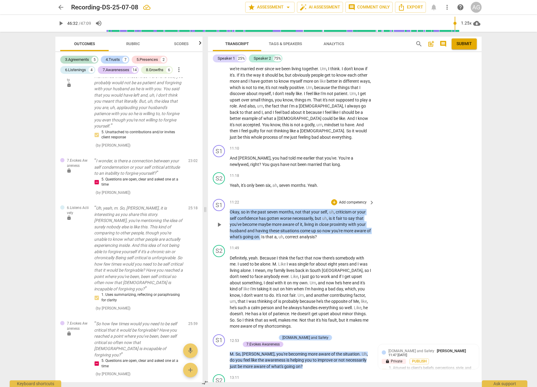
drag, startPoint x: 230, startPoint y: 205, endPoint x: 265, endPoint y: 231, distance: 43.0
click at [265, 231] on p "Okay , so in the past seven months , not that your self , uh , criticism or you…" at bounding box center [301, 224] width 142 height 31
click at [355, 200] on p "Add competency" at bounding box center [352, 202] width 29 height 5
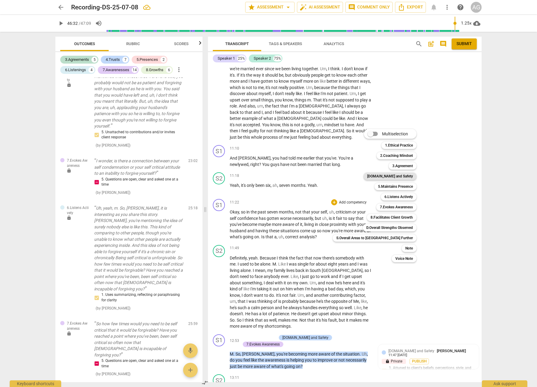
click at [378, 175] on b "[DOMAIN_NAME] and Safety" at bounding box center [390, 175] width 46 height 7
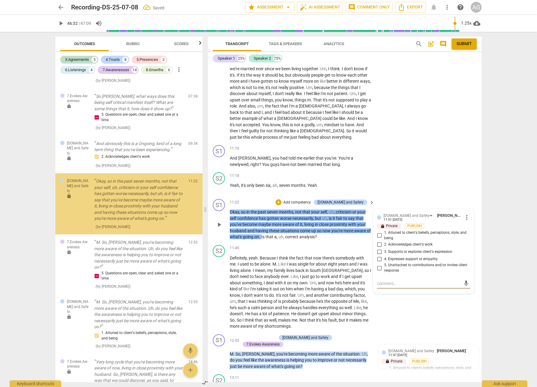
scroll to position [563, 0]
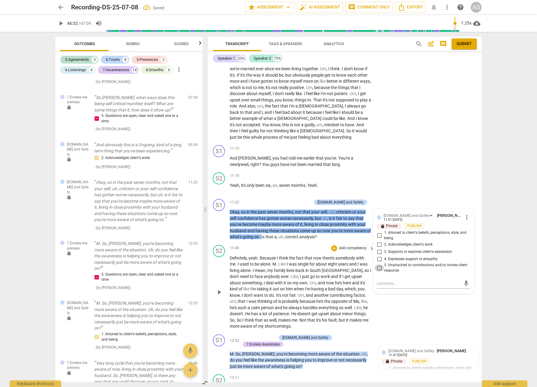
drag, startPoint x: 378, startPoint y: 261, endPoint x: 368, endPoint y: 264, distance: 10.1
click at [378, 264] on input "5. Unattached to contributions and/or invites client response" at bounding box center [379, 267] width 10 height 7
checkbox input "true"
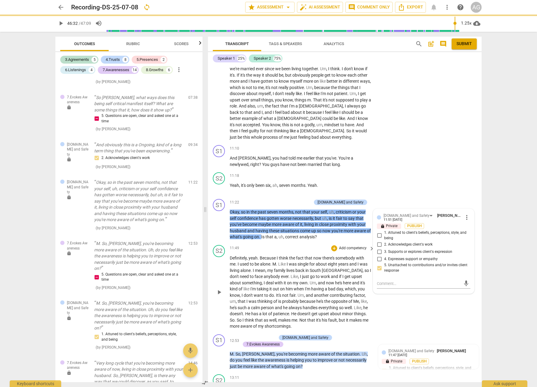
click at [297, 242] on div "S2 play_arrow pause 11:49 + Add competency keyboard_arrow_right Definitely , ye…" at bounding box center [345, 286] width 274 height 89
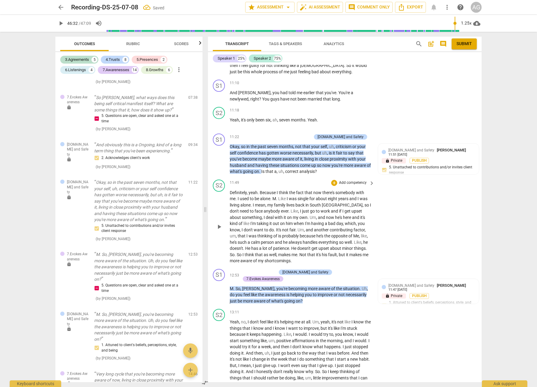
scroll to position [1134, 0]
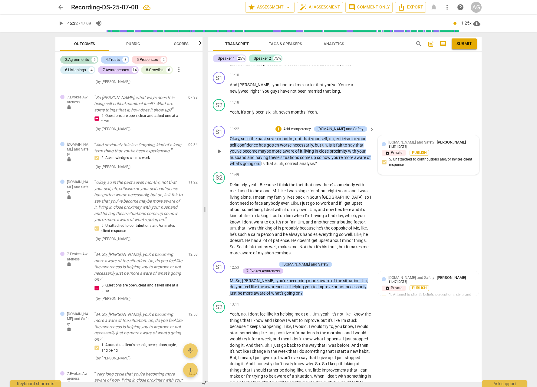
click at [405, 140] on span "[DOMAIN_NAME] and Safety" at bounding box center [411, 142] width 46 height 4
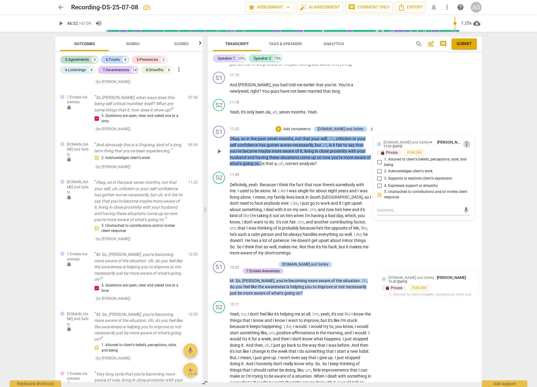
click at [466, 140] on span "more_vert" at bounding box center [466, 143] width 7 height 7
click at [466, 148] on li "Delete" at bounding box center [471, 148] width 21 height 11
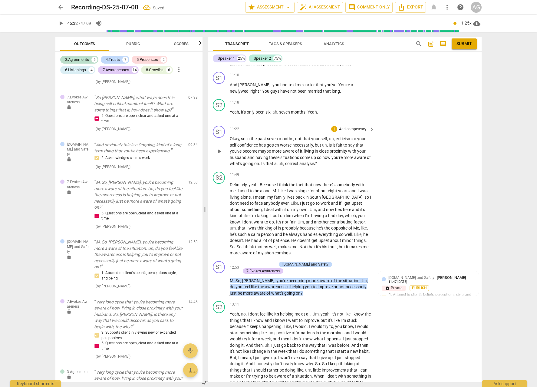
click at [347, 126] on p "Add competency" at bounding box center [352, 128] width 29 height 5
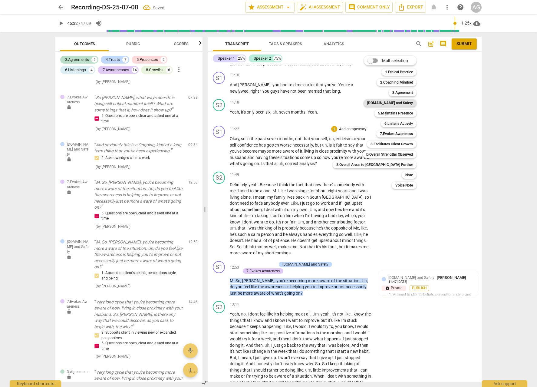
click at [379, 102] on b "[DOMAIN_NAME] and Safety" at bounding box center [390, 102] width 46 height 7
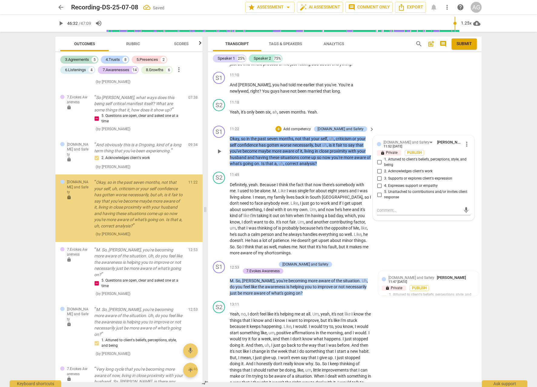
scroll to position [566, 0]
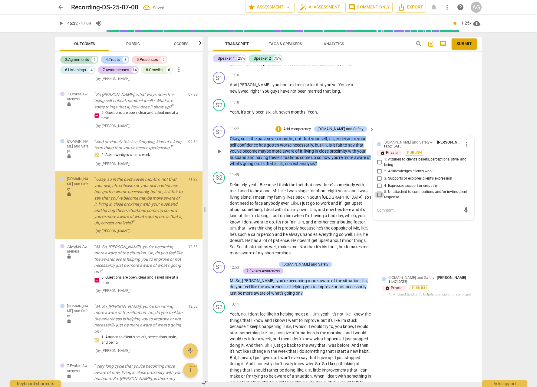
drag, startPoint x: 380, startPoint y: 185, endPoint x: 386, endPoint y: 186, distance: 6.1
click at [380, 191] on input "5. Unattached to contributions and/or invites client response" at bounding box center [379, 194] width 10 height 7
checkbox input "true"
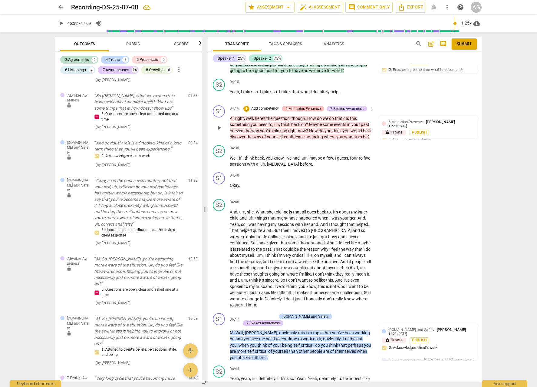
scroll to position [478, 0]
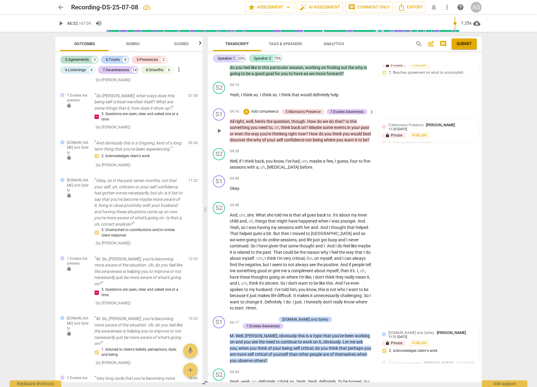
click at [260, 109] on p "Add competency" at bounding box center [265, 111] width 29 height 5
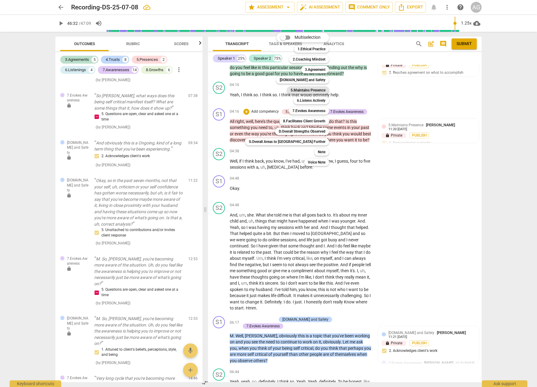
click at [291, 90] on b "5.Maintains Presence" at bounding box center [307, 90] width 35 height 7
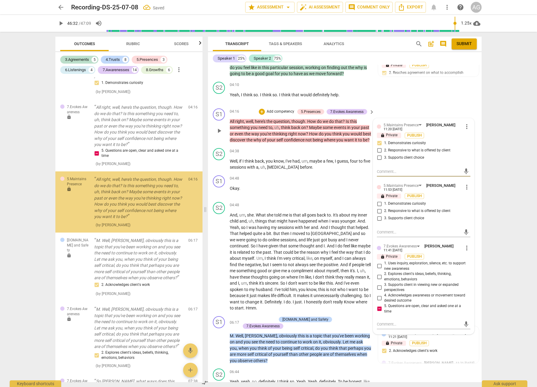
scroll to position [287, 0]
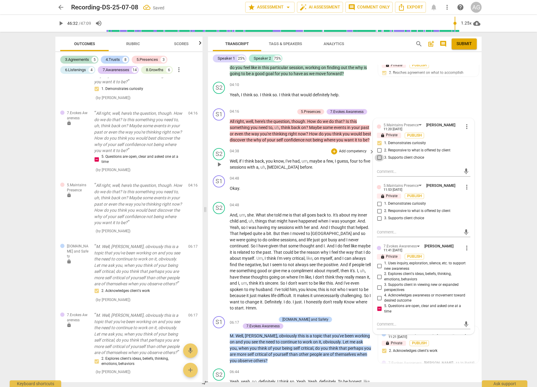
drag, startPoint x: 376, startPoint y: 144, endPoint x: 357, endPoint y: 149, distance: 20.1
click at [376, 154] on input "3. Supports client choice" at bounding box center [379, 157] width 10 height 7
checkbox input "true"
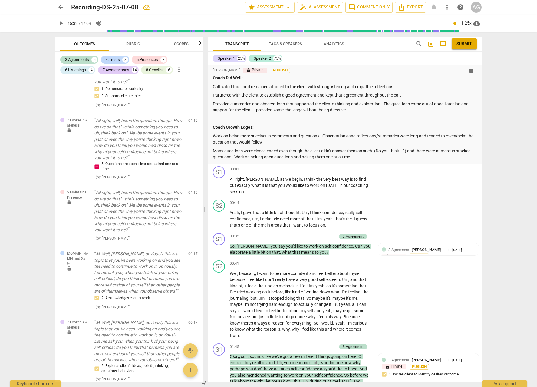
scroll to position [0, 0]
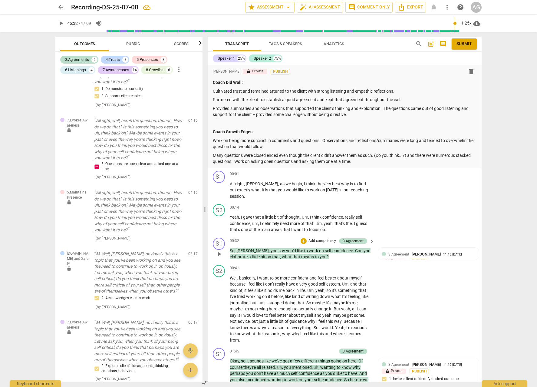
click at [316, 238] on p "Add competency" at bounding box center [322, 240] width 29 height 5
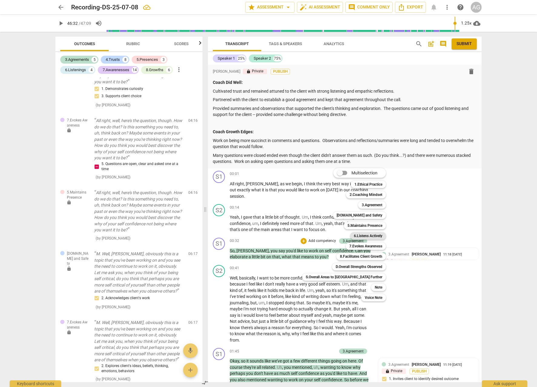
click at [354, 236] on b "6.Listens Actively" at bounding box center [368, 235] width 28 height 7
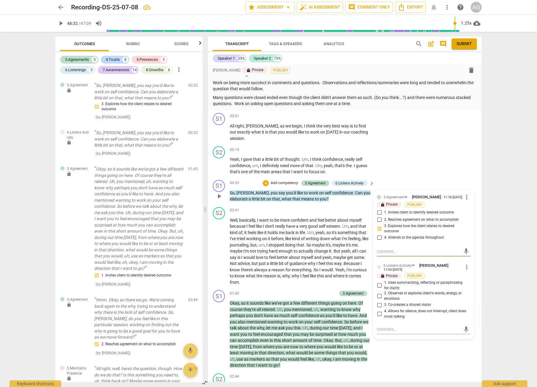
scroll to position [57, 0]
click at [377, 293] on input "2. Observes or explores client's words, energy, or emotions" at bounding box center [379, 296] width 10 height 7
checkbox input "true"
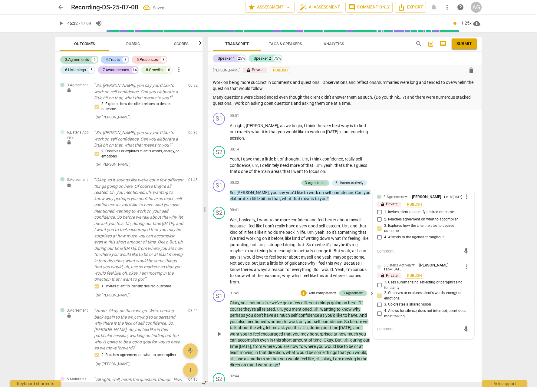
click at [424, 359] on div "S1 play_arrow pause 01:45 + Add competency 3.Agreement keyboard_arrow_right Oka…" at bounding box center [345, 328] width 274 height 83
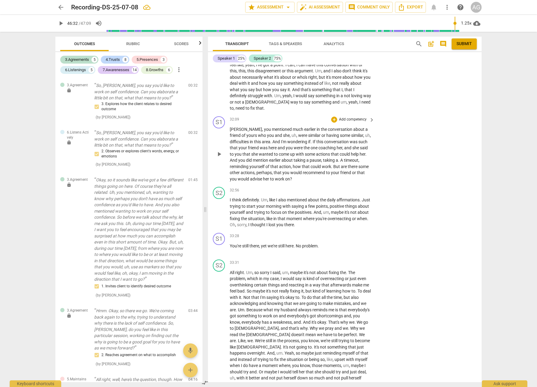
scroll to position [2716, 0]
drag, startPoint x: 333, startPoint y: 127, endPoint x: 296, endPoint y: 138, distance: 39.3
click at [296, 138] on p "[PERSON_NAME] , you mentioned much earlier in the conversation about a friend o…" at bounding box center [301, 154] width 142 height 56
click at [397, 113] on div "S1 play_arrow pause 32:09 + Add competency keyboard_arrow_right [PERSON_NAME] ,…" at bounding box center [345, 148] width 274 height 71
drag, startPoint x: 333, startPoint y: 128, endPoint x: 344, endPoint y: 136, distance: 13.4
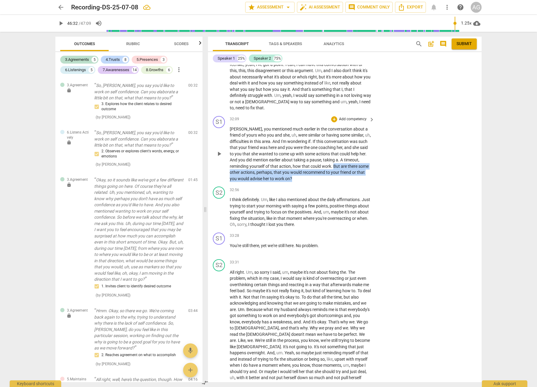
click at [339, 137] on p "[PERSON_NAME] , you mentioned much earlier in the conversation about a friend o…" at bounding box center [301, 154] width 142 height 56
click at [349, 116] on p "Add competency" at bounding box center [352, 118] width 29 height 5
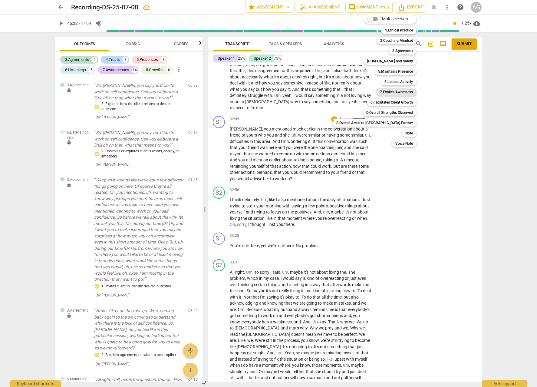
click at [380, 92] on b "7.Evokes Awareness" at bounding box center [396, 91] width 33 height 7
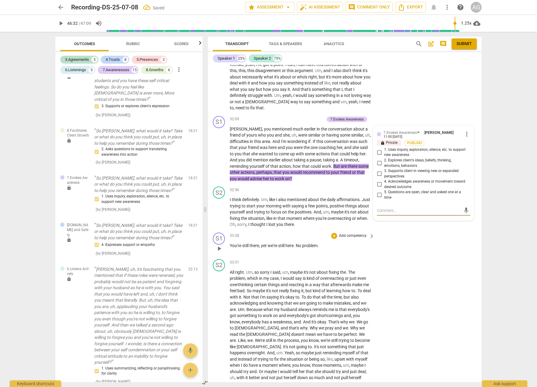
scroll to position [2006, 0]
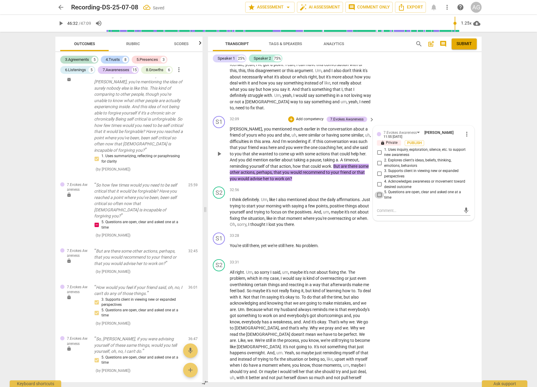
click at [377, 191] on input "5. Questions are open, clear and asked one at a time" at bounding box center [379, 194] width 10 height 7
checkbox input "true"
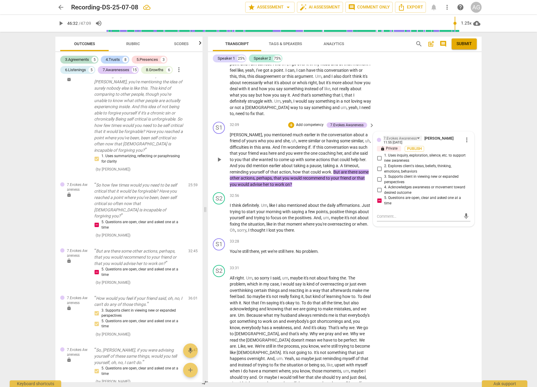
scroll to position [2704, 0]
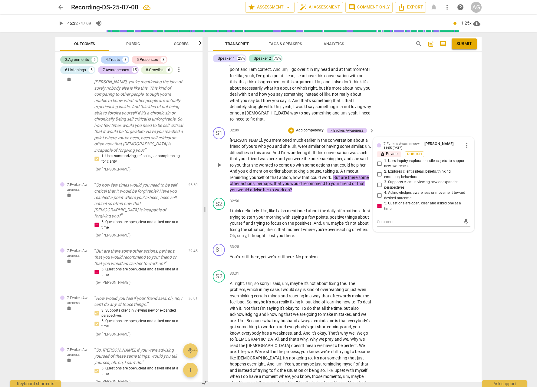
click at [313, 128] on p "Add competency" at bounding box center [309, 130] width 29 height 5
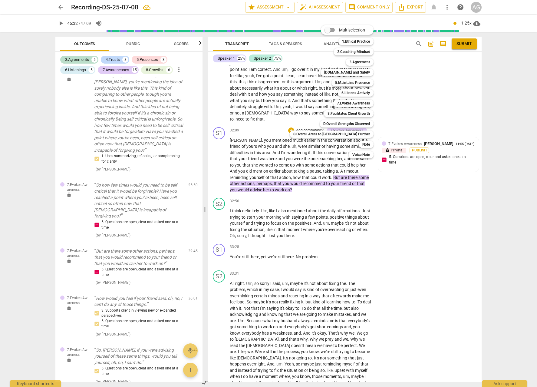
click at [423, 200] on div at bounding box center [268, 193] width 537 height 387
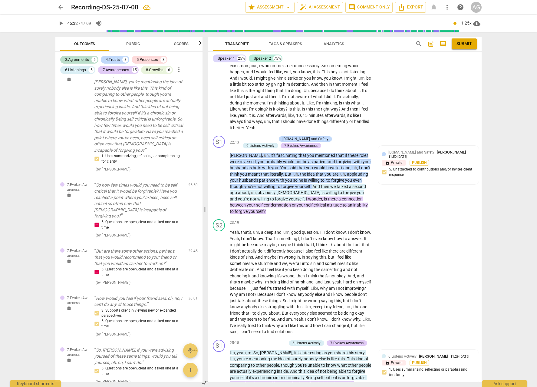
scroll to position [1990, 0]
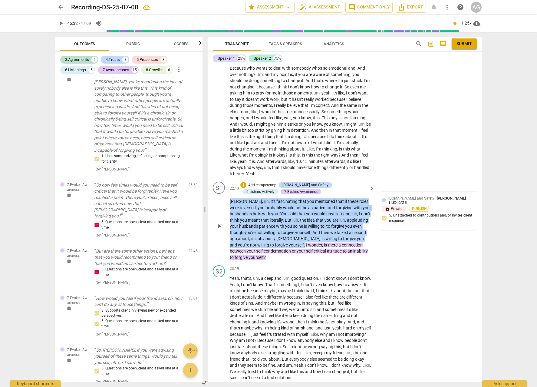
drag, startPoint x: 228, startPoint y: 169, endPoint x: 264, endPoint y: 212, distance: 56.3
click at [264, 212] on div "S1 play_arrow pause 22:13 + Add competency [DOMAIN_NAME] and Safety 6.Listens A…" at bounding box center [345, 221] width 274 height 84
click at [256, 182] on p "Add competency" at bounding box center [262, 184] width 29 height 5
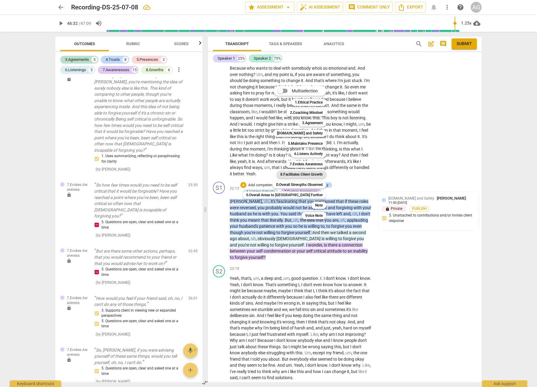
click at [280, 176] on b "8.Facilitates Client Growth" at bounding box center [301, 174] width 42 height 7
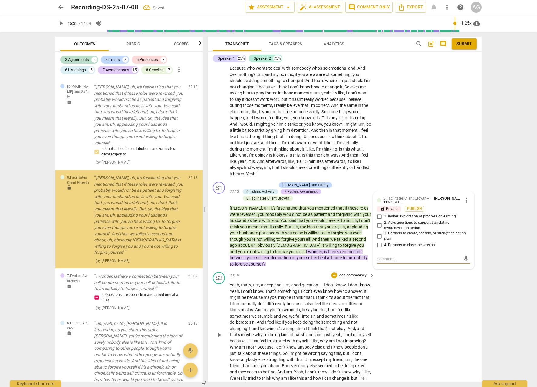
scroll to position [1818, 0]
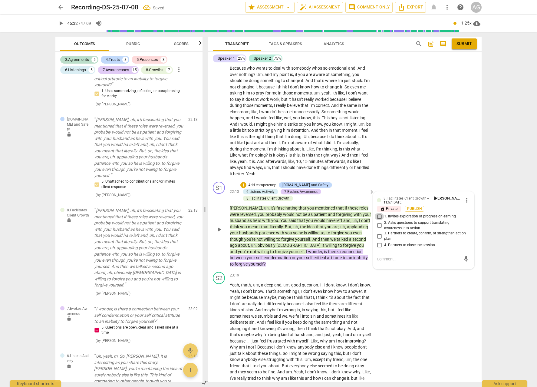
click at [378, 213] on input "1. Invites exploration of progress or learning" at bounding box center [379, 216] width 10 height 7
checkbox input "true"
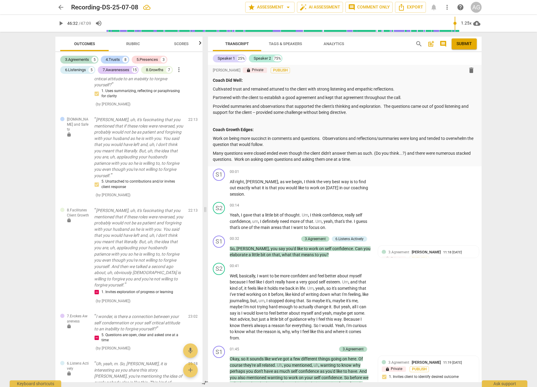
scroll to position [0, 0]
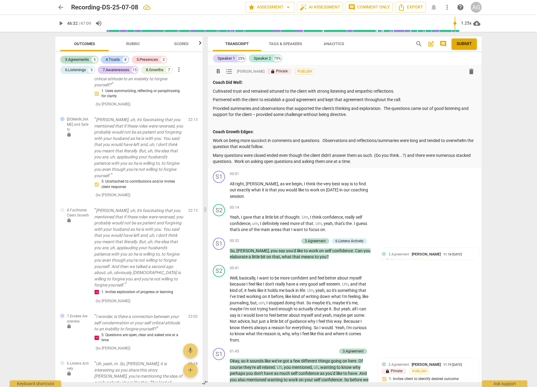
click at [355, 162] on p "Many questions were closed ended even though the client didn't answer them as s…" at bounding box center [345, 158] width 264 height 12
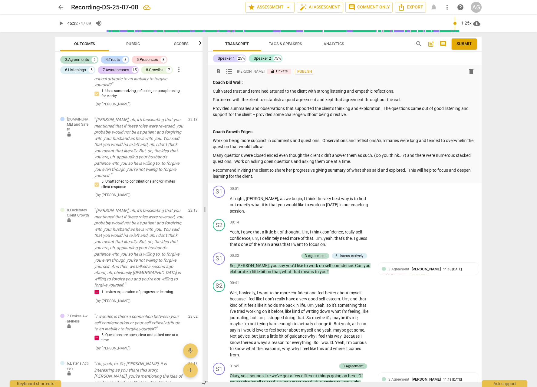
scroll to position [0, 0]
click at [384, 107] on p "Provided summaries and observations that supported the client's thinking and ex…" at bounding box center [345, 111] width 264 height 12
click at [301, 113] on p "Provided summaries and observations that supported the client's thinking and ex…" at bounding box center [345, 111] width 264 height 12
click at [389, 113] on p "Provided summaries and observations that supported the client's thinking and ex…" at bounding box center [345, 111] width 264 height 12
click at [385, 114] on p "Provided summaries and observations that supported the client's thinking and ex…" at bounding box center [345, 111] width 264 height 12
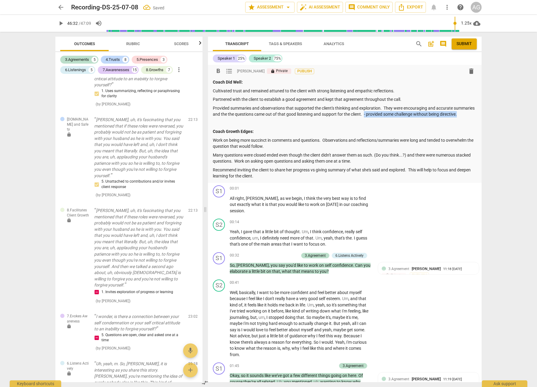
drag, startPoint x: 387, startPoint y: 114, endPoint x: 392, endPoint y: 119, distance: 7.7
click at [392, 117] on p "Provided summaries and observations that supported the client's thinking and ex…" at bounding box center [345, 111] width 264 height 12
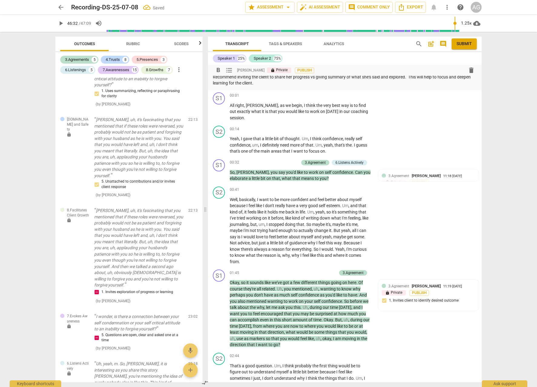
scroll to position [101, 0]
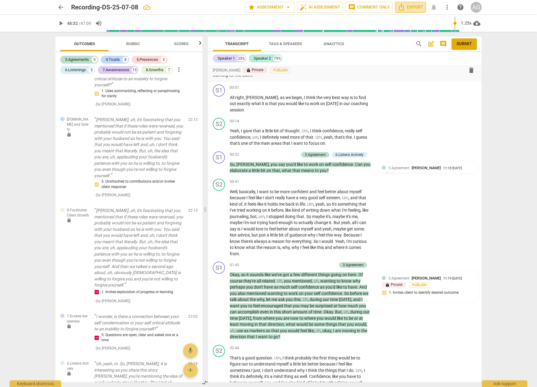
click at [418, 8] on span "Export" at bounding box center [410, 7] width 25 height 7
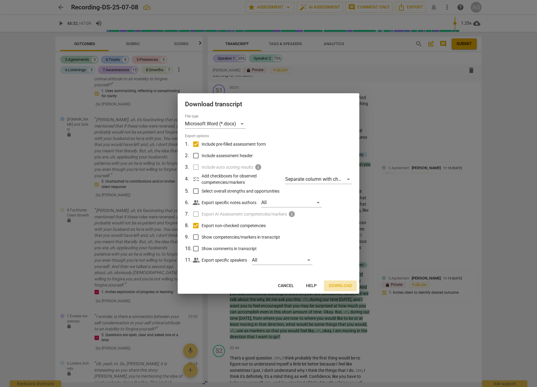
click at [343, 283] on span "Download" at bounding box center [340, 286] width 23 height 6
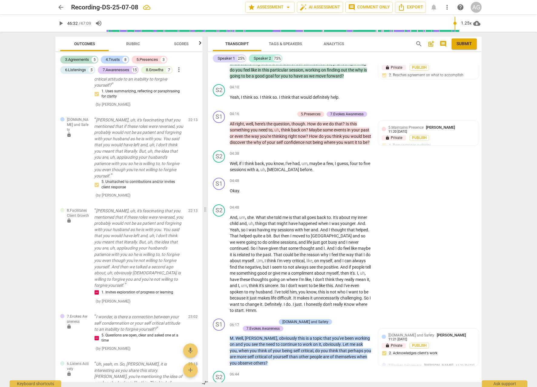
scroll to position [480, 0]
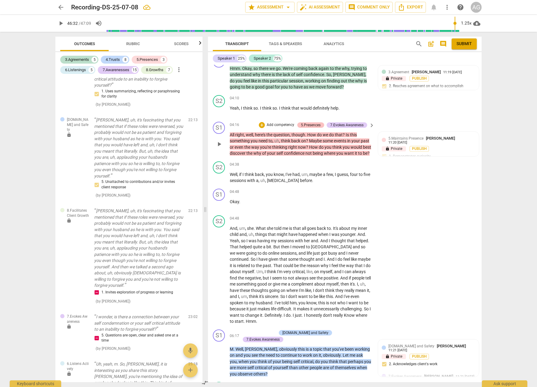
click at [307, 122] on div "5.Presences" at bounding box center [311, 124] width 20 height 5
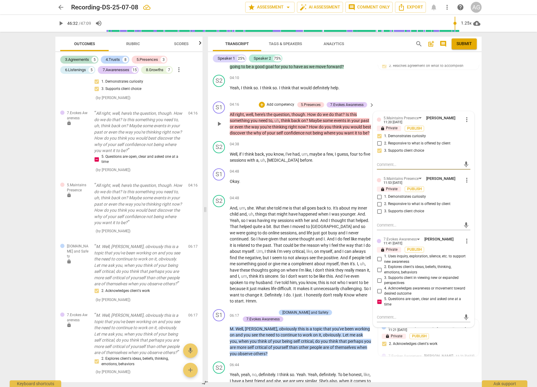
scroll to position [501, 0]
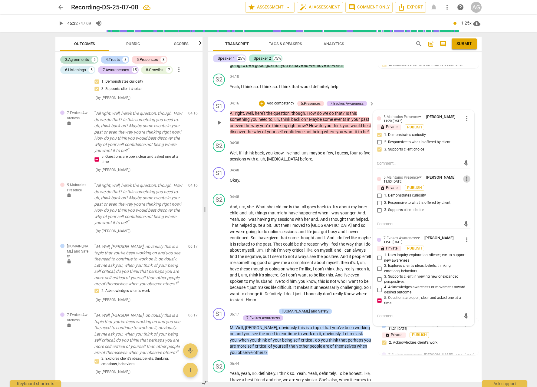
click at [465, 175] on span "more_vert" at bounding box center [466, 178] width 7 height 7
click at [472, 179] on li "Delete" at bounding box center [471, 177] width 21 height 11
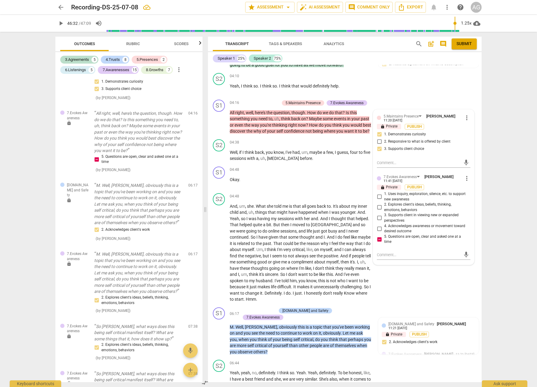
scroll to position [503, 0]
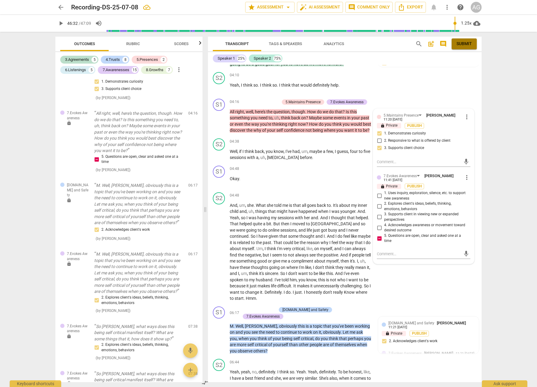
click at [462, 43] on span "Submit" at bounding box center [463, 44] width 15 height 6
